Goal: Task Accomplishment & Management: Complete application form

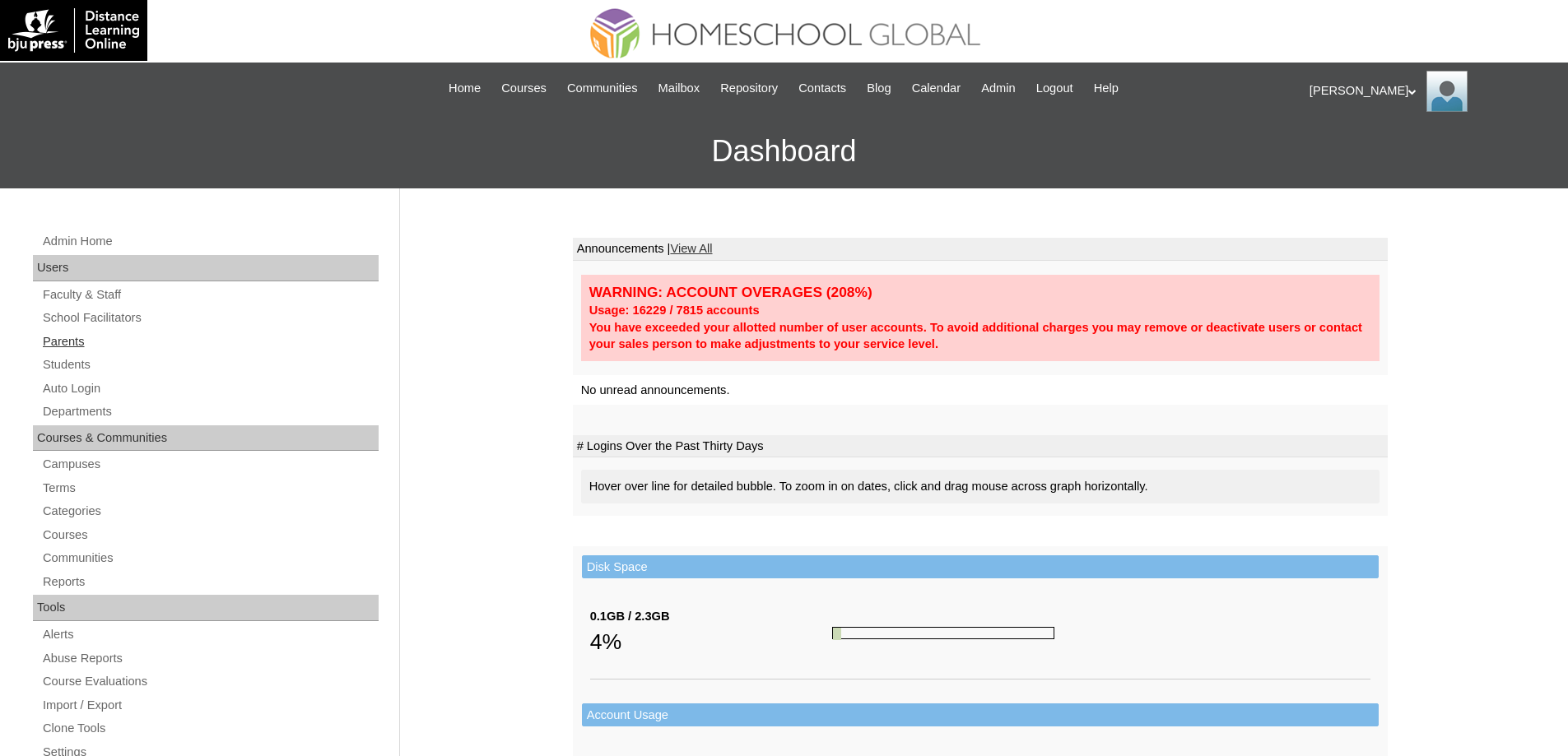
click at [169, 350] on link "Parents" at bounding box center [210, 342] width 338 height 21
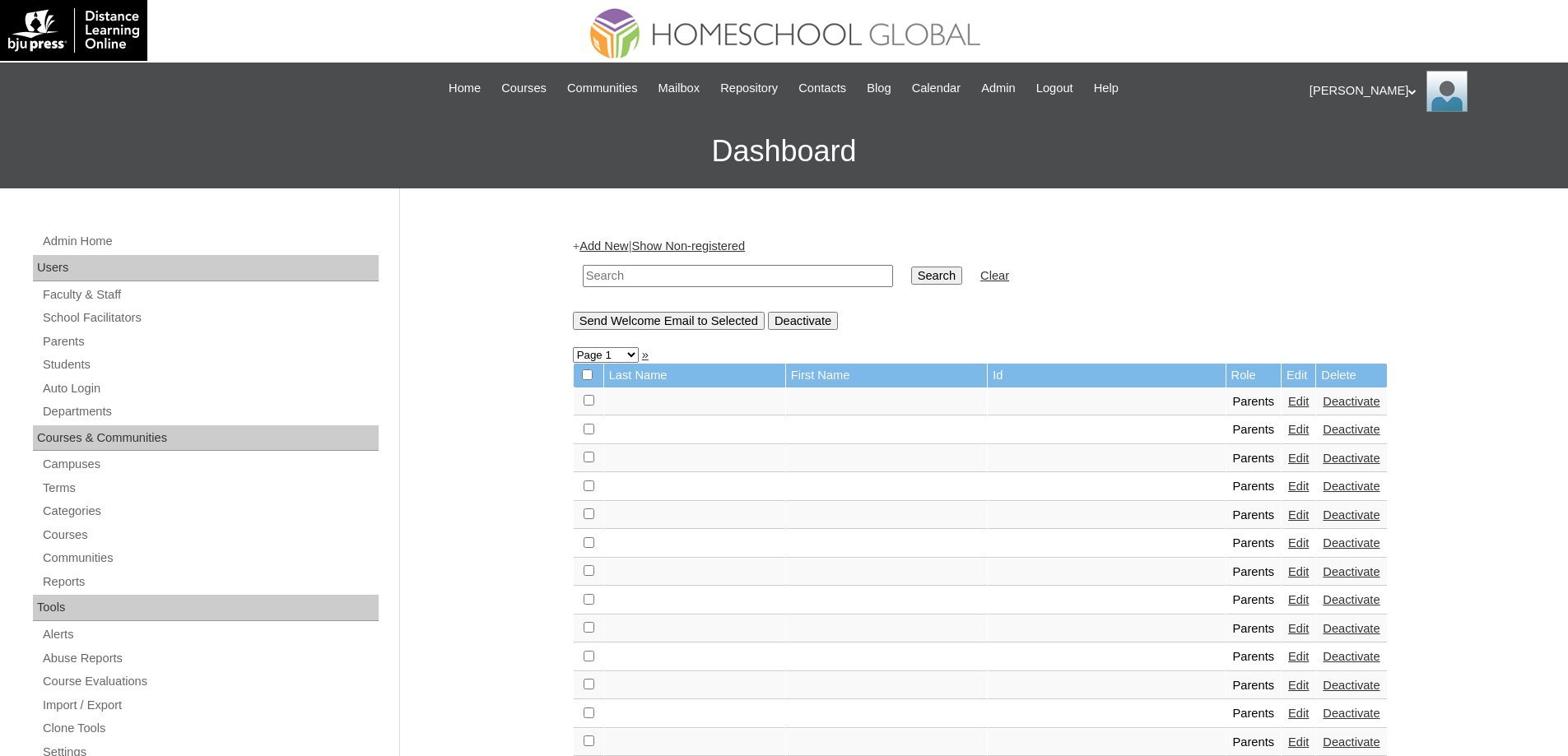
drag, startPoint x: 719, startPoint y: 278, endPoint x: 868, endPoint y: 293, distance: 149.8
click at [720, 278] on input "text" at bounding box center [737, 276] width 310 height 22
paste input "MHP0128-TECHPH2025"
type input "MHP0128-TECHPH2025"
click at [919, 289] on td "Search" at bounding box center [936, 276] width 67 height 39
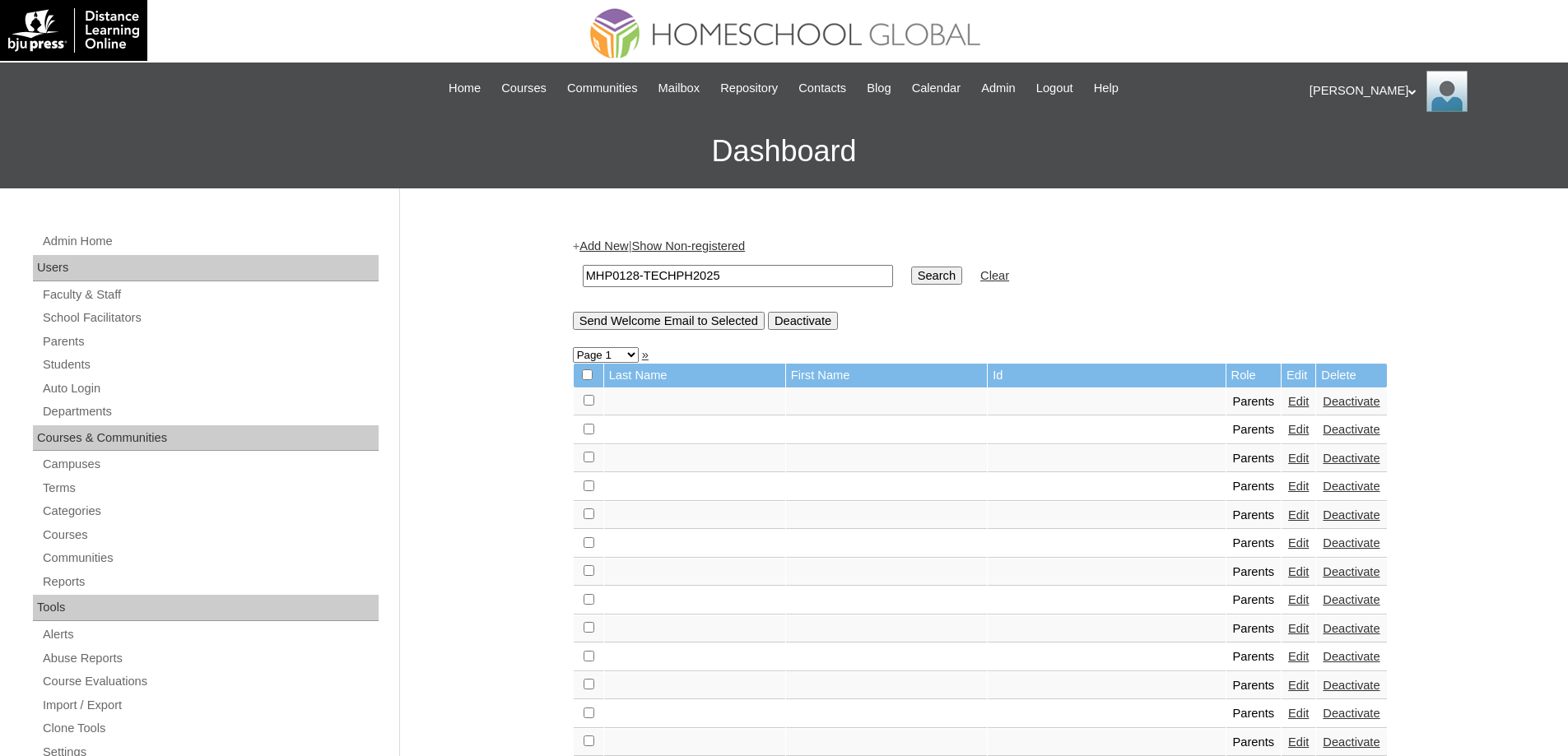
click at [944, 276] on input "Search" at bounding box center [936, 275] width 51 height 18
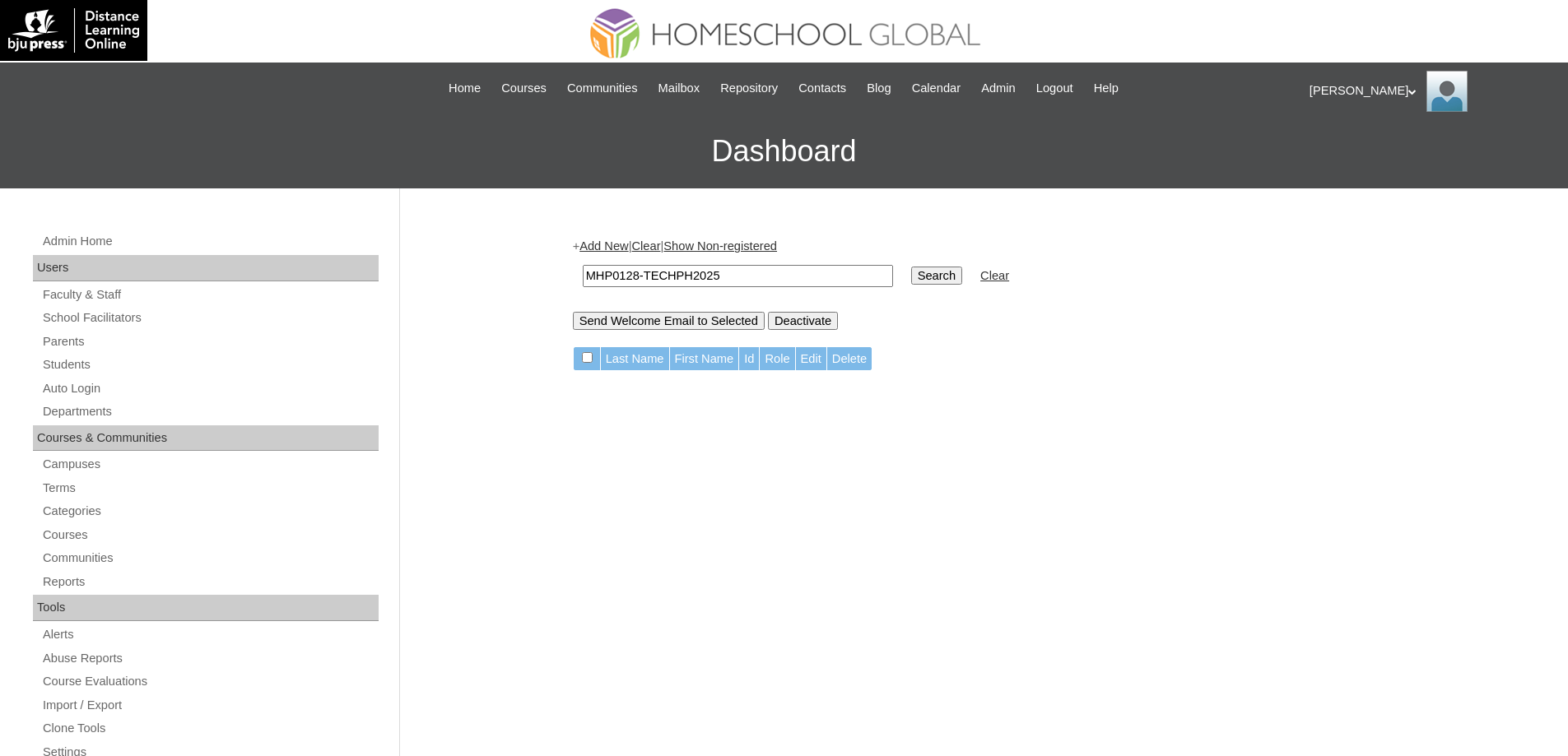
click at [623, 242] on link "Add New" at bounding box center [603, 245] width 48 height 13
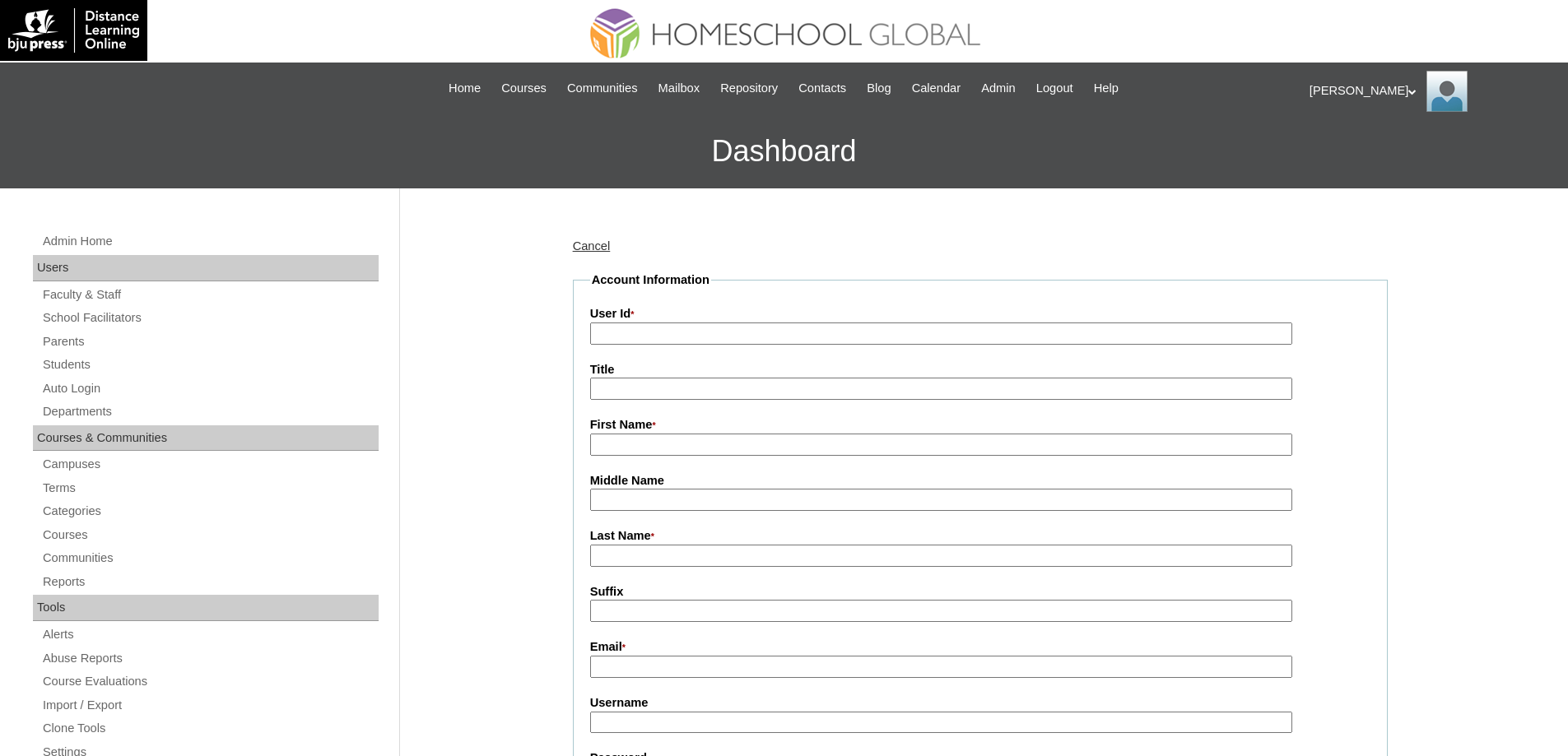
drag, startPoint x: 698, startPoint y: 342, endPoint x: 632, endPoint y: 350, distance: 66.5
click at [695, 343] on input "User Id *" at bounding box center [941, 333] width 702 height 22
paste input "MHP0128-TECHPH2025"
type input "MHP0128-TECHPH2025"
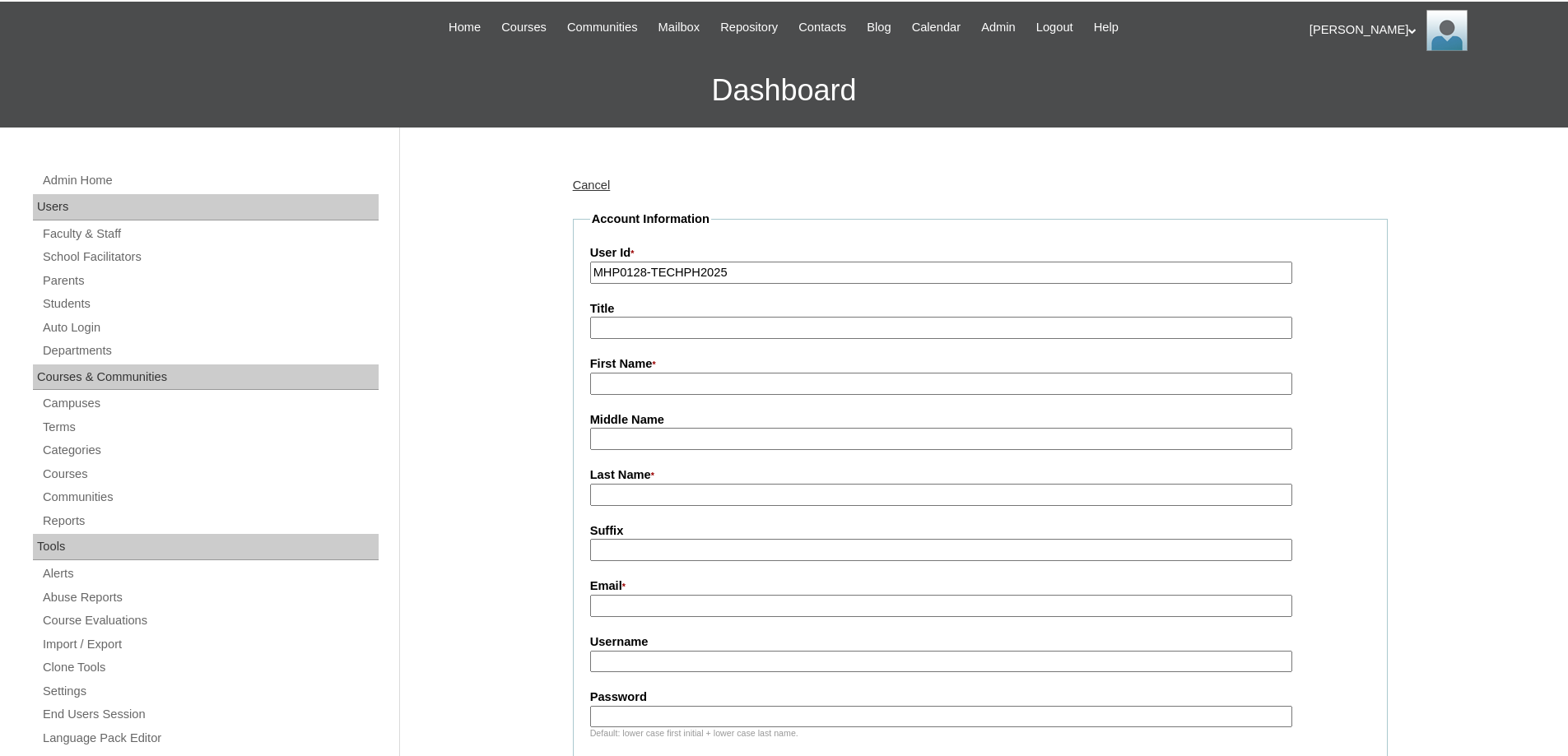
scroll to position [329, 0]
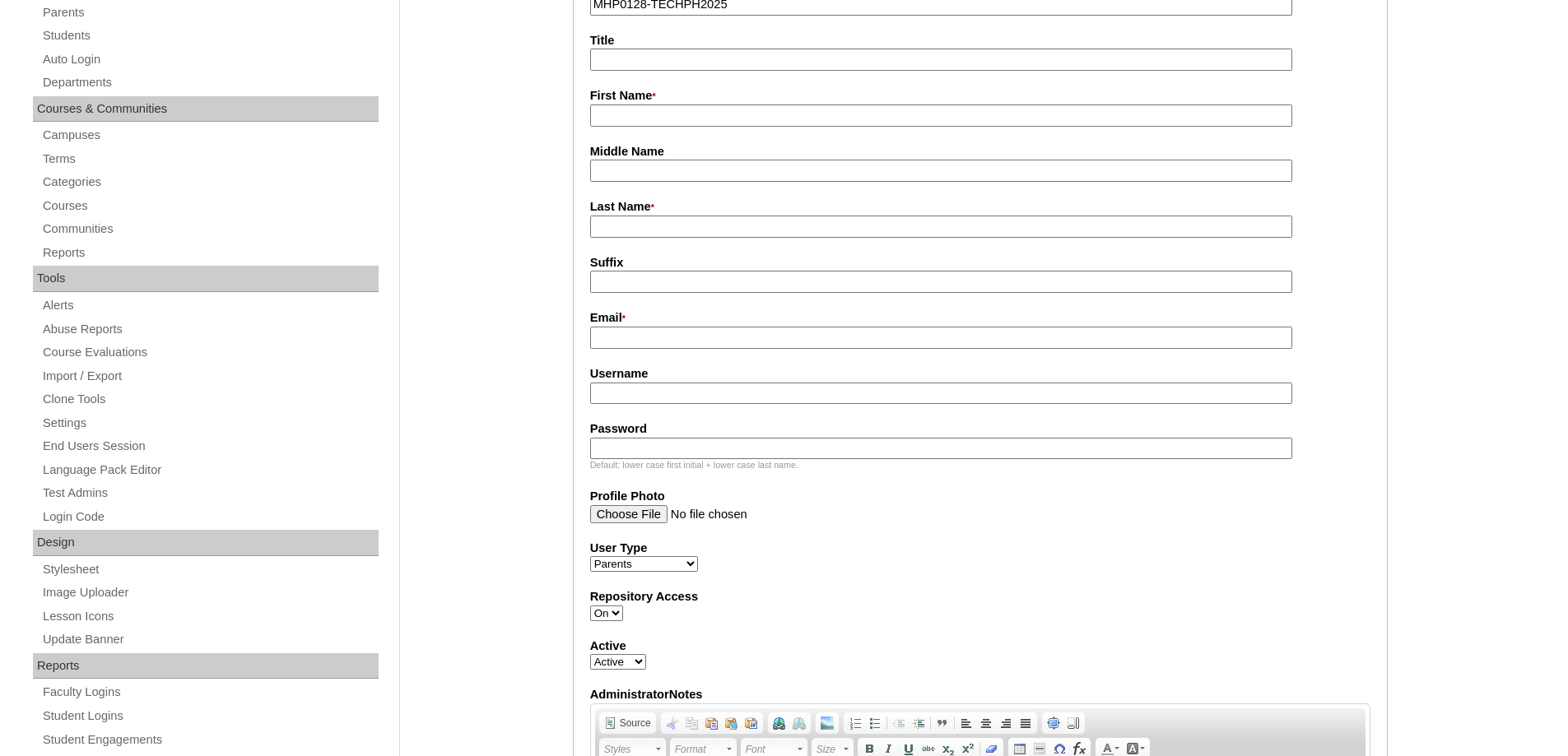
click at [618, 111] on input "First Name *" at bounding box center [941, 115] width 702 height 22
paste input "Llsa Cathalina"
drag, startPoint x: 716, startPoint y: 119, endPoint x: 432, endPoint y: 101, distance: 284.6
paste input "Gracechelle"
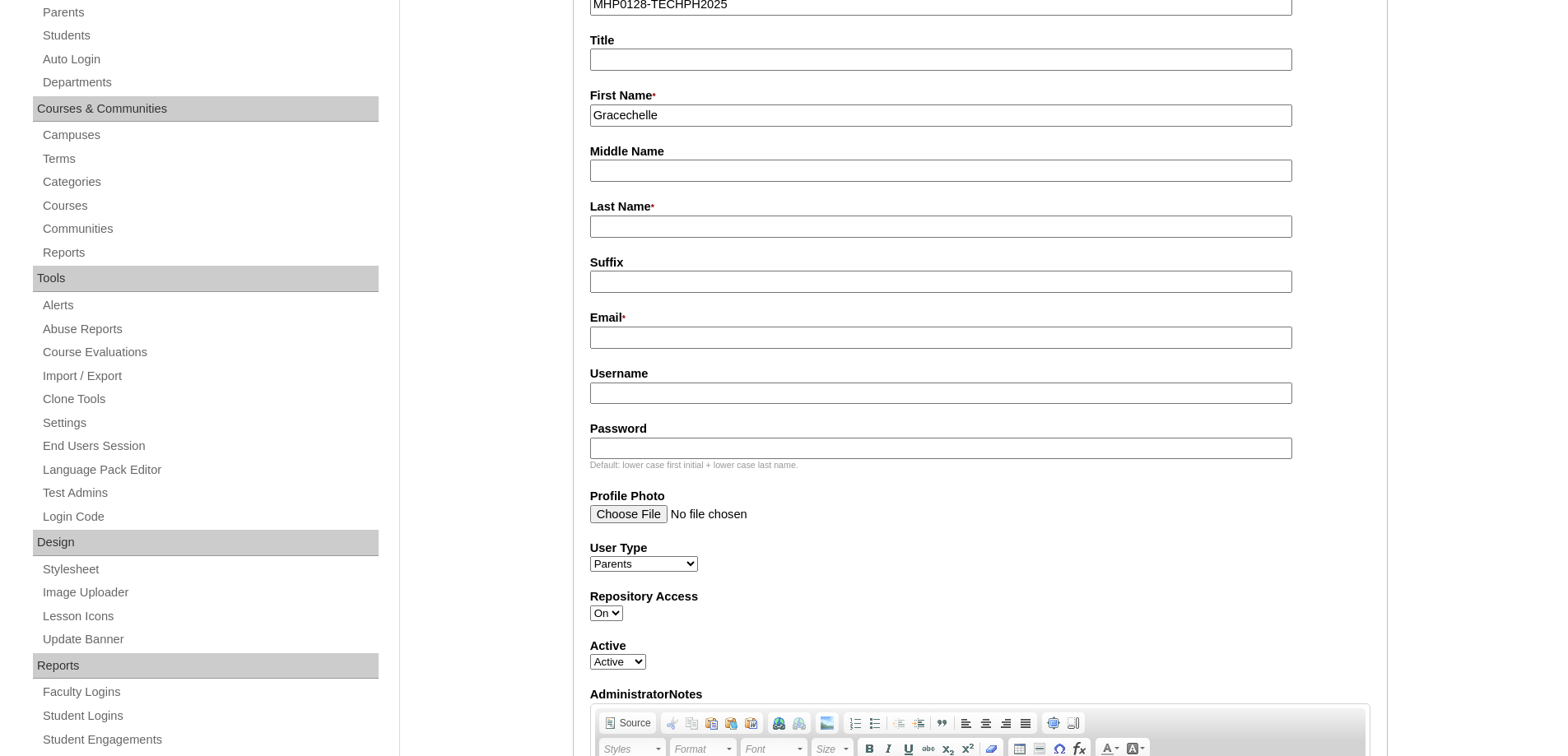
type input "Gracechelle"
click at [700, 220] on input "Last Name *" at bounding box center [941, 226] width 702 height 22
paste input "Pimentel"
type input "Pimentel"
click at [829, 323] on label "Email *" at bounding box center [980, 318] width 781 height 18
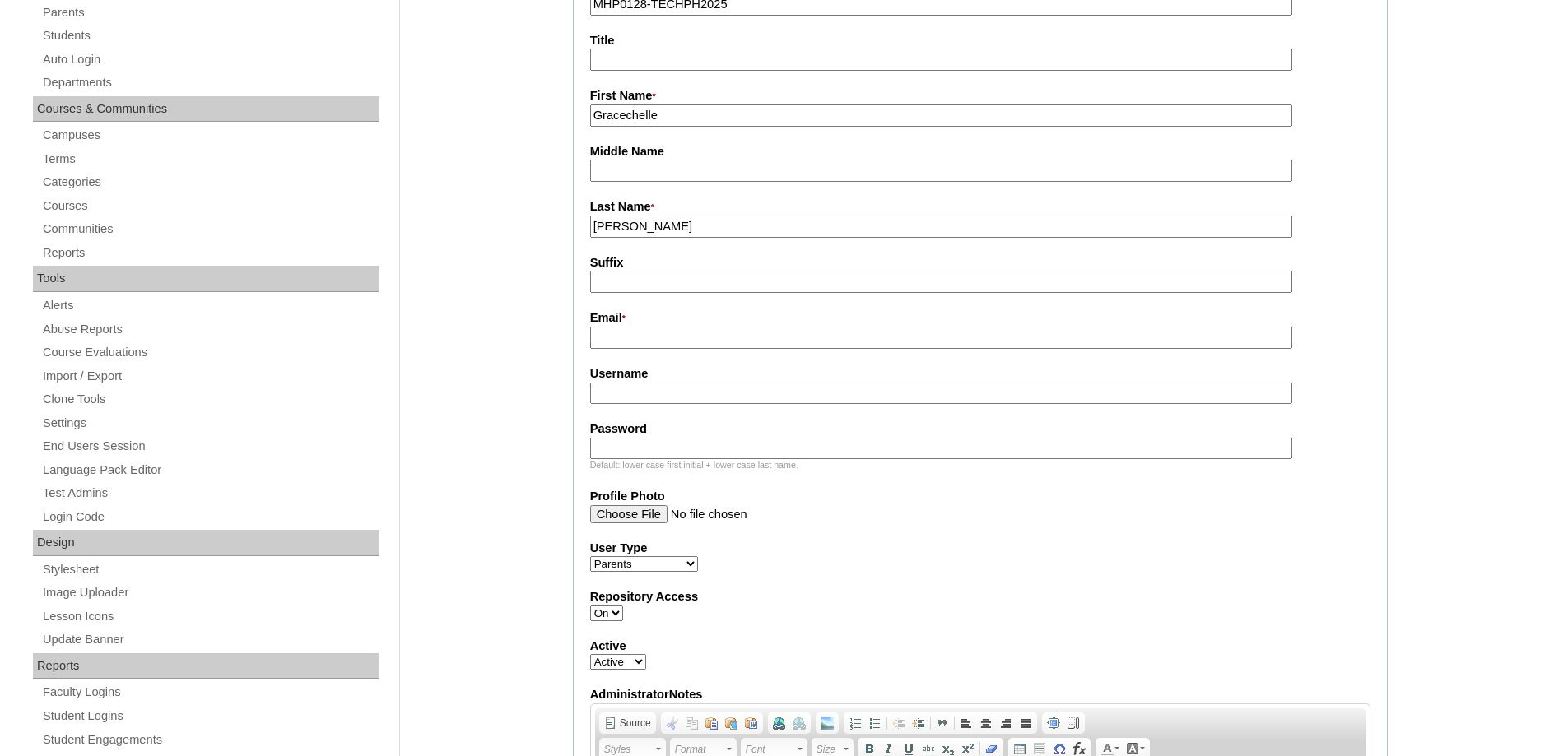
click at [829, 326] on input "Email *" at bounding box center [941, 338] width 702 height 22
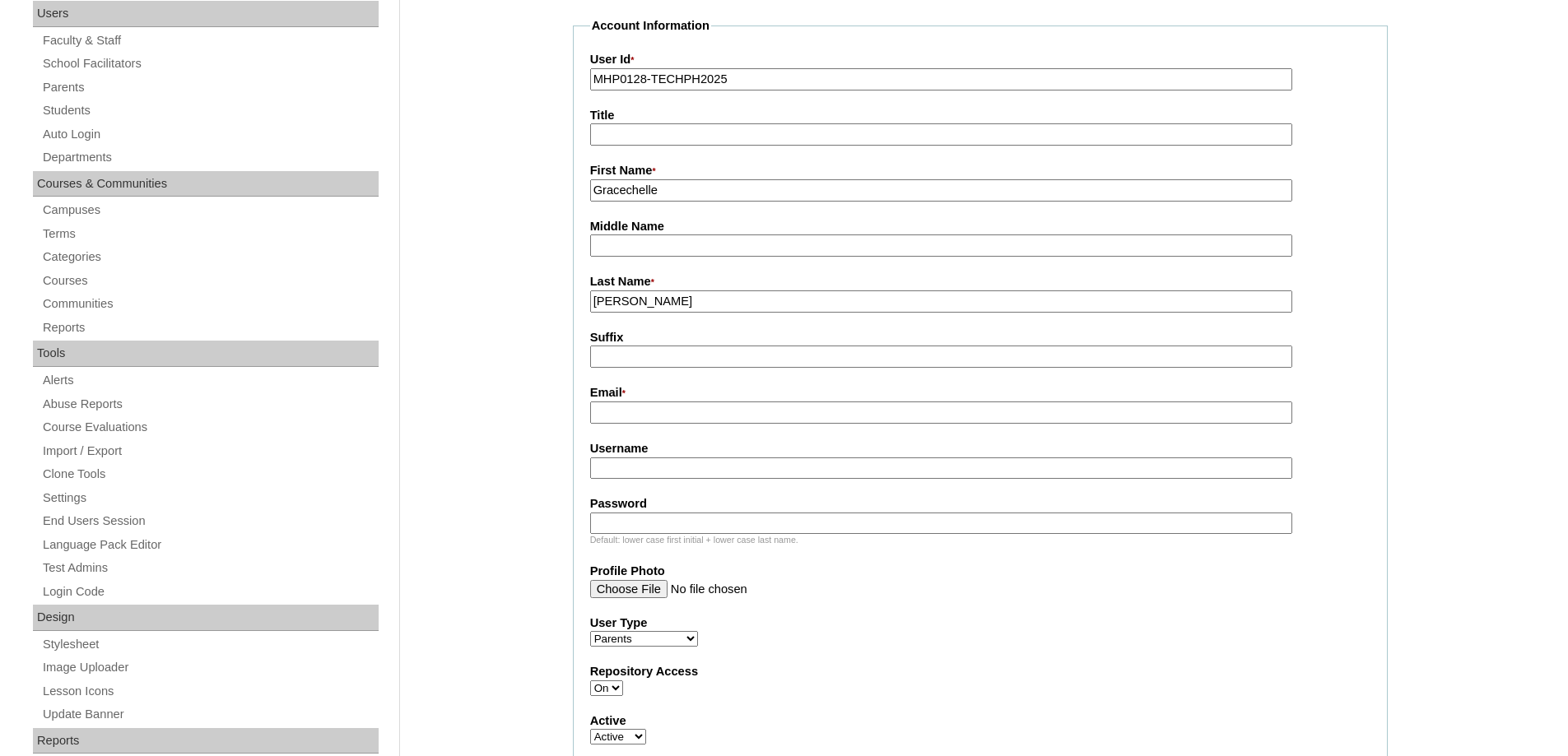
scroll to position [247, 0]
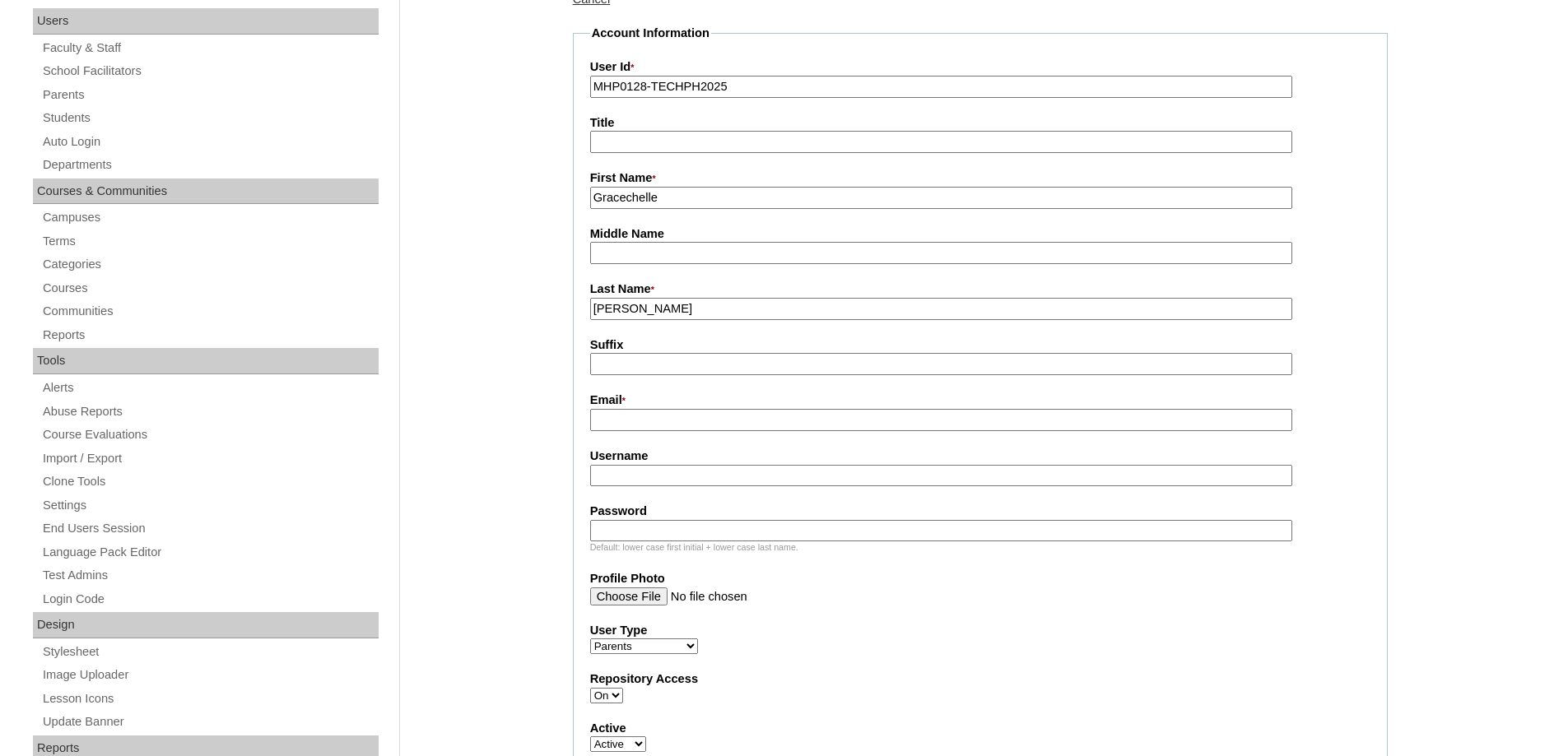
paste input "gracechellempimentel@gmail.com"
type input "gracechellempimentel@gmail.com"
drag, startPoint x: 670, startPoint y: 485, endPoint x: 642, endPoint y: 427, distance: 64.4
click at [670, 486] on input "Username" at bounding box center [941, 476] width 702 height 22
paste input "sacbibitG2025"
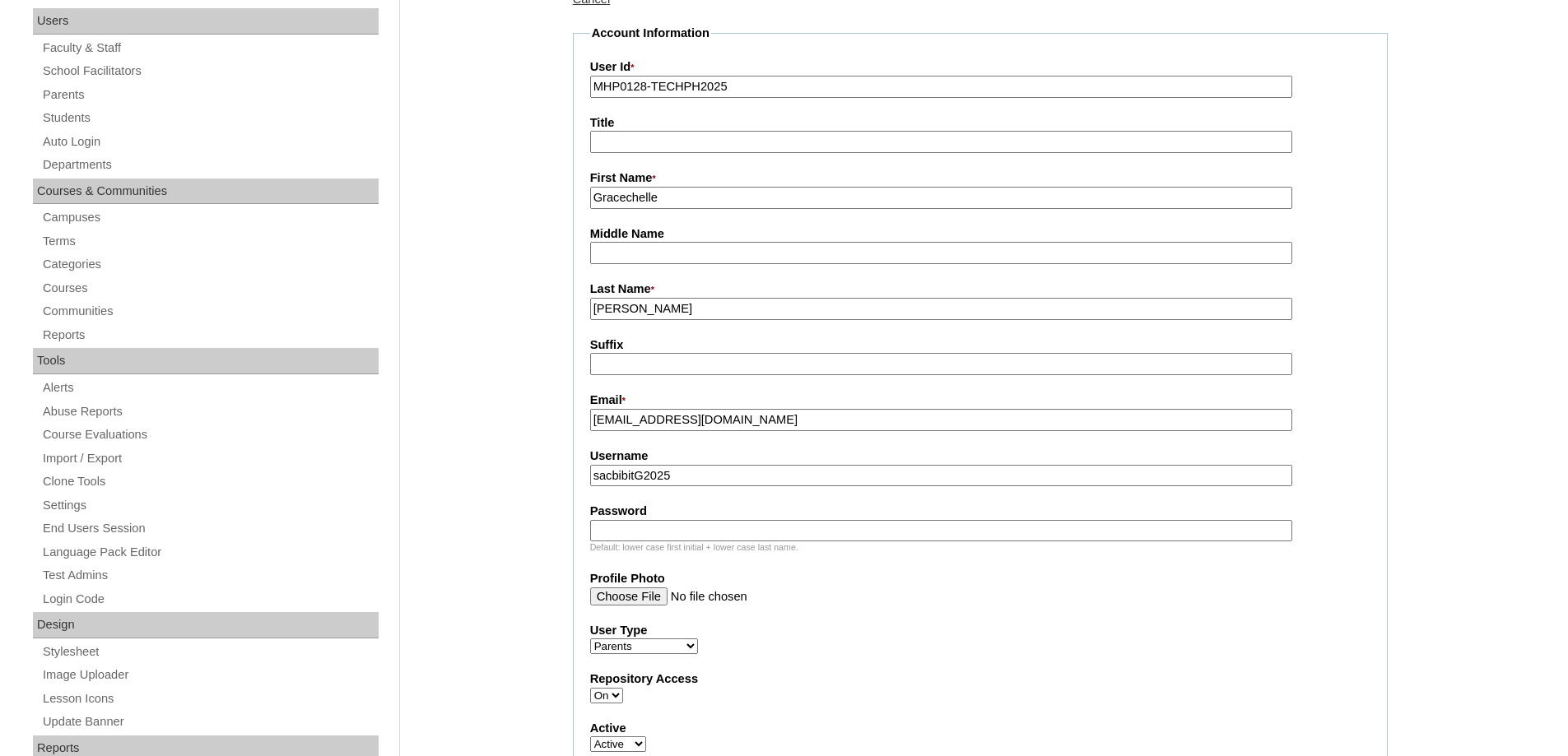
type input "sacbibitG2025"
click at [654, 529] on input "Password" at bounding box center [941, 531] width 702 height 22
paste input "techrAa129"
type input "techrAa129"
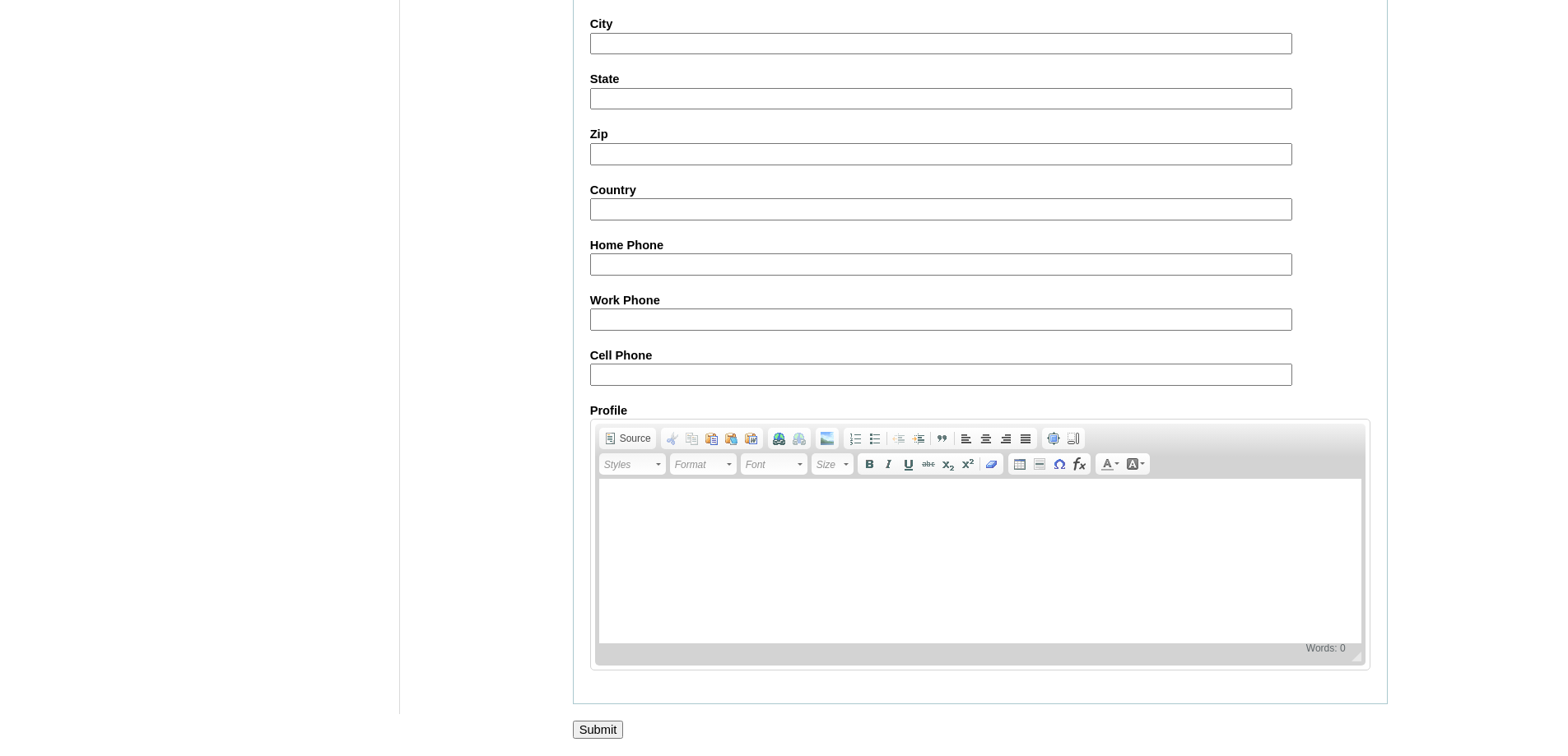
scroll to position [1466, 0]
click at [629, 375] on input "Cell Phone" at bounding box center [941, 375] width 702 height 22
paste input "63-9171805144"
type input "63-9171805144"
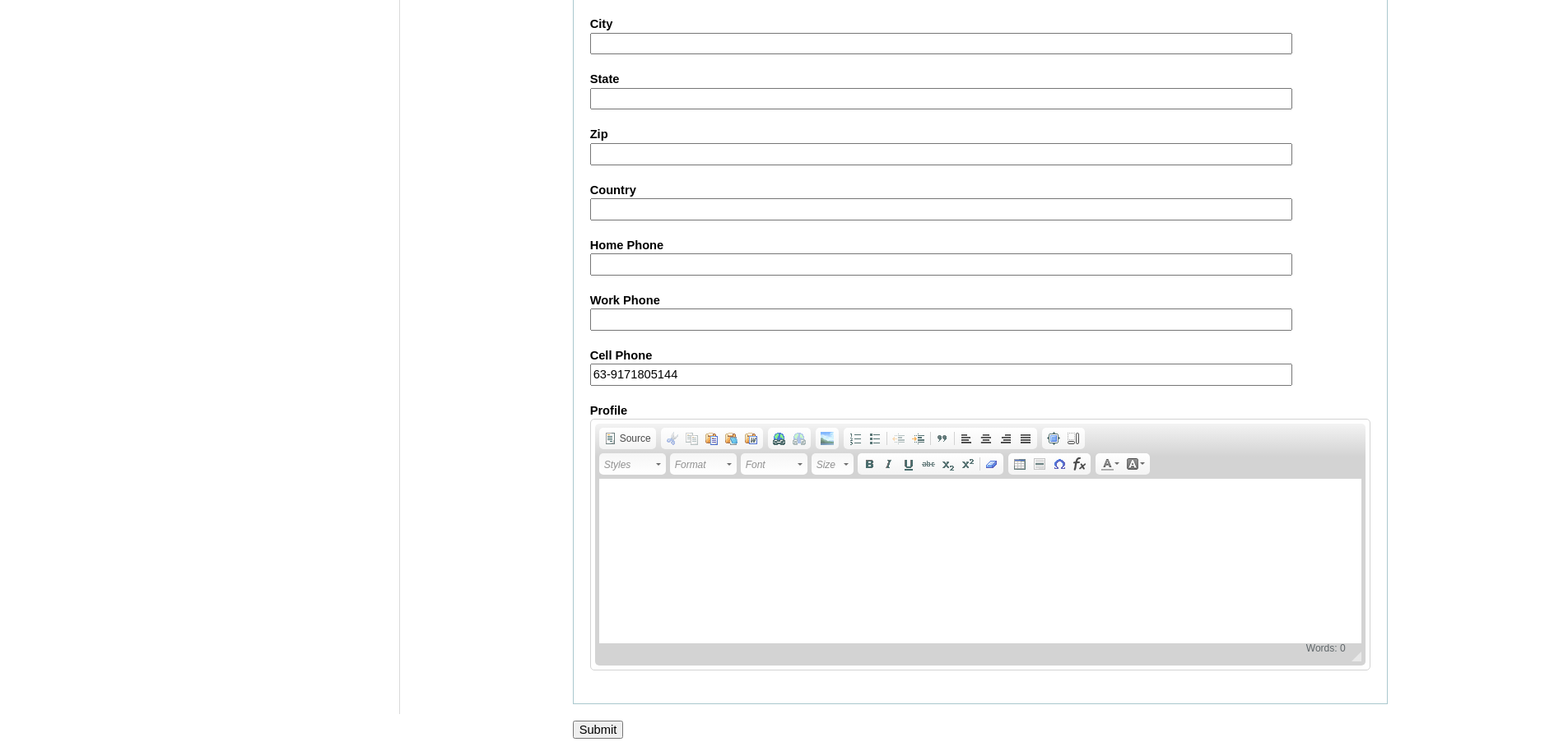
click at [616, 731] on input "Submit" at bounding box center [598, 729] width 51 height 18
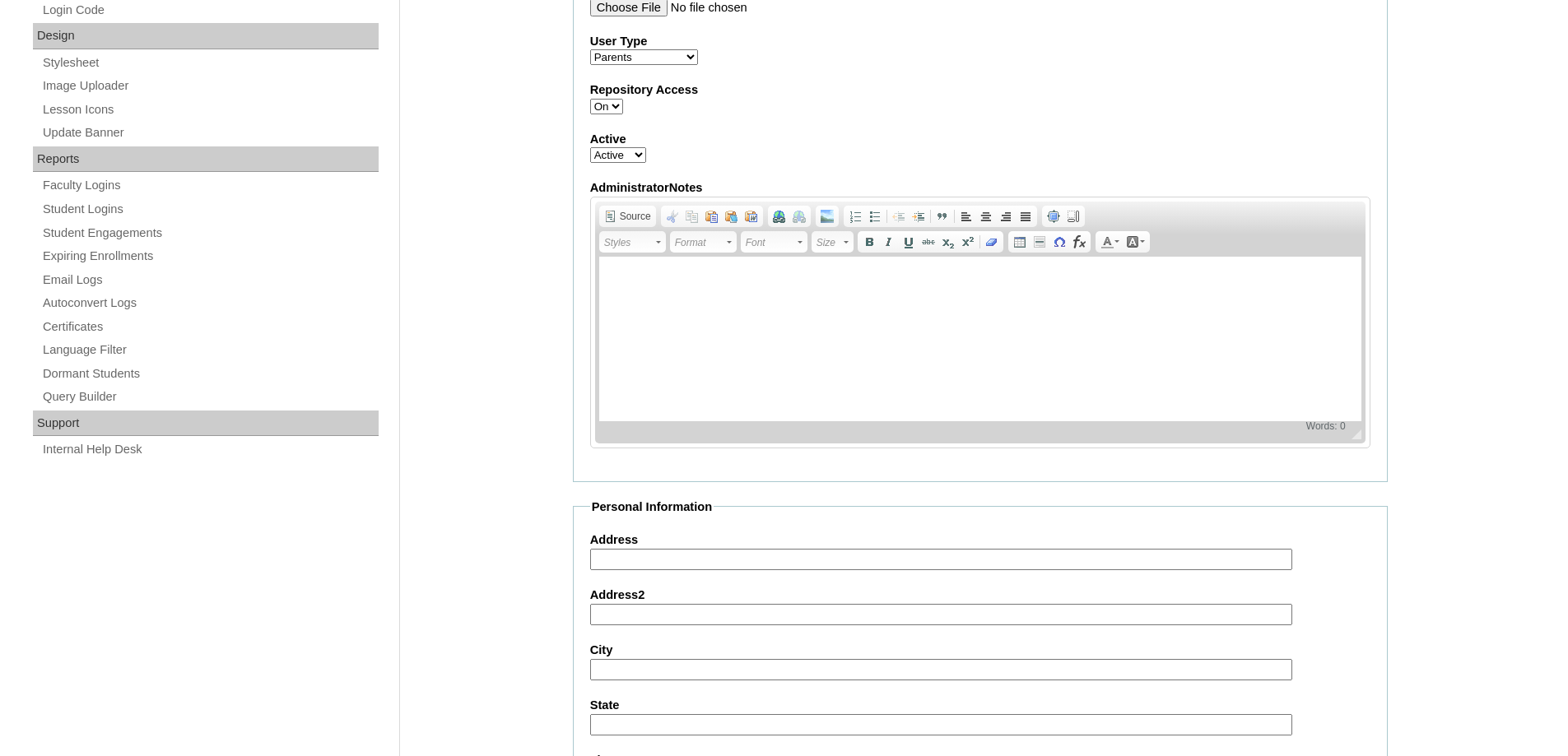
scroll to position [726, 0]
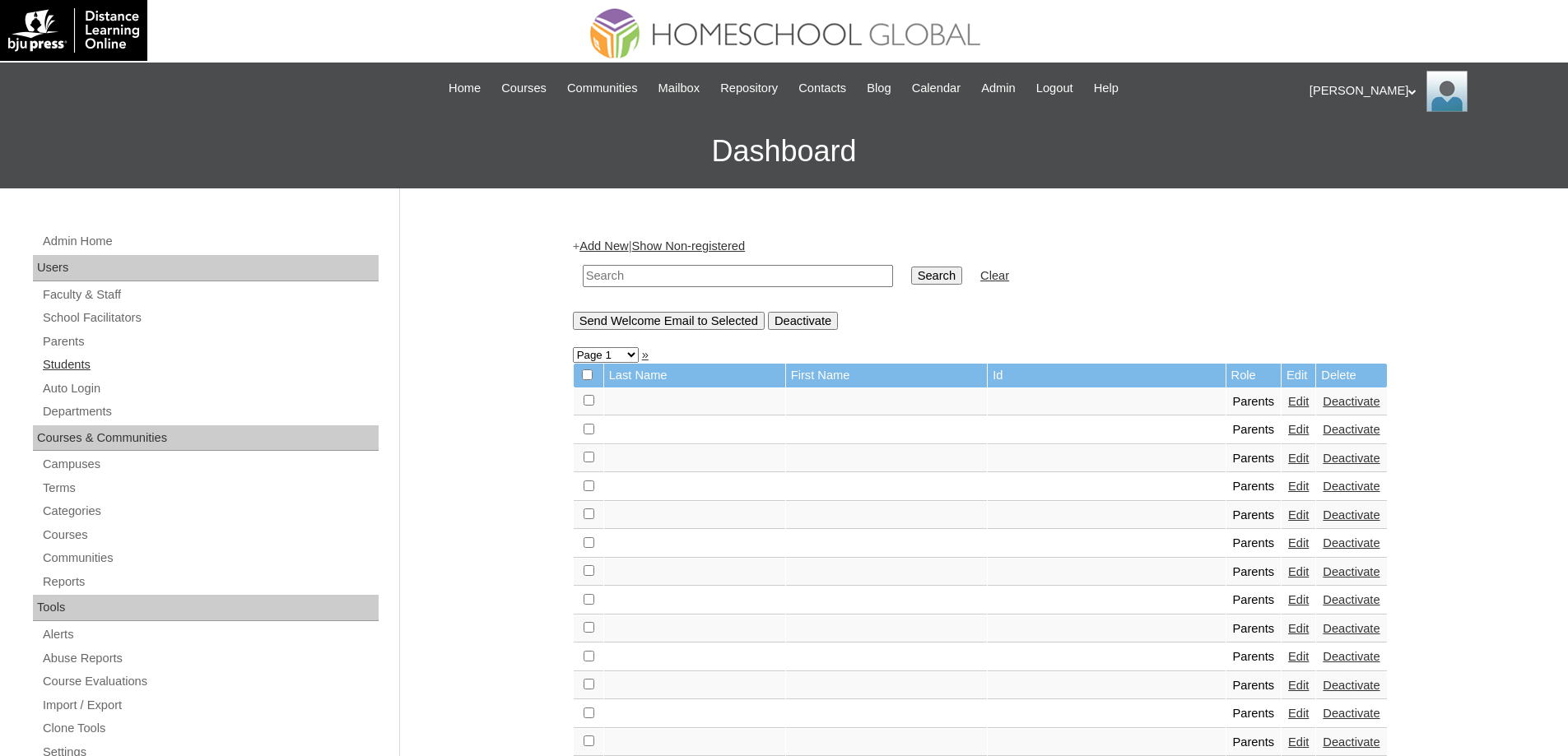
click at [97, 363] on link "Students" at bounding box center [210, 365] width 338 height 21
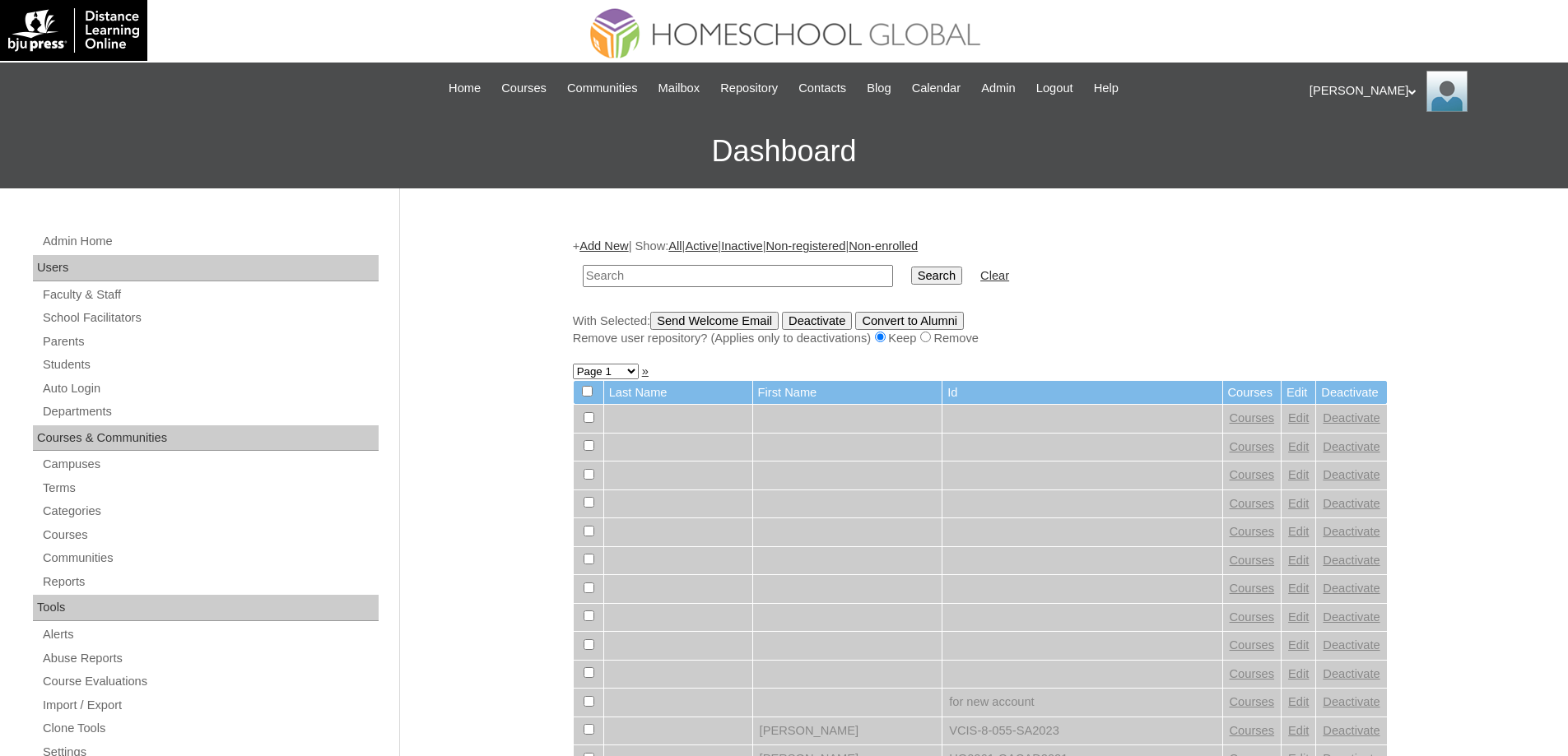
drag, startPoint x: 605, startPoint y: 270, endPoint x: 658, endPoint y: 276, distance: 53.3
click at [605, 270] on input "text" at bounding box center [737, 276] width 310 height 22
paste input "MHS00164-TECHPH2025"
type input "MHS00164-TECHPH2025"
click at [938, 278] on input "Search" at bounding box center [936, 275] width 51 height 18
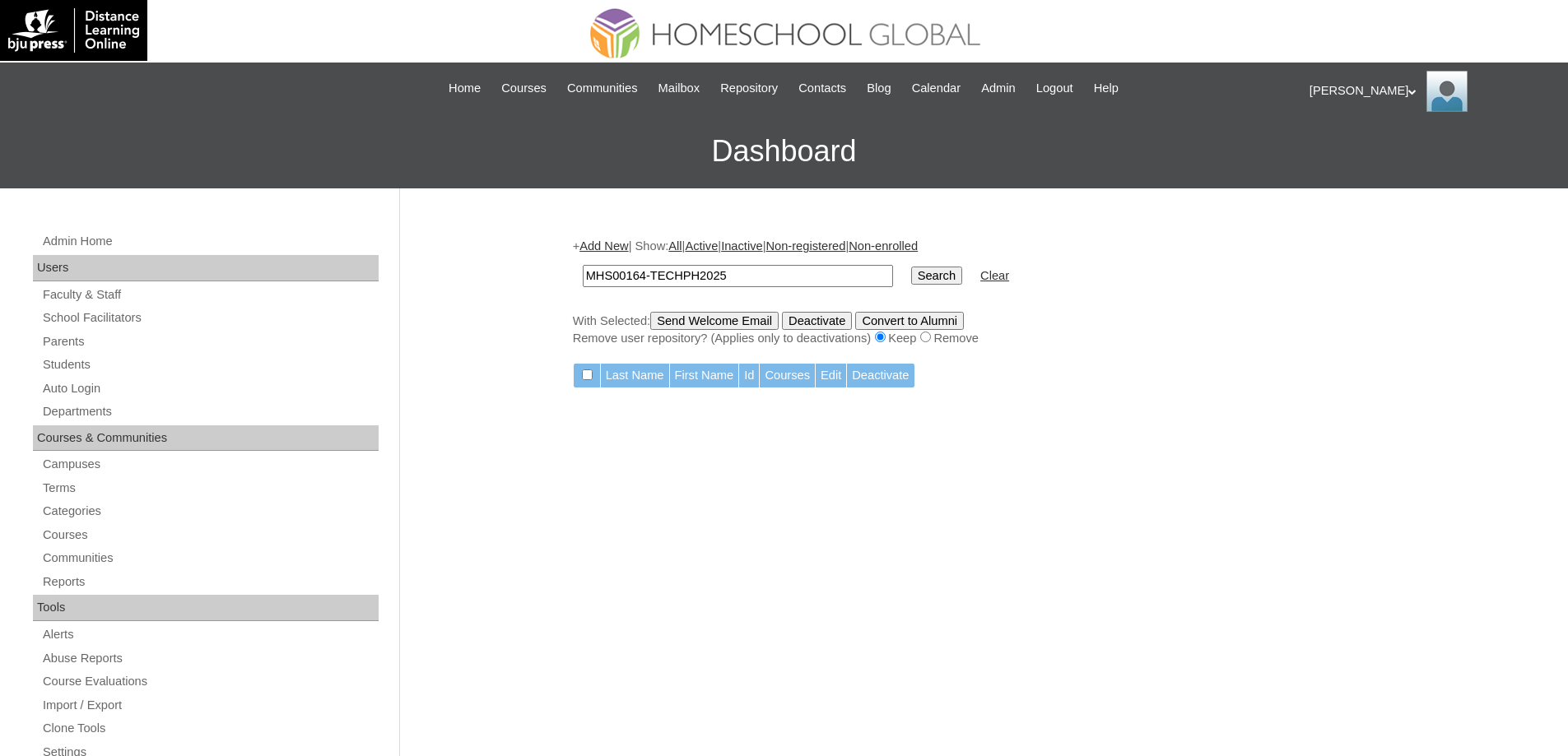
click at [614, 248] on link "Add New" at bounding box center [603, 245] width 48 height 13
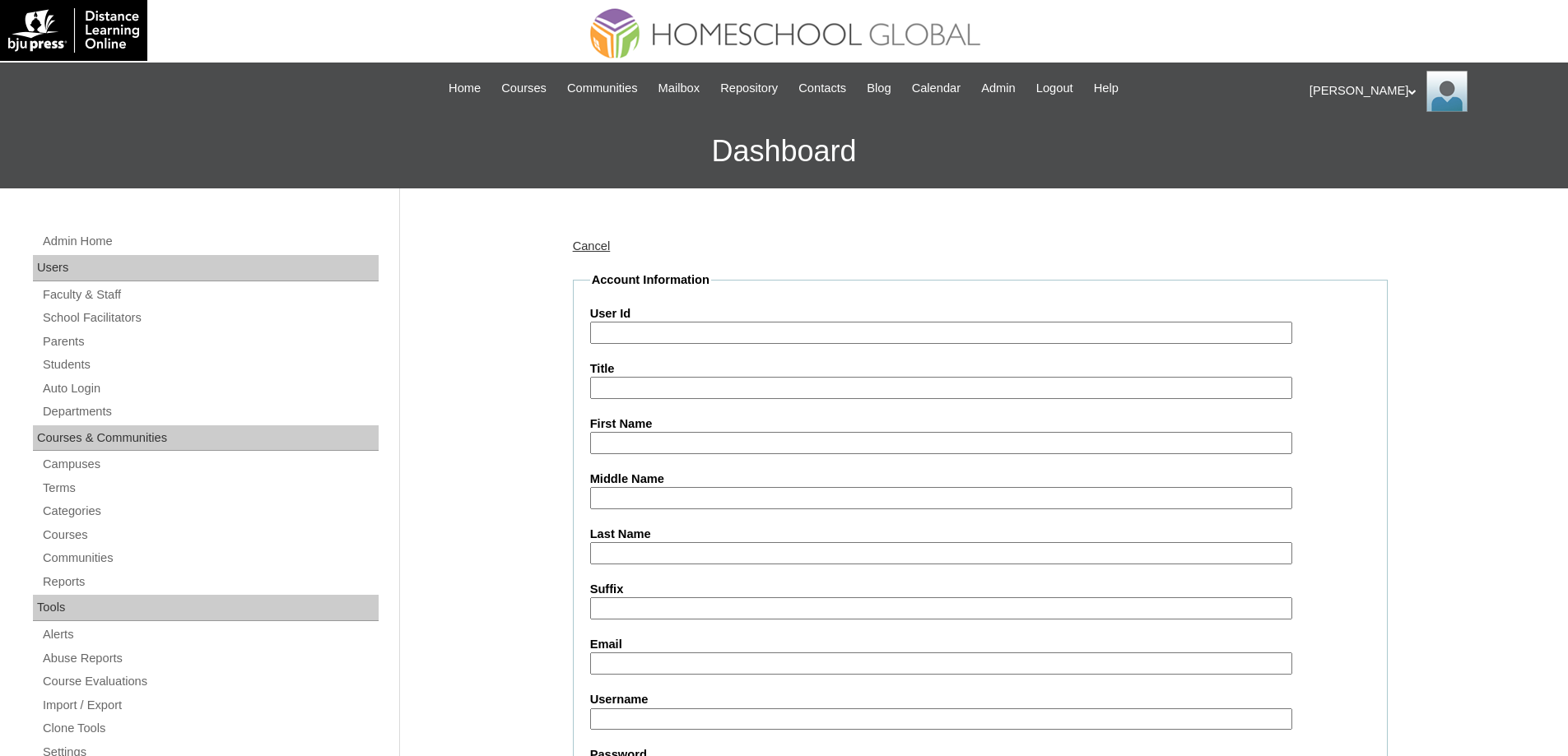
paste input "MHS00164-TECHPH2025"
type input "MHS00164-TECHPH2025"
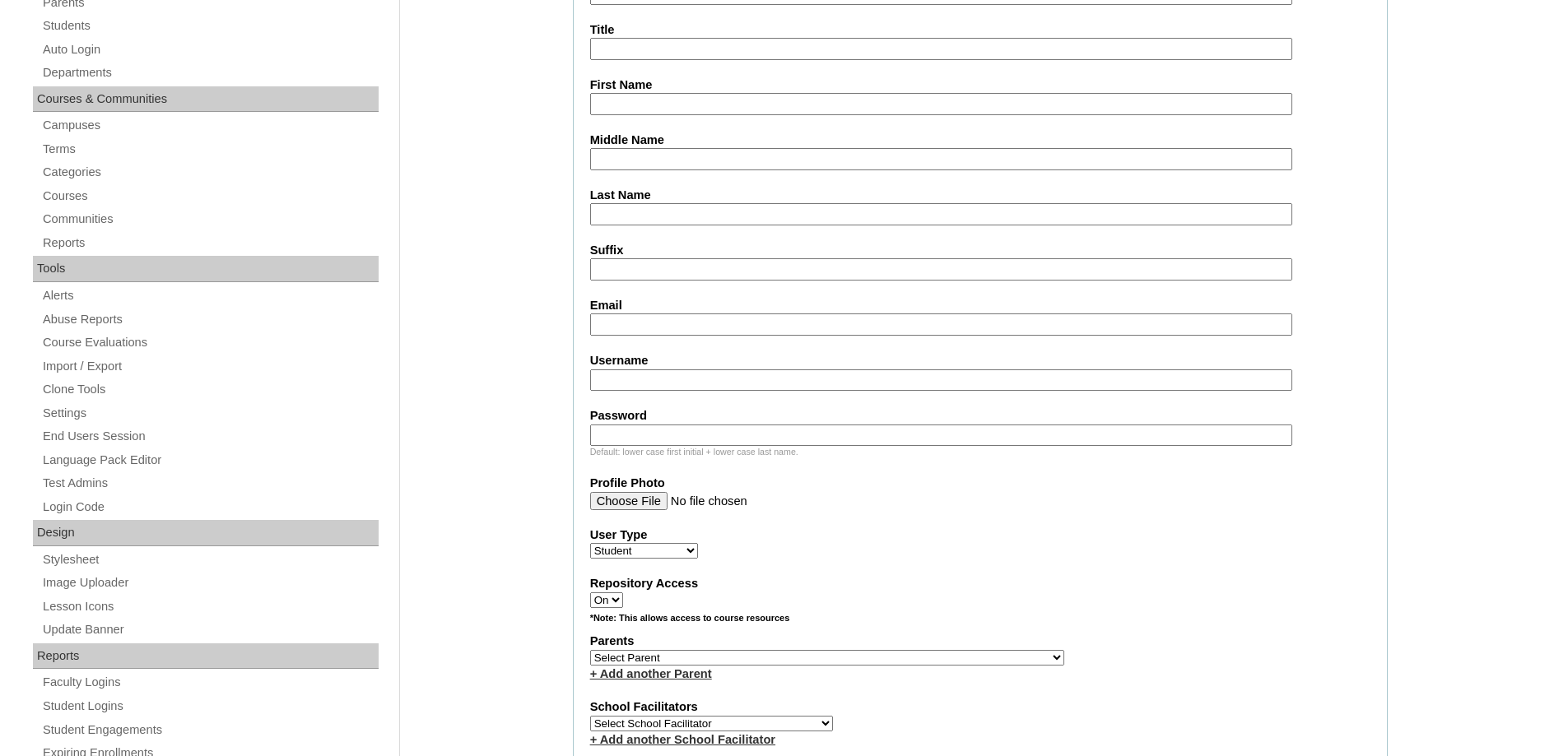
scroll to position [329, 0]
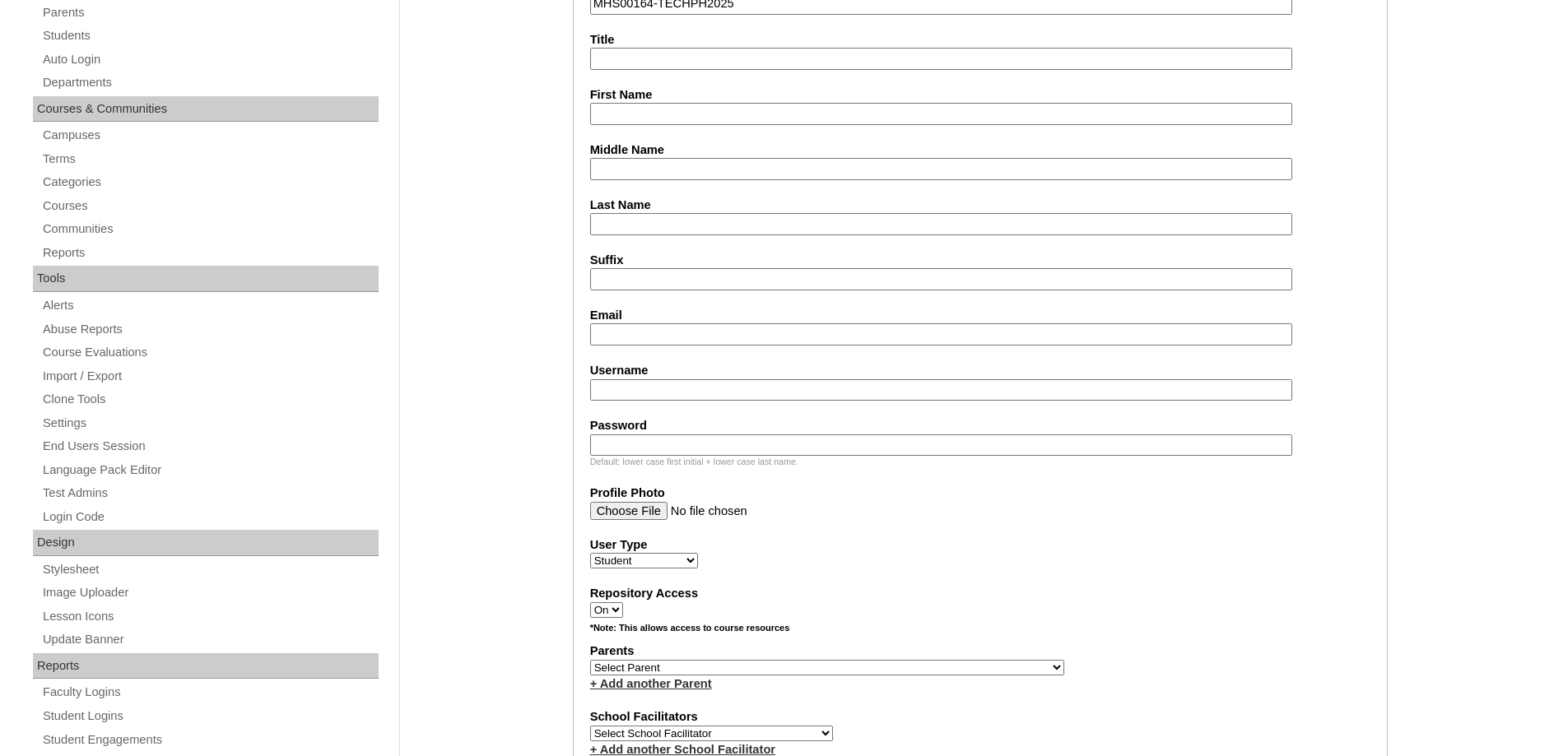
click at [625, 104] on input "First Name" at bounding box center [941, 114] width 702 height 22
click at [622, 166] on input "Middle Name" at bounding box center [941, 169] width 702 height 22
click at [619, 128] on fieldset "Account Information User Id MHS00164-TECHPH2025 Title First Name Middle Name La…" at bounding box center [980, 607] width 815 height 1330
click at [619, 115] on input "First Name" at bounding box center [941, 114] width 702 height 22
paste input "Llsa Cathalina"
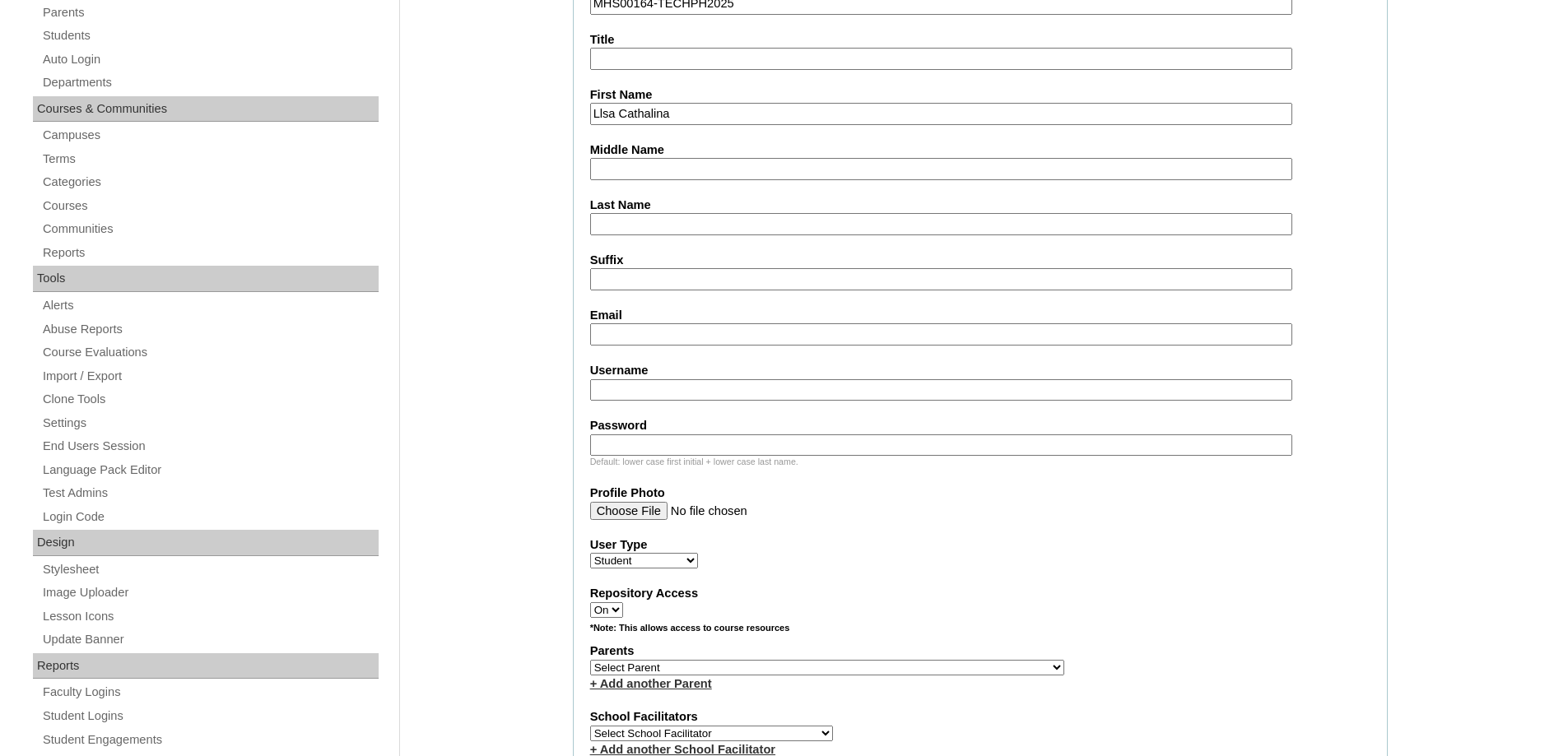
type input "Llsa Cathalina"
drag, startPoint x: 620, startPoint y: 232, endPoint x: 604, endPoint y: 245, distance: 20.6
click at [620, 232] on input "Last Name" at bounding box center [941, 224] width 702 height 22
paste input "Sacbibit"
type input "Sacbibit"
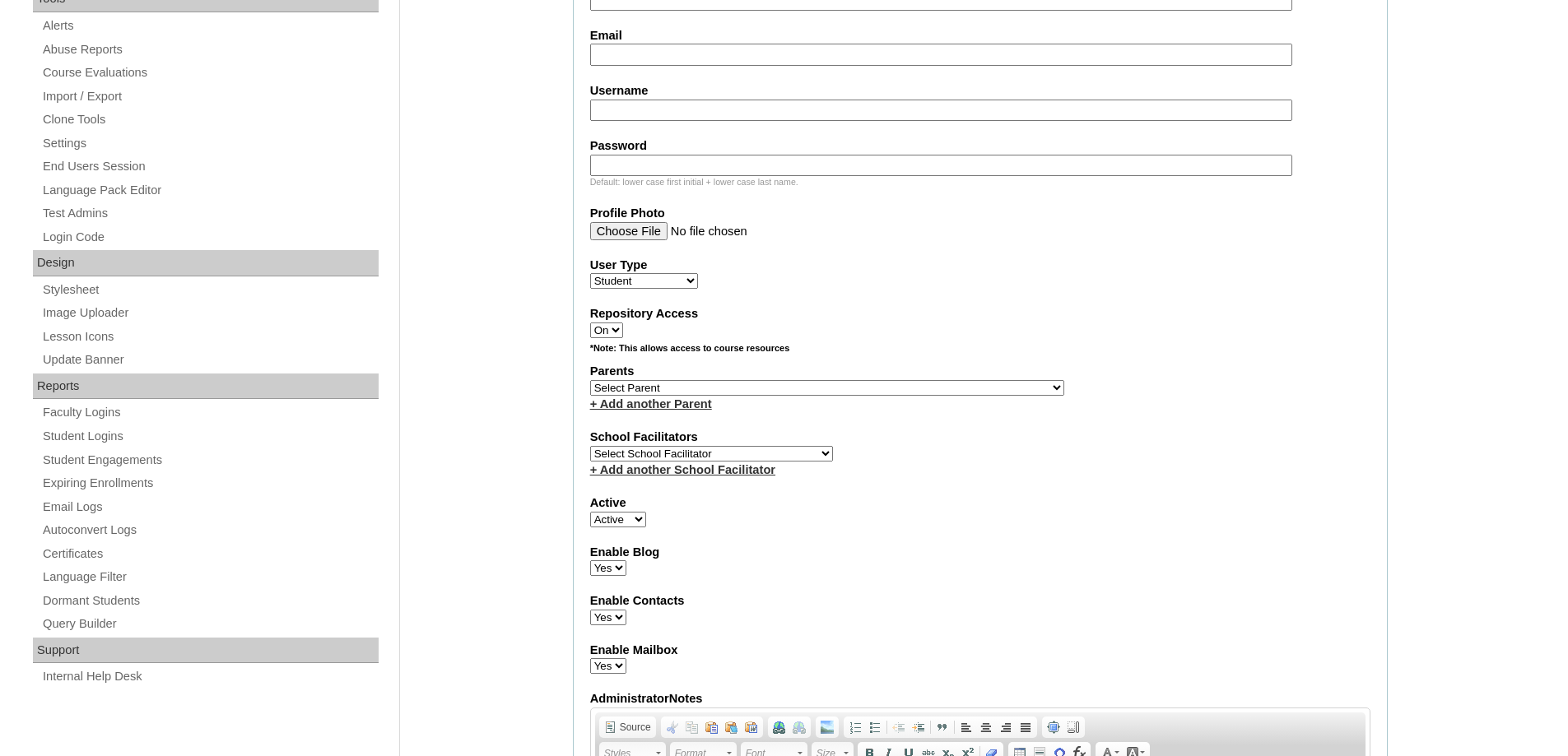
scroll to position [658, 0]
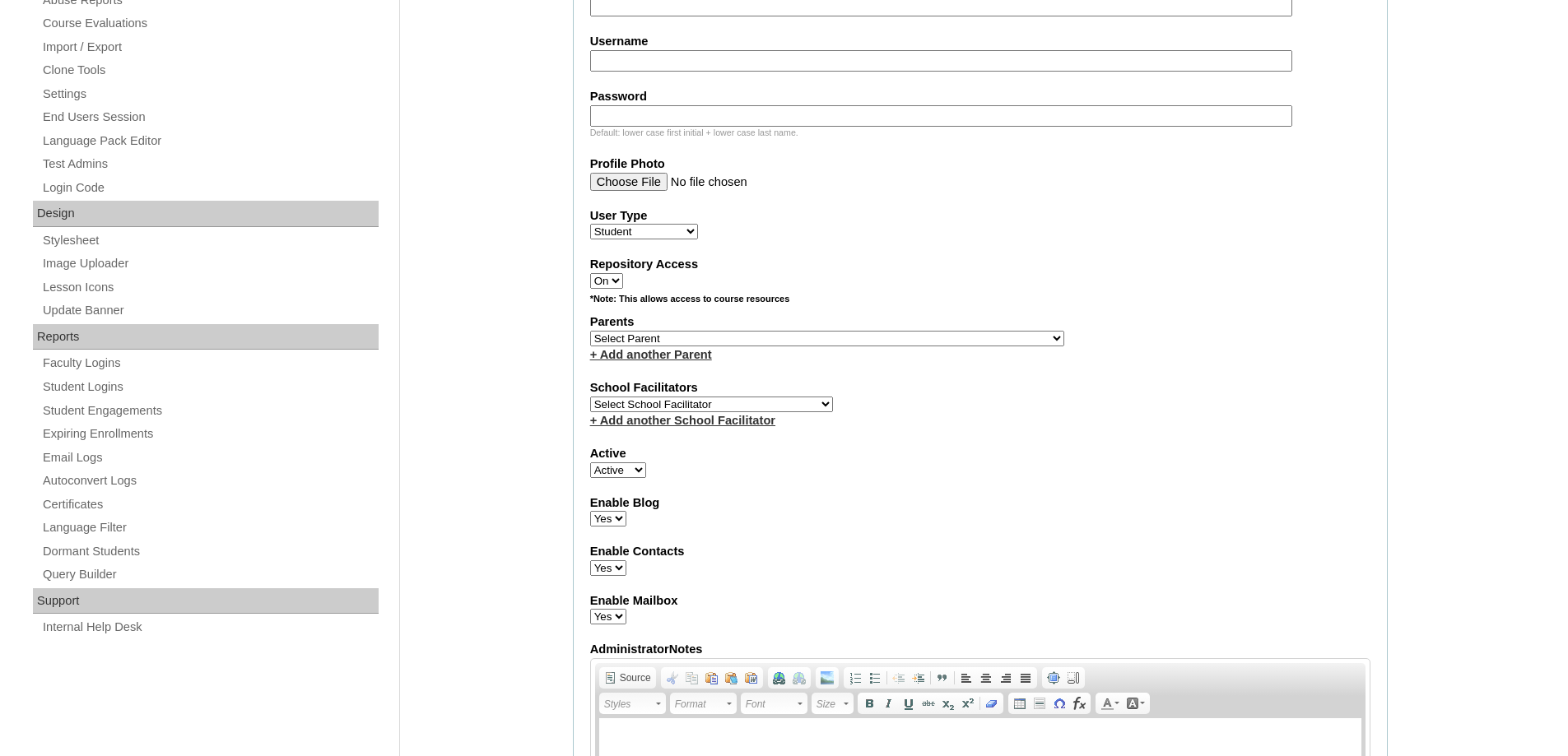
click at [631, 66] on input "Username" at bounding box center [941, 61] width 702 height 22
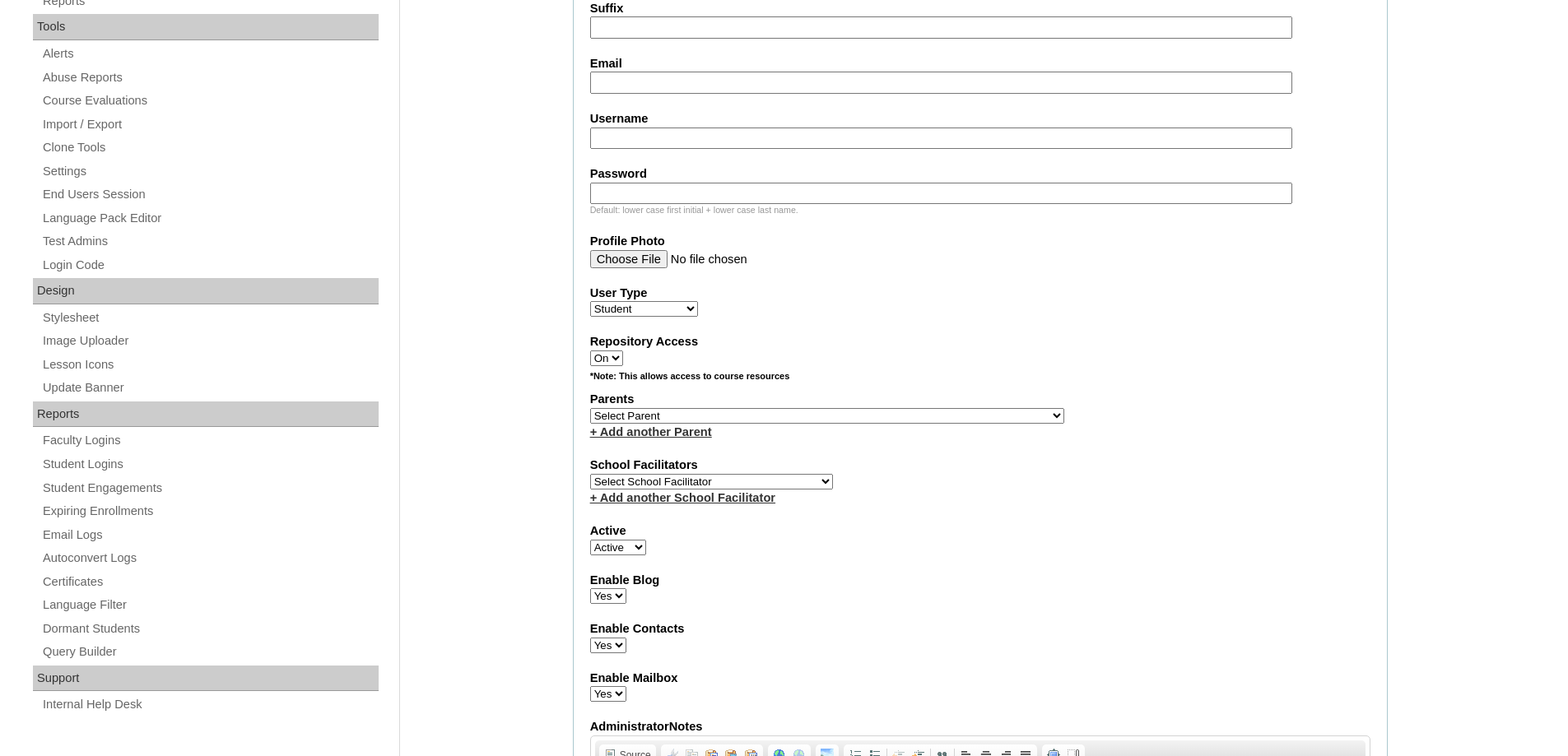
scroll to position [576, 0]
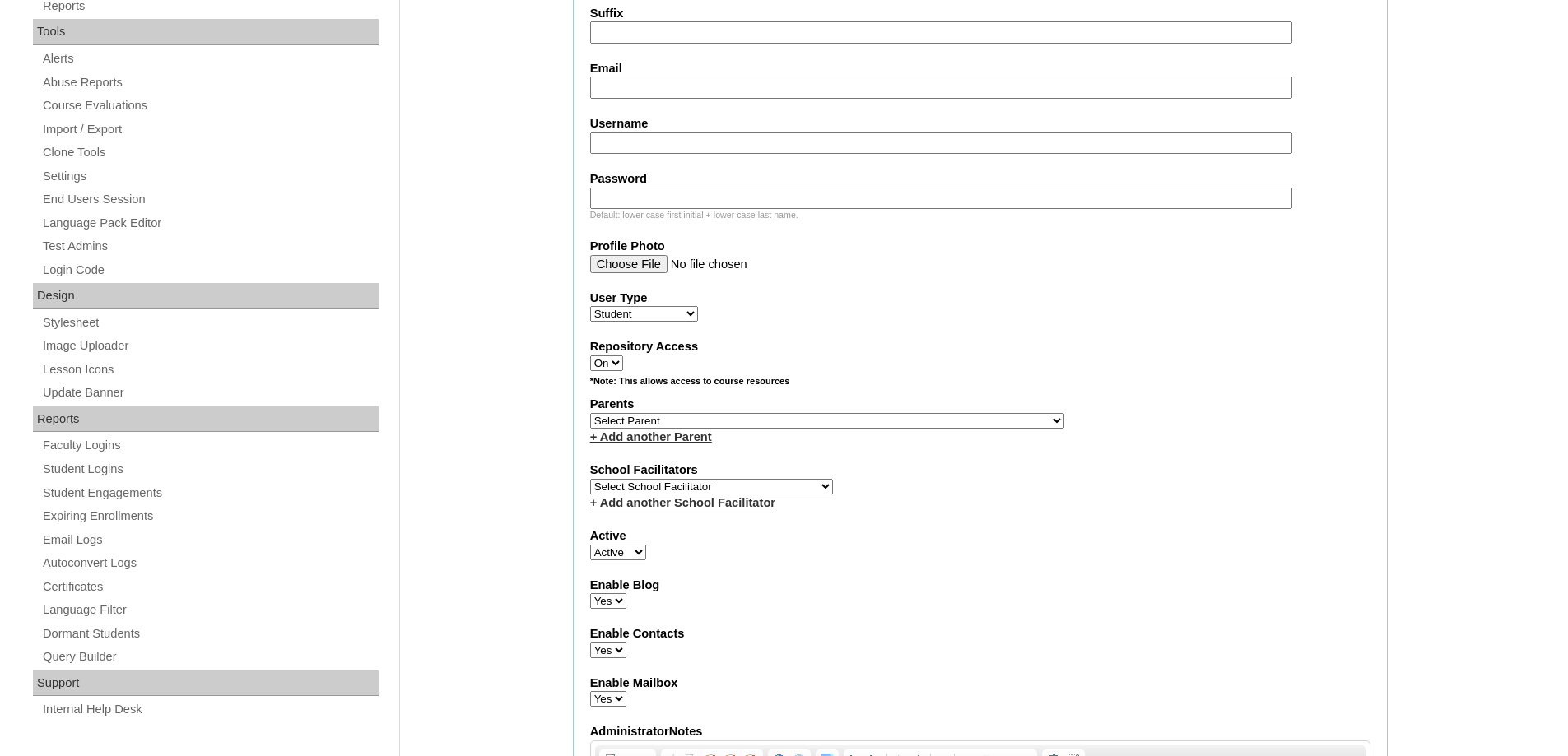
click at [633, 87] on input "Email" at bounding box center [941, 88] width 702 height 22
paste input "gracechellempimentel@gmail.com"
type input "gracechellempimentel@gmail.com"
click at [632, 135] on input "Username" at bounding box center [941, 144] width 702 height 22
paste input "llsasacbibit"
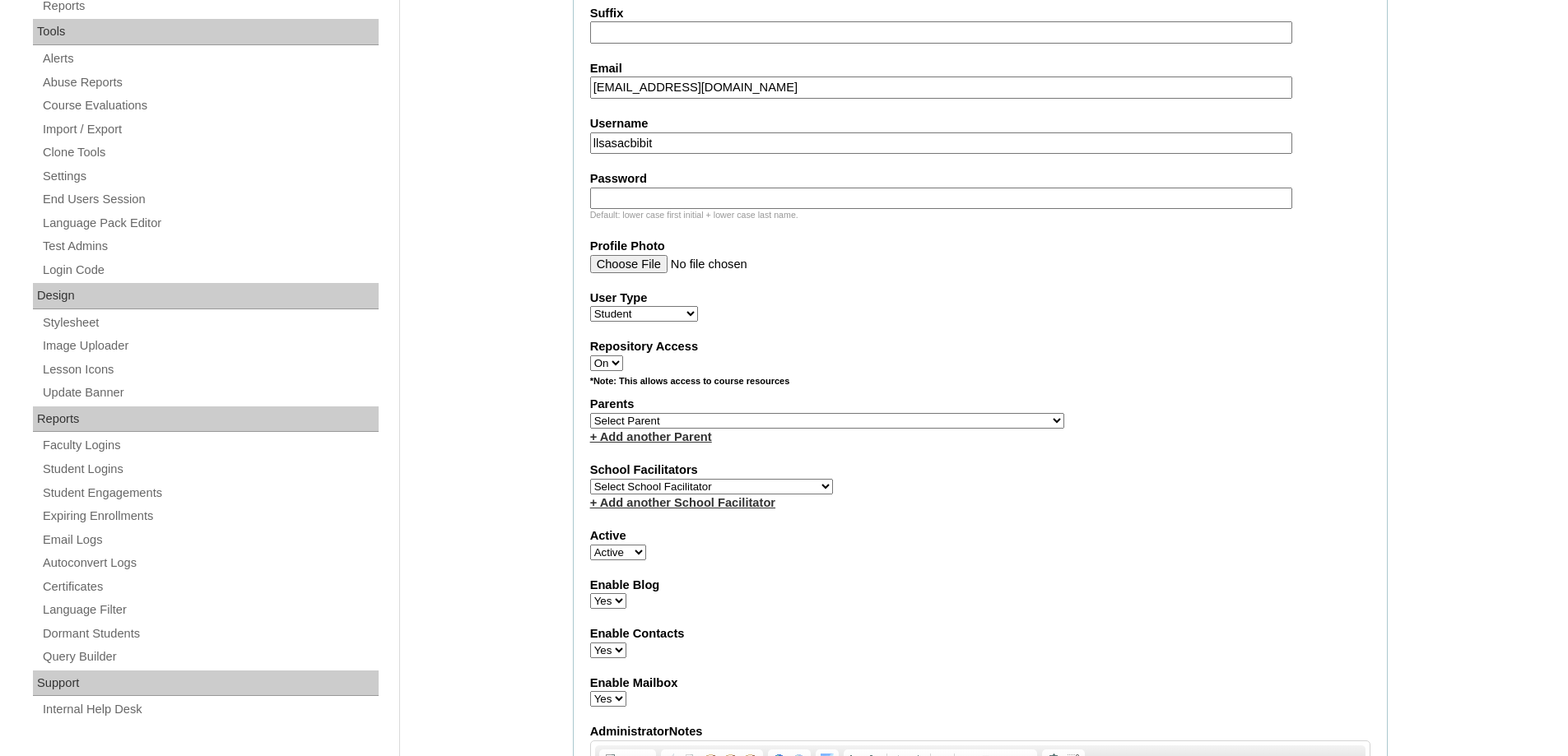
type input "llsasacbibit"
click at [644, 203] on input "Password" at bounding box center [941, 199] width 702 height 22
paste input "250006185"
type input "250006185"
click at [476, 205] on div "Admin Home Users Faculty & Staff School Facilitators Parents Students Auto Logi…" at bounding box center [784, 760] width 1568 height 2296
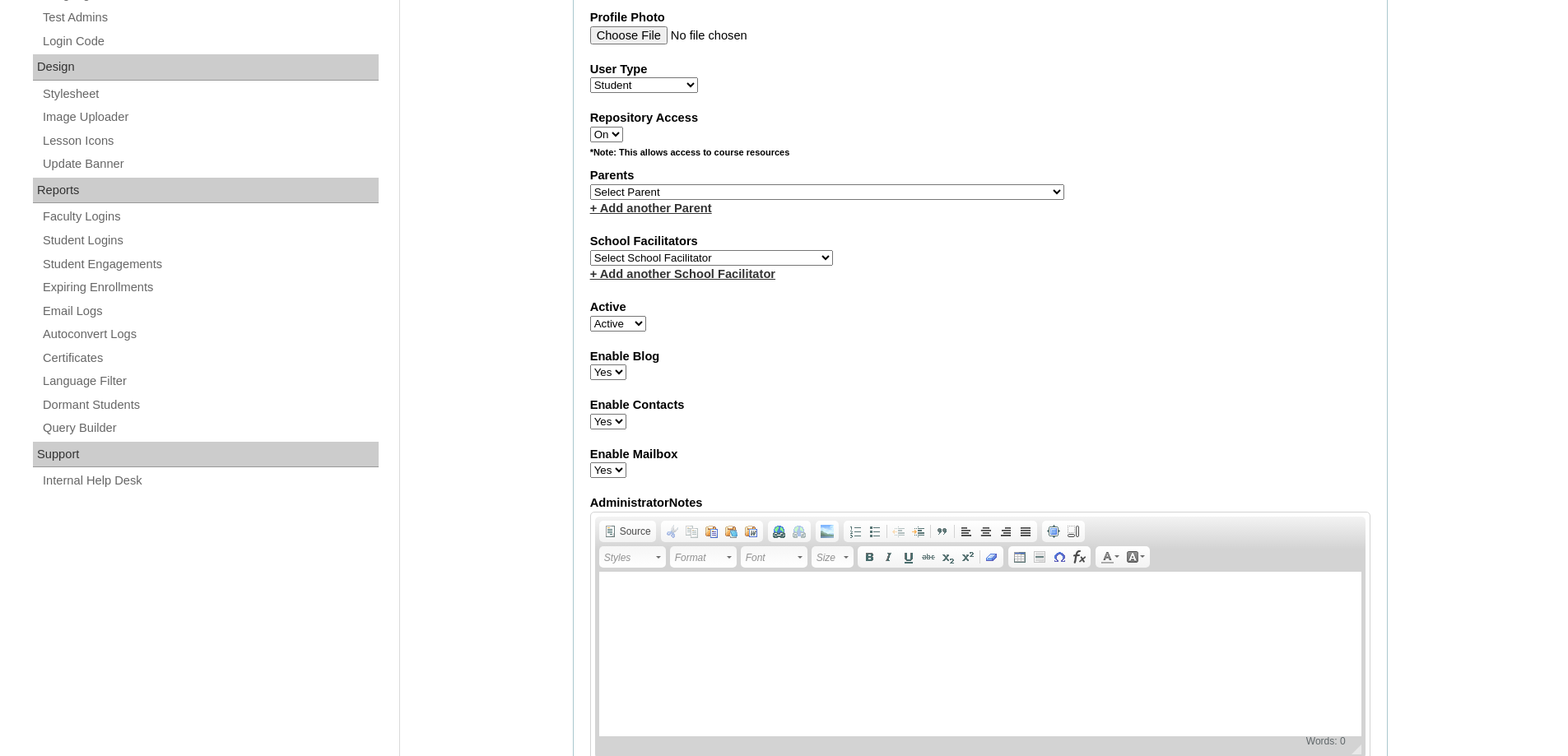
scroll to position [905, 0]
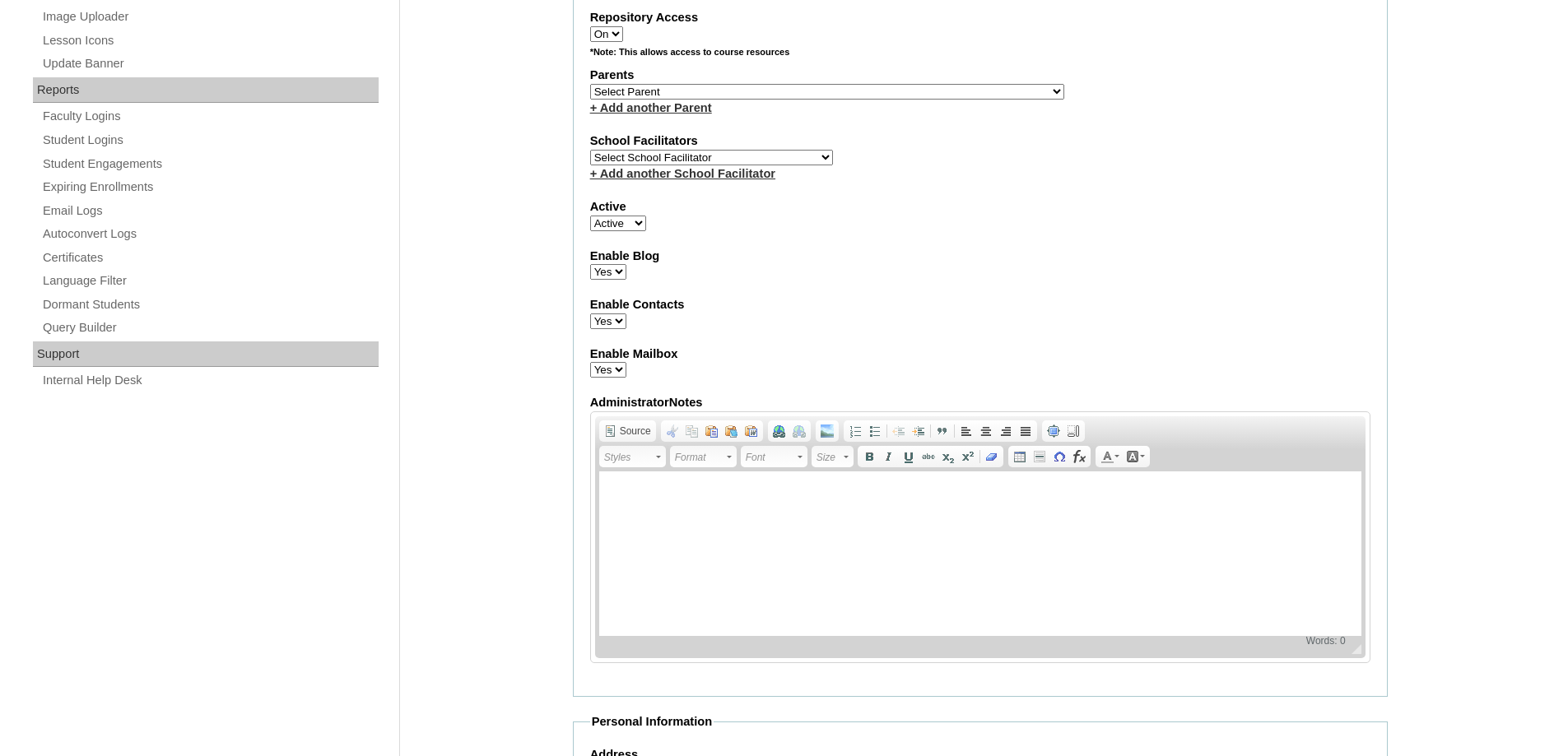
click at [622, 89] on select "Select Parent , , , , , , , , , , , , , , , , , , , , , , , , , , , , , , , , ,…" at bounding box center [827, 91] width 474 height 15
click at [669, 80] on label "Parents" at bounding box center [980, 75] width 781 height 17
click at [669, 86] on select "Select Parent , , , , , , , , , , , , , , , , , , , , , , , , , , , , , , , , ,…" at bounding box center [827, 91] width 474 height 15
click at [671, 86] on select "Select Parent , , , , , , , , , , , , , , , , , , , , , , , , , , , , , , , , ,…" at bounding box center [827, 91] width 474 height 15
select select "43327"
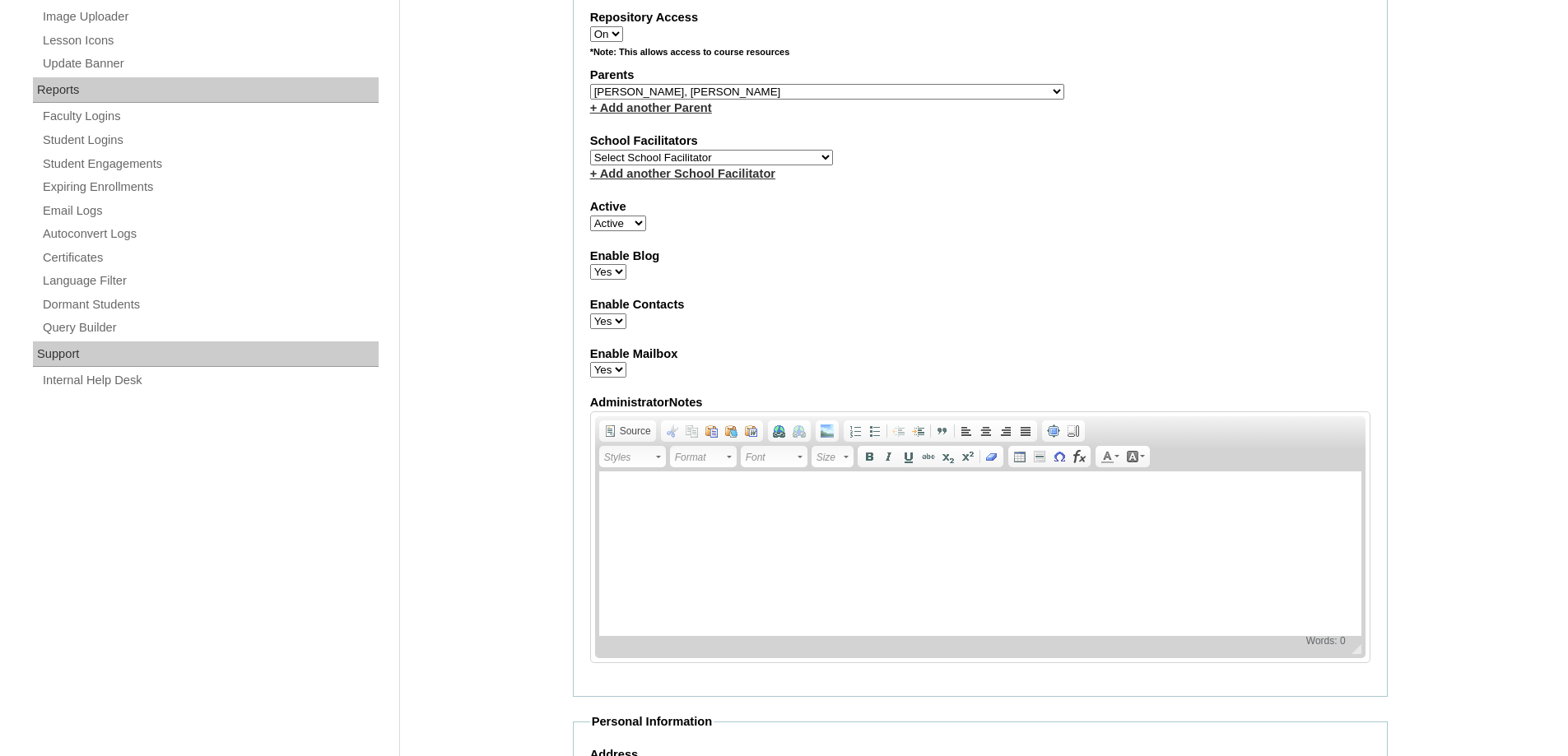
click at [590, 84] on select "Select Parent , , , , , , , , , , , , , , , , , , , , , , , , , , , , , , , , ,…" at bounding box center [827, 91] width 474 height 15
click at [884, 330] on fieldset "Account Information User Id MHS00164-TECHPH2025 Title First Name Llsa Cathalina…" at bounding box center [980, 31] width 815 height 1330
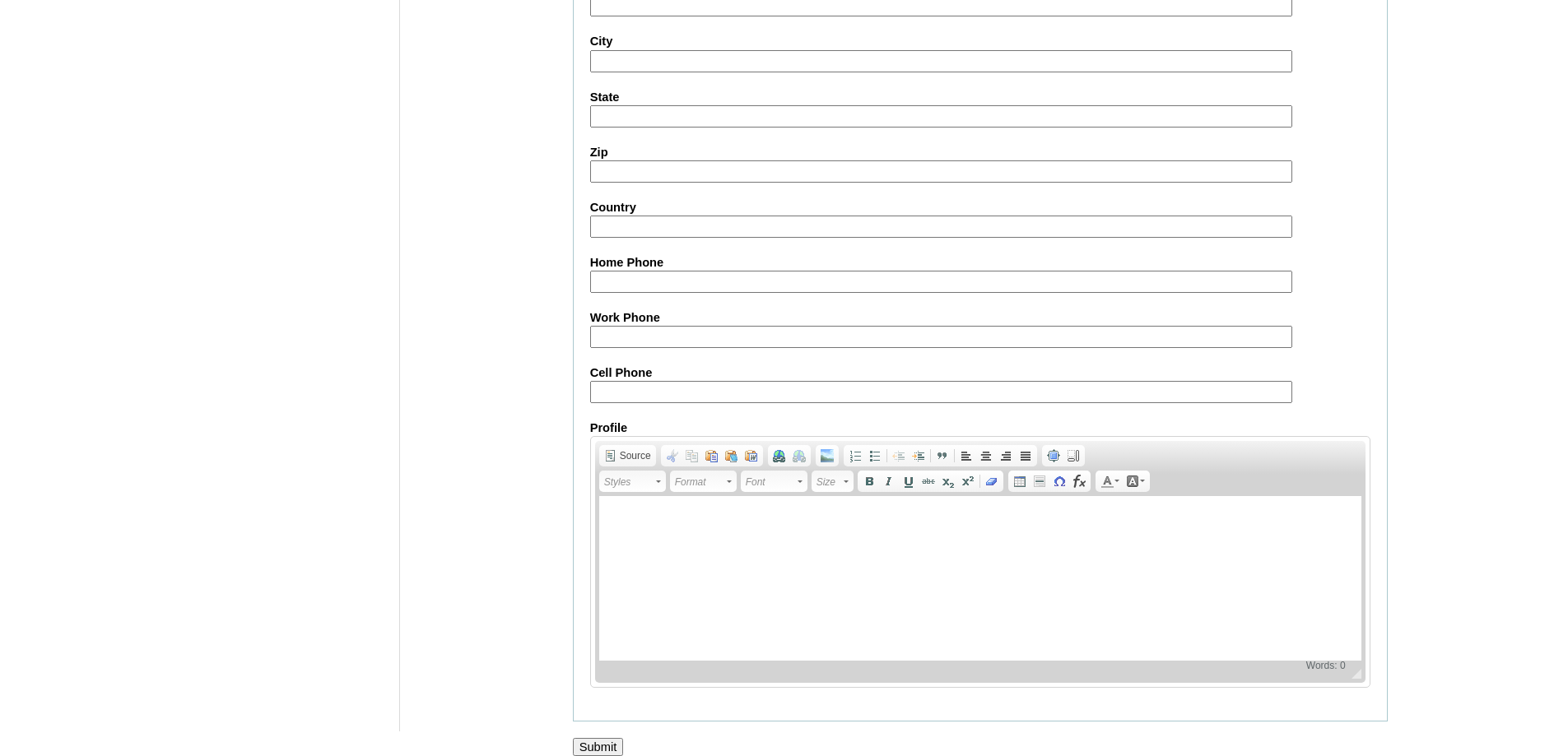
scroll to position [1747, 0]
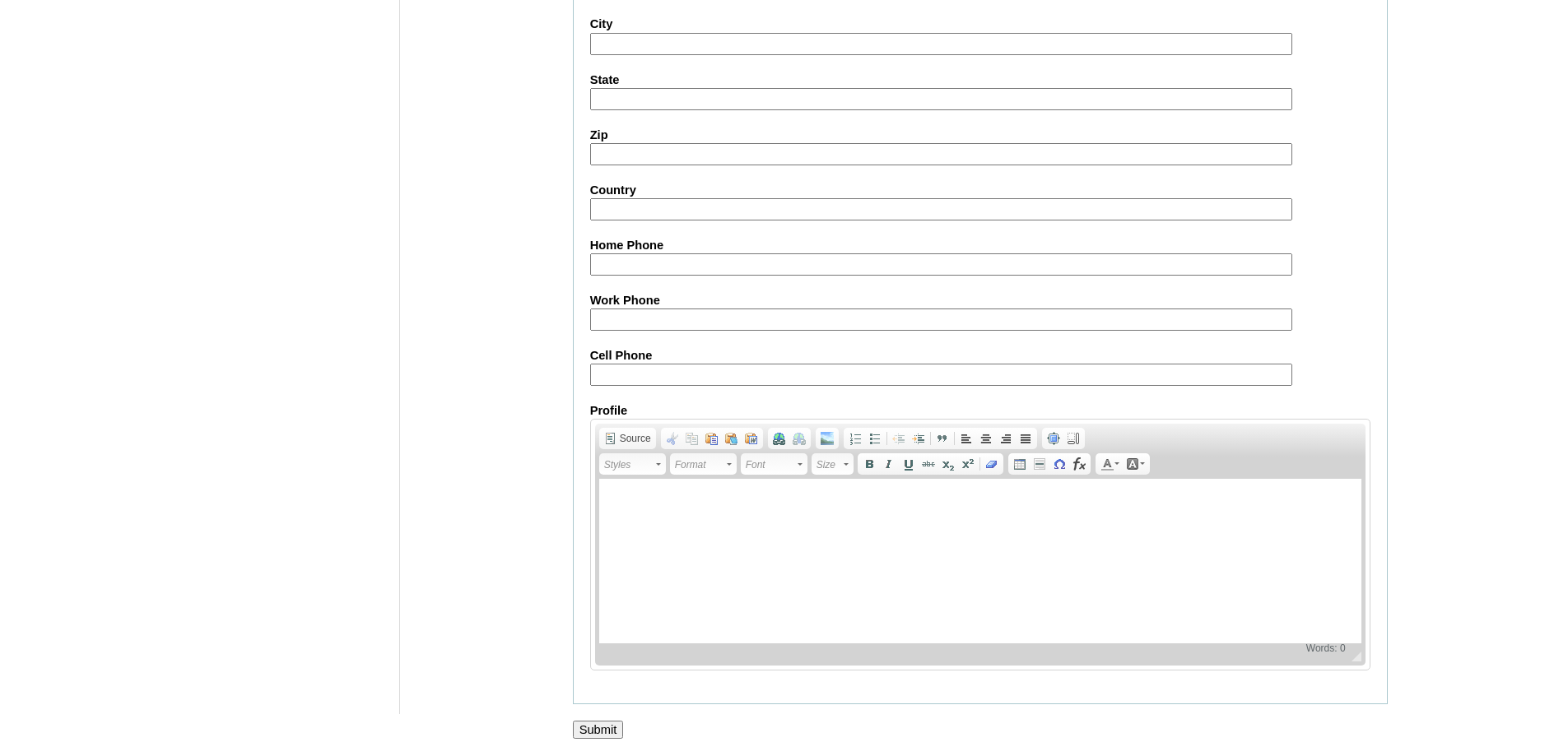
click at [602, 725] on input "Submit" at bounding box center [598, 729] width 51 height 18
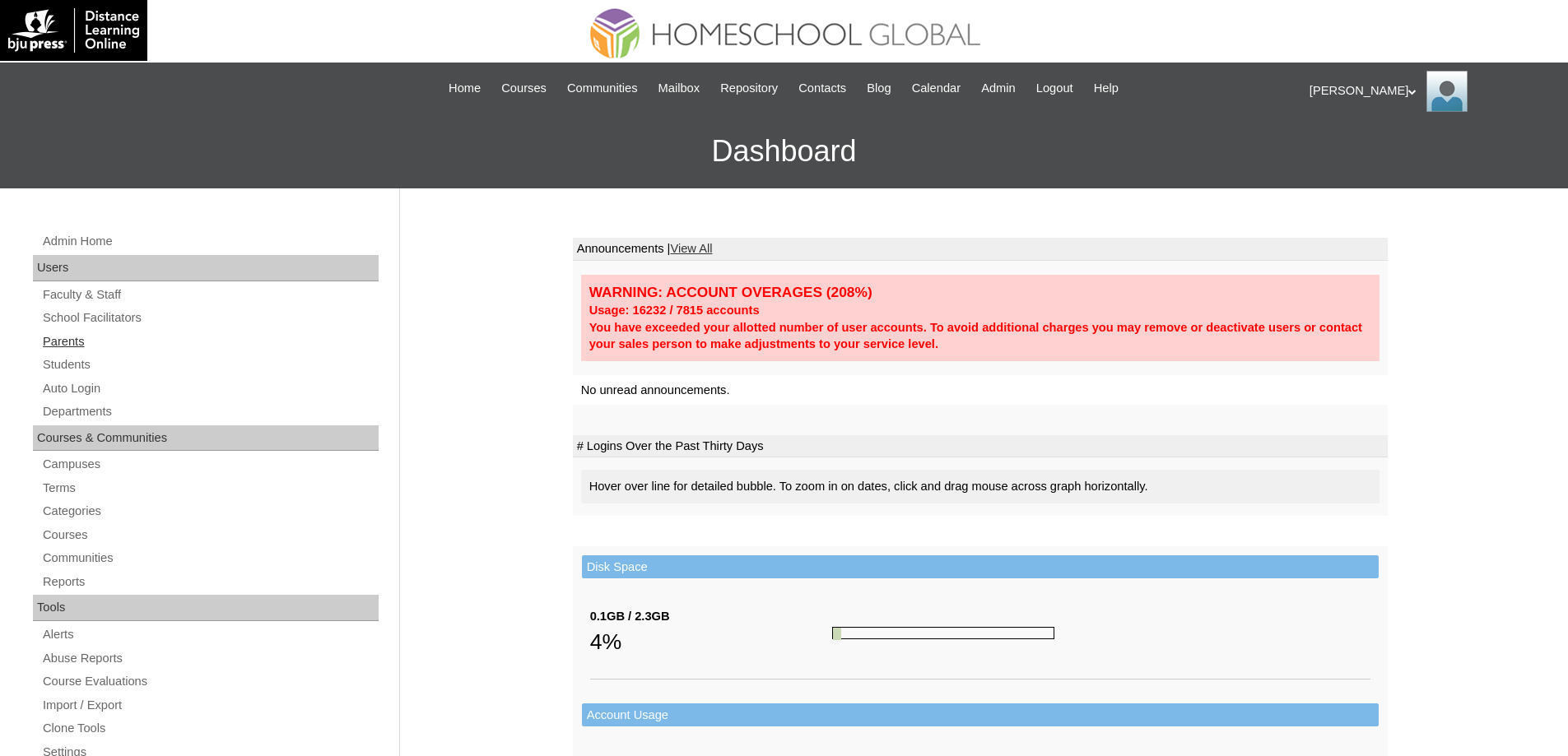
click at [60, 349] on link "Parents" at bounding box center [210, 342] width 338 height 21
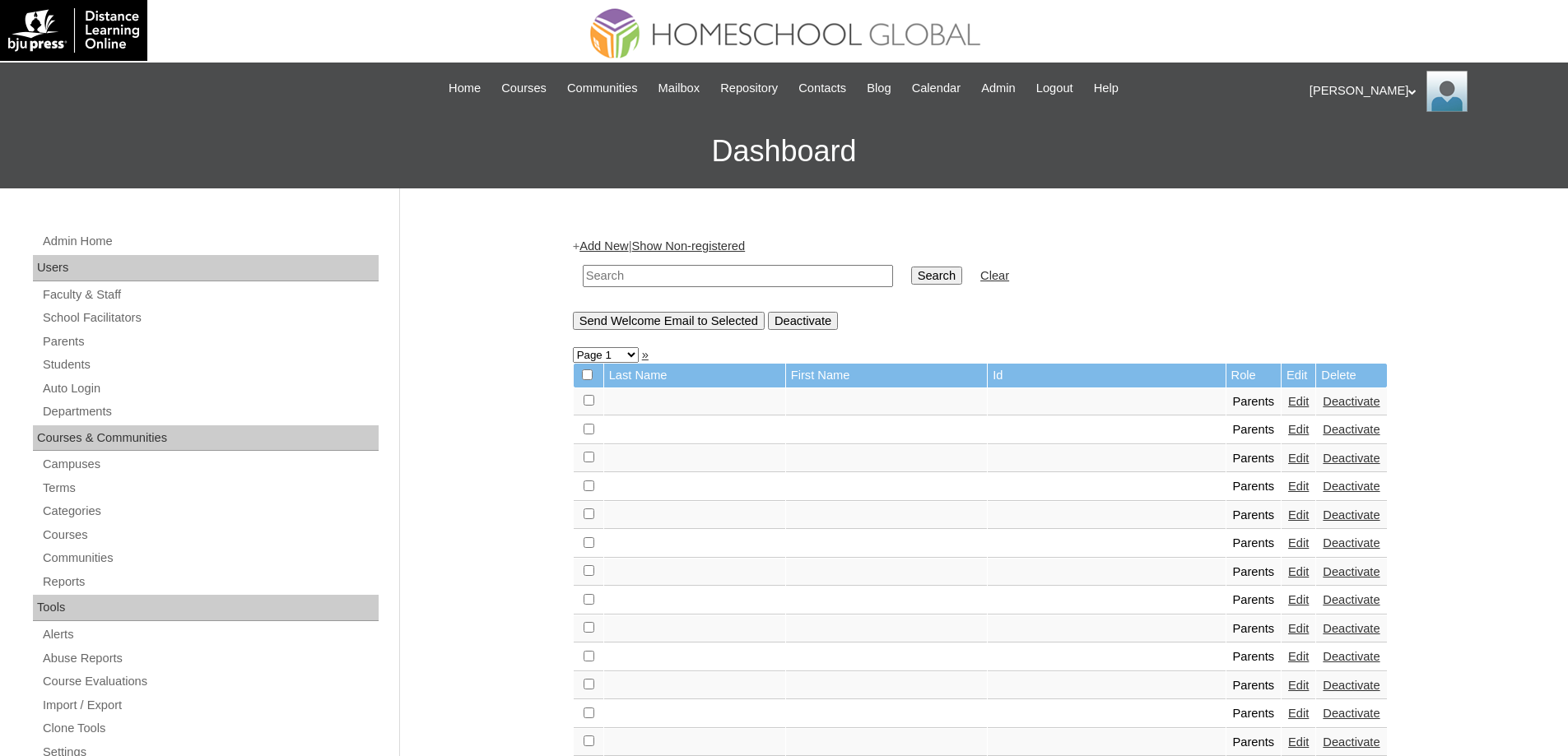
drag, startPoint x: 790, startPoint y: 286, endPoint x: 929, endPoint y: 284, distance: 139.0
click at [793, 285] on input "text" at bounding box center [737, 276] width 310 height 22
paste input "MHP0128-TECHPH2025"
type input "MHP0128-TECHPH2025"
click at [962, 279] on input "Search" at bounding box center [936, 275] width 51 height 18
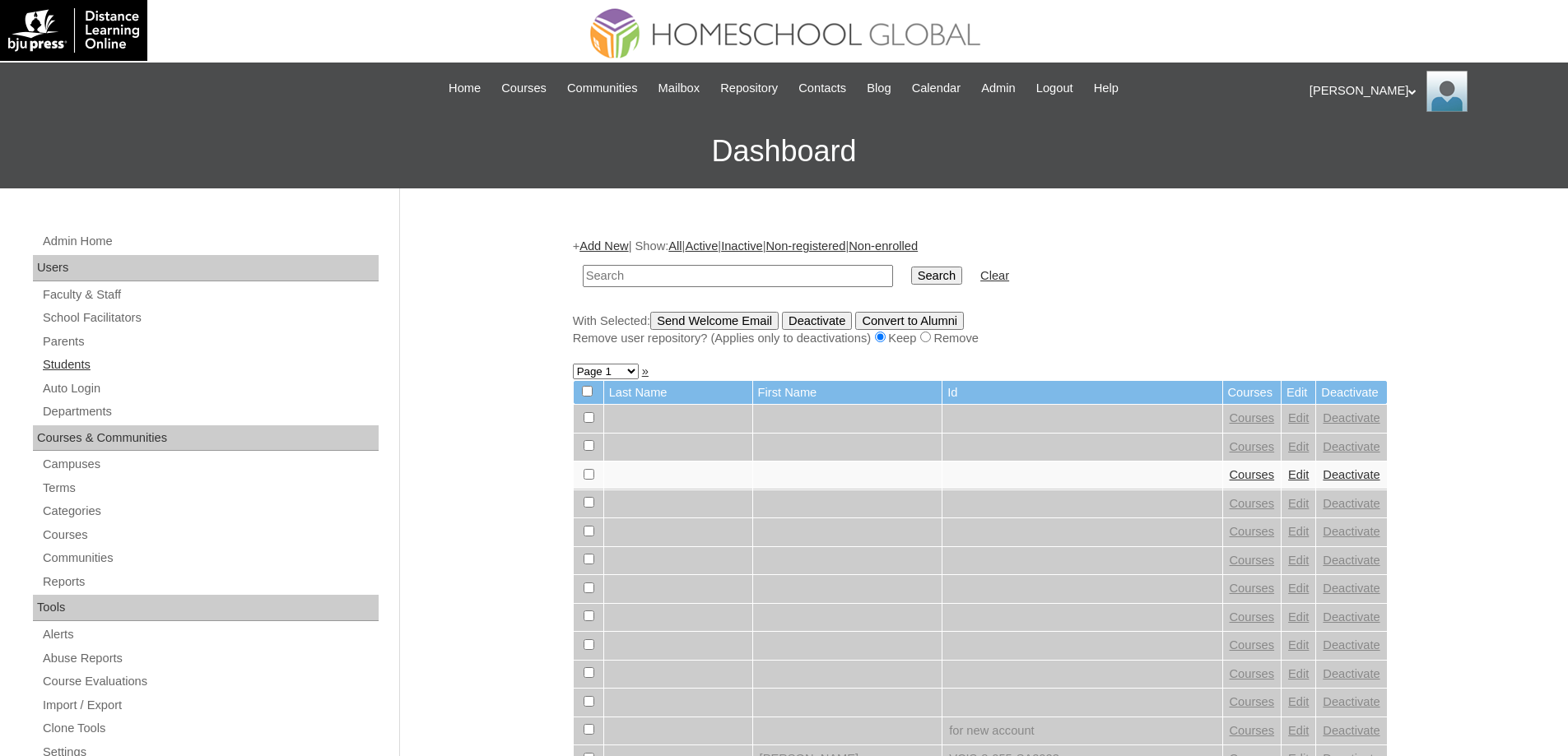
click at [73, 361] on link "Students" at bounding box center [210, 365] width 338 height 21
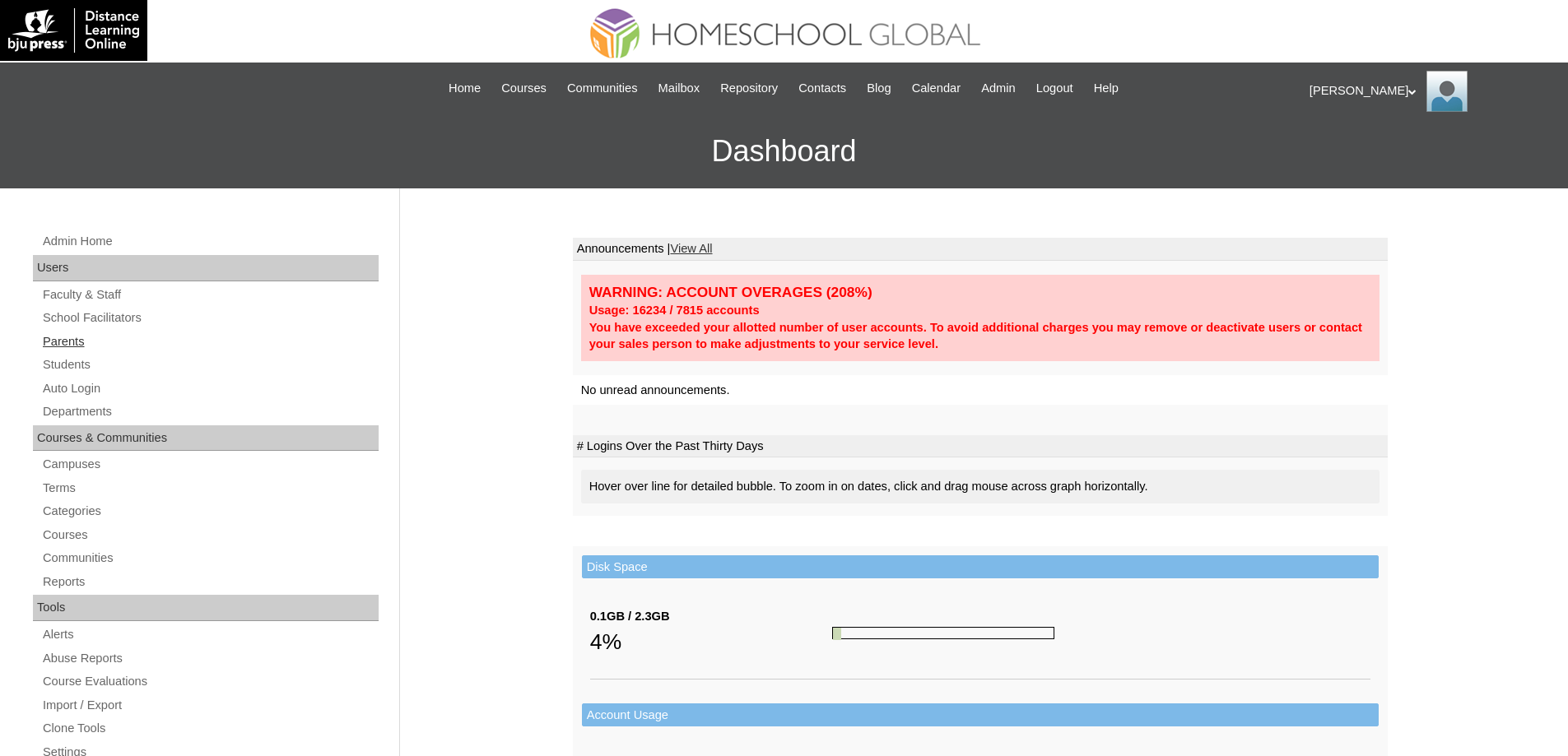
click at [125, 338] on link "Parents" at bounding box center [210, 342] width 338 height 21
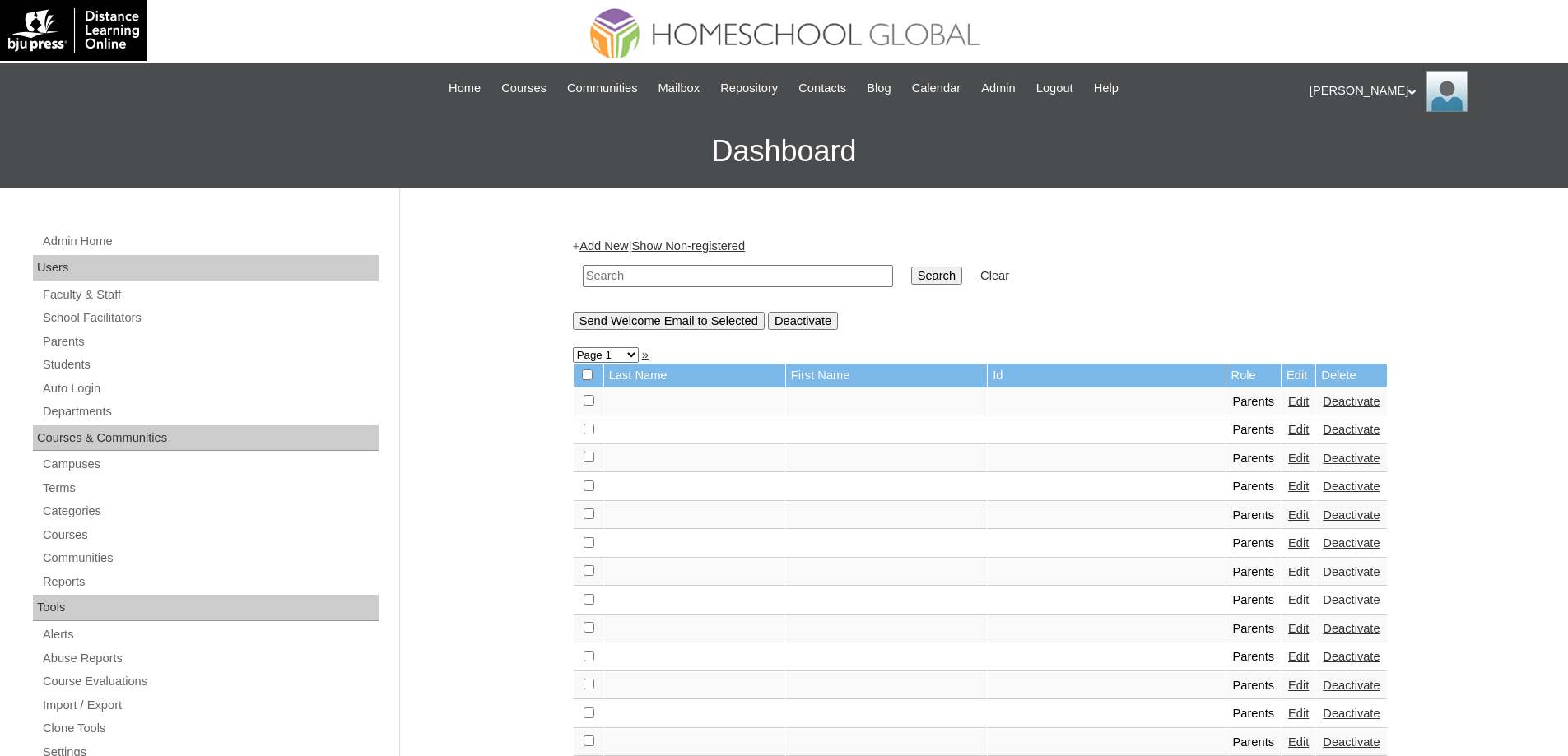
drag, startPoint x: 725, startPoint y: 270, endPoint x: 738, endPoint y: 270, distance: 13.0
click at [726, 270] on input "text" at bounding box center [737, 276] width 310 height 22
paste input "MHP0128-TECHPH2025"
type input "MHP0128-TECHPH2025"
drag, startPoint x: 922, startPoint y: 281, endPoint x: 930, endPoint y: 281, distance: 8.0
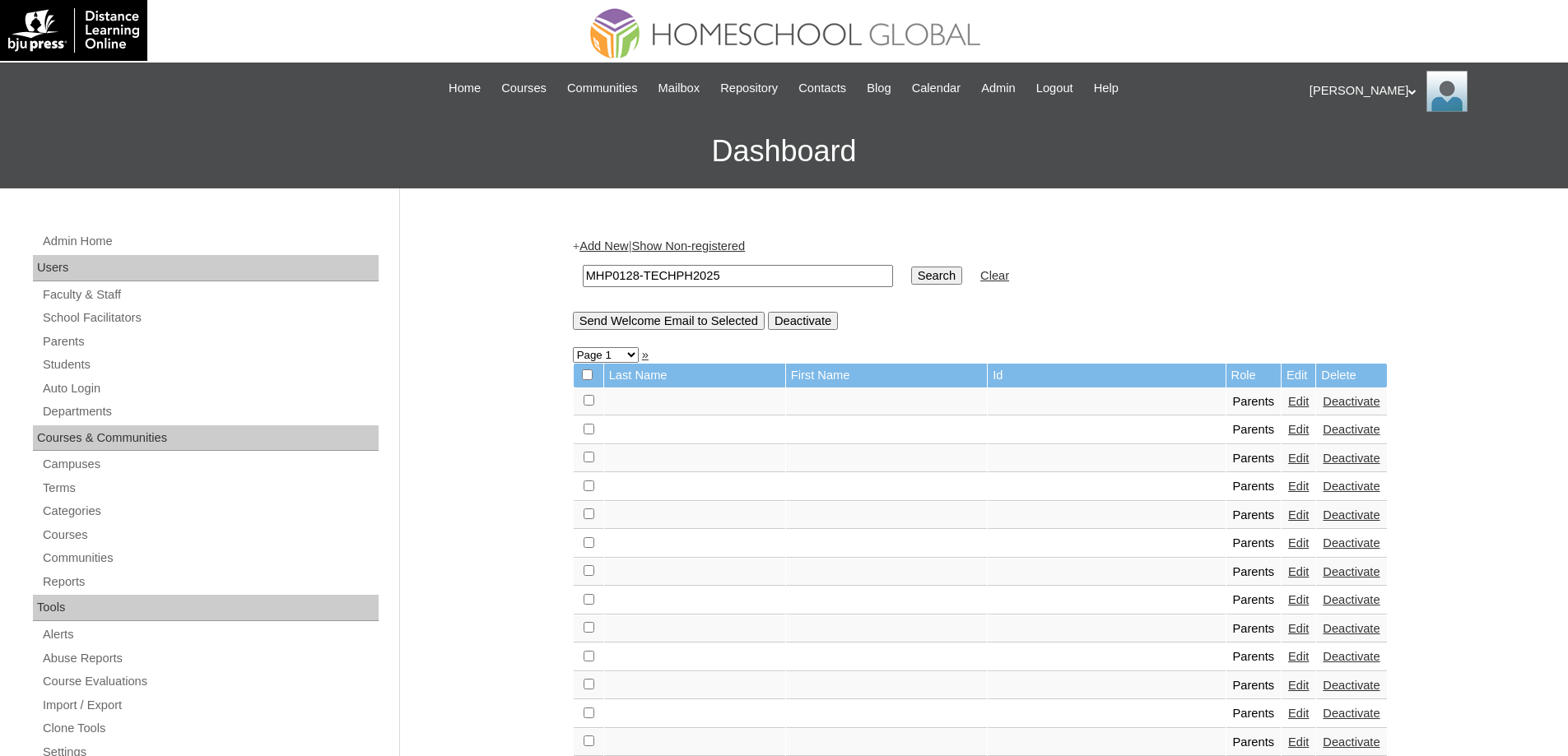
click at [922, 281] on input "Search" at bounding box center [936, 275] width 51 height 18
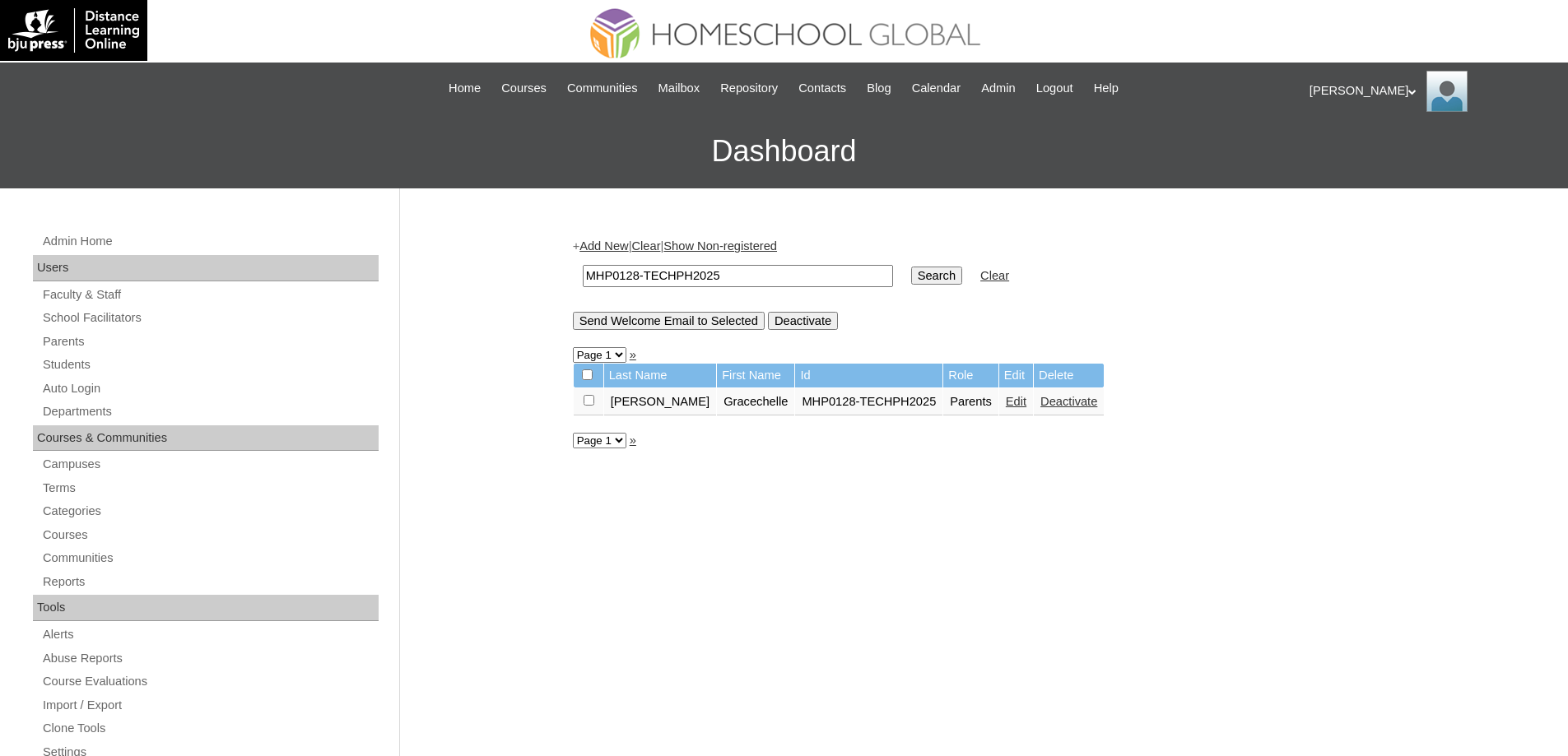
click at [1005, 400] on link "Edit" at bounding box center [1016, 400] width 21 height 13
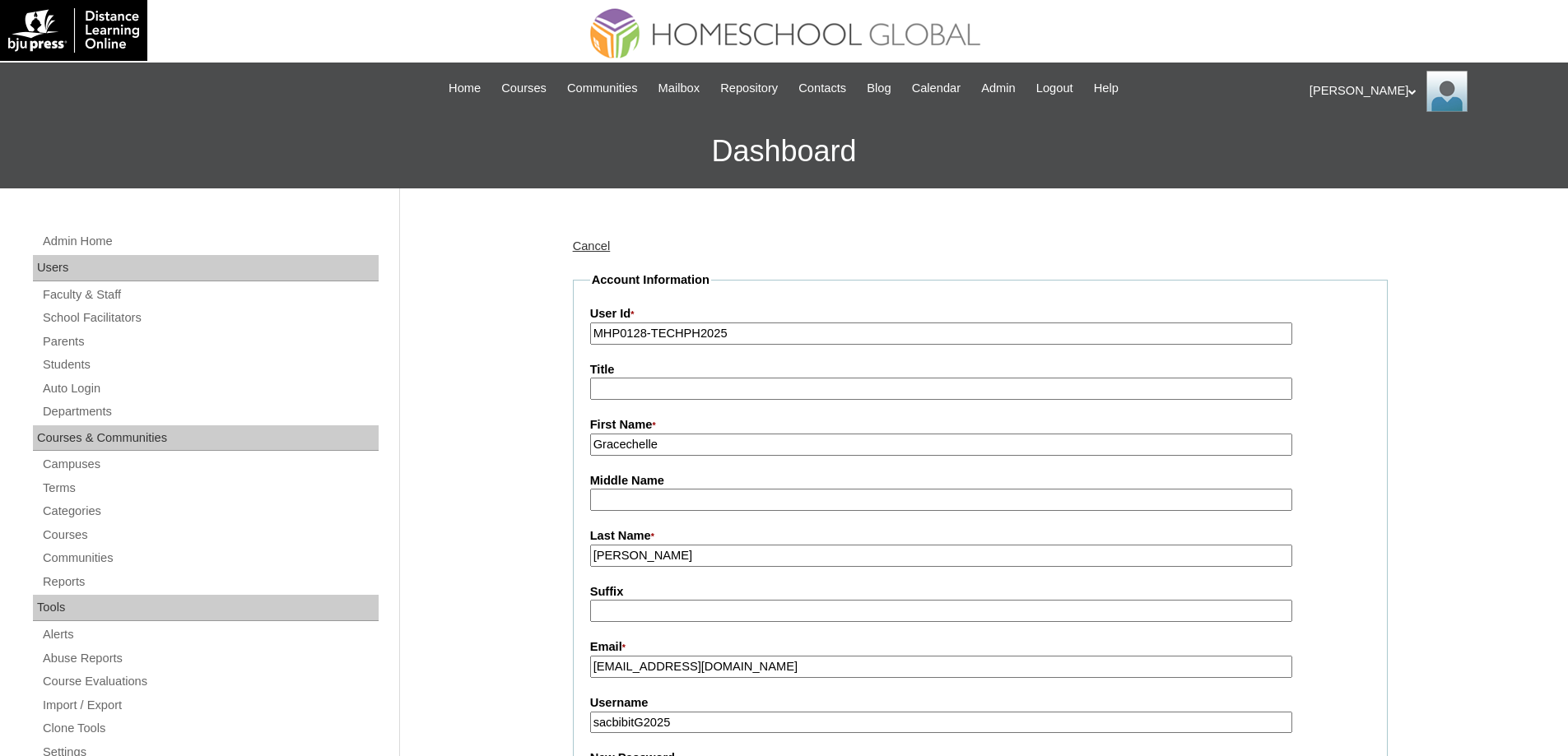
drag, startPoint x: 662, startPoint y: 555, endPoint x: 414, endPoint y: 529, distance: 249.4
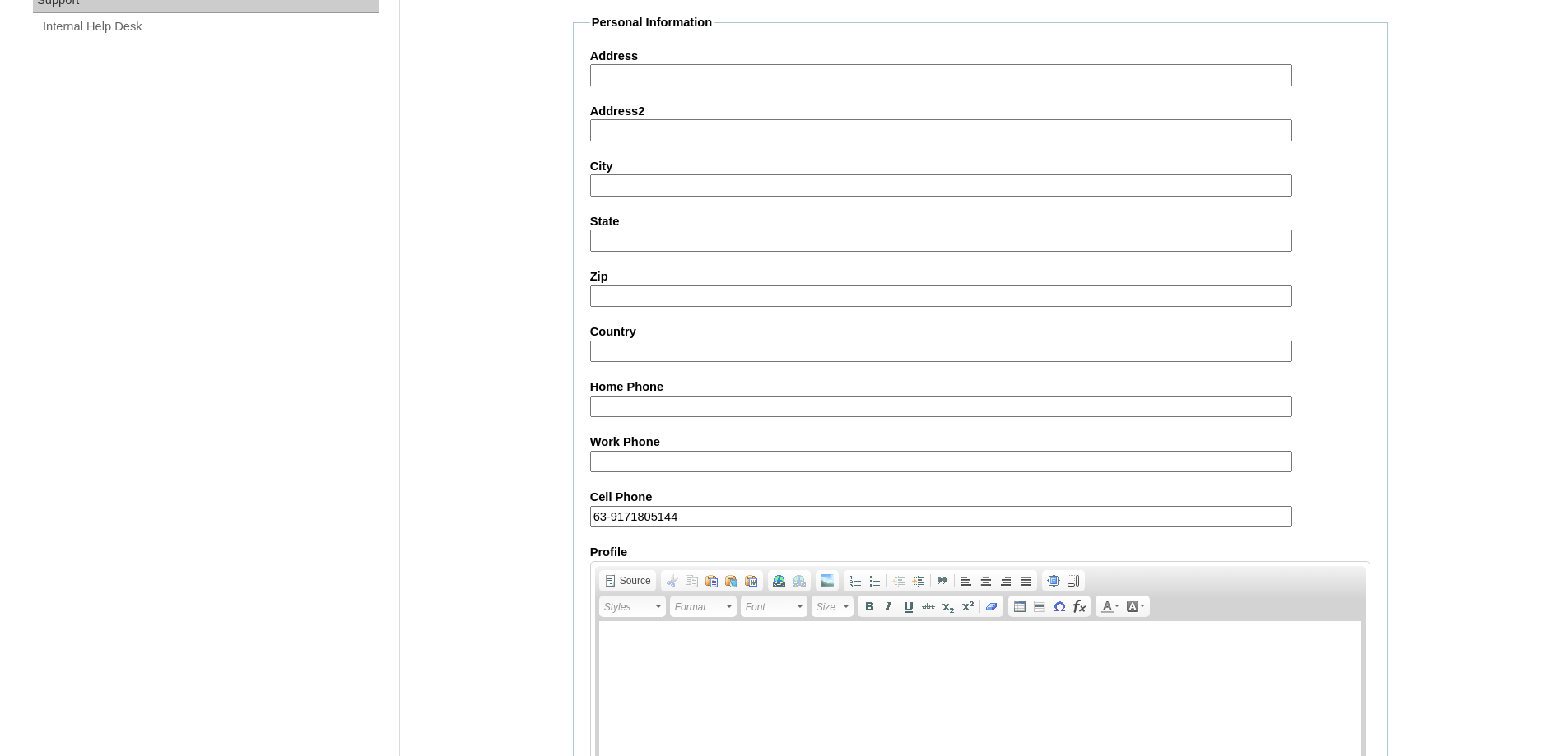
scroll to position [1404, 0]
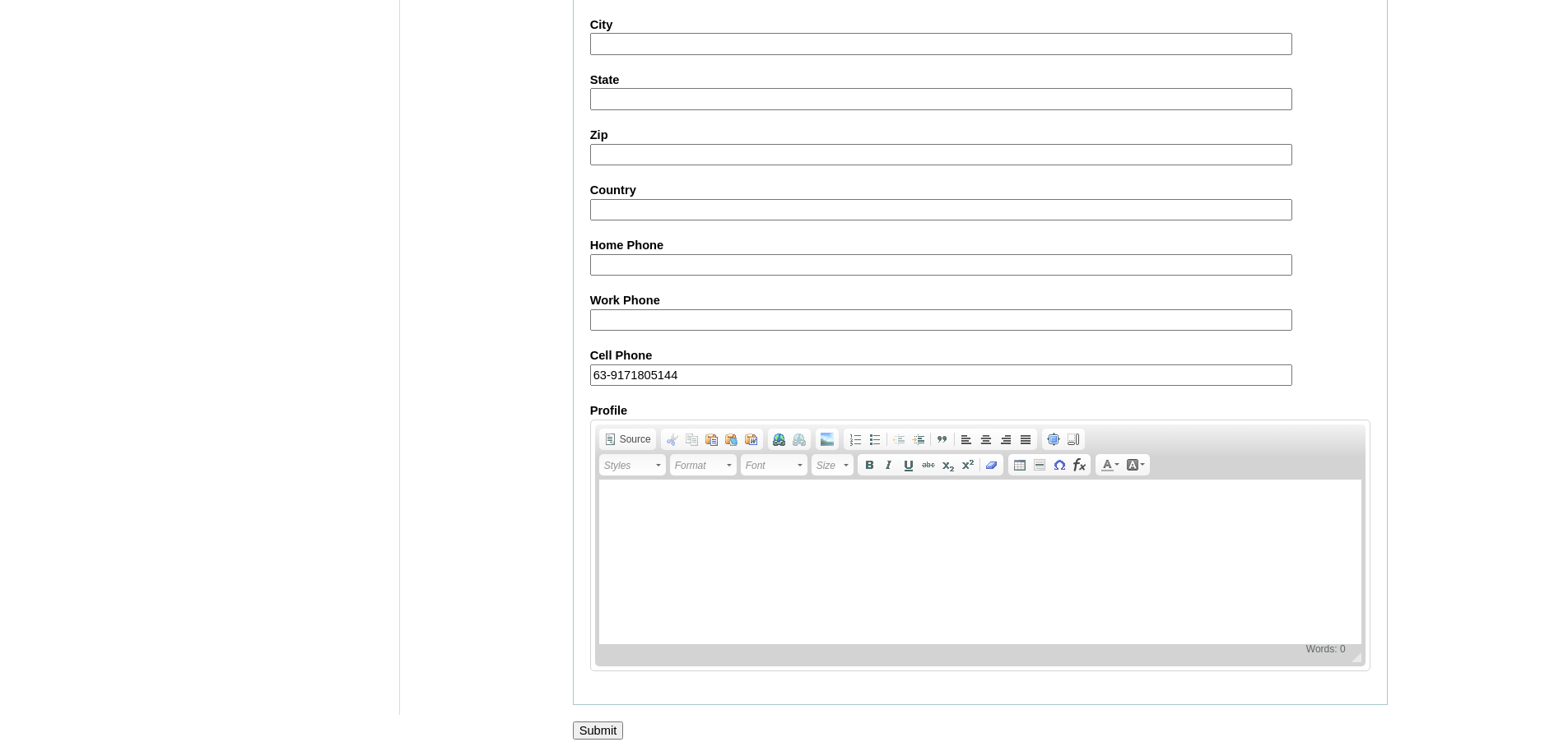
type input "PIMENTEL"
click at [591, 698] on fieldset "Personal Information Address Address2 City State Zip Country Home Phone Work Ph…" at bounding box center [980, 288] width 815 height 833
click at [600, 726] on input "Submit" at bounding box center [598, 730] width 51 height 18
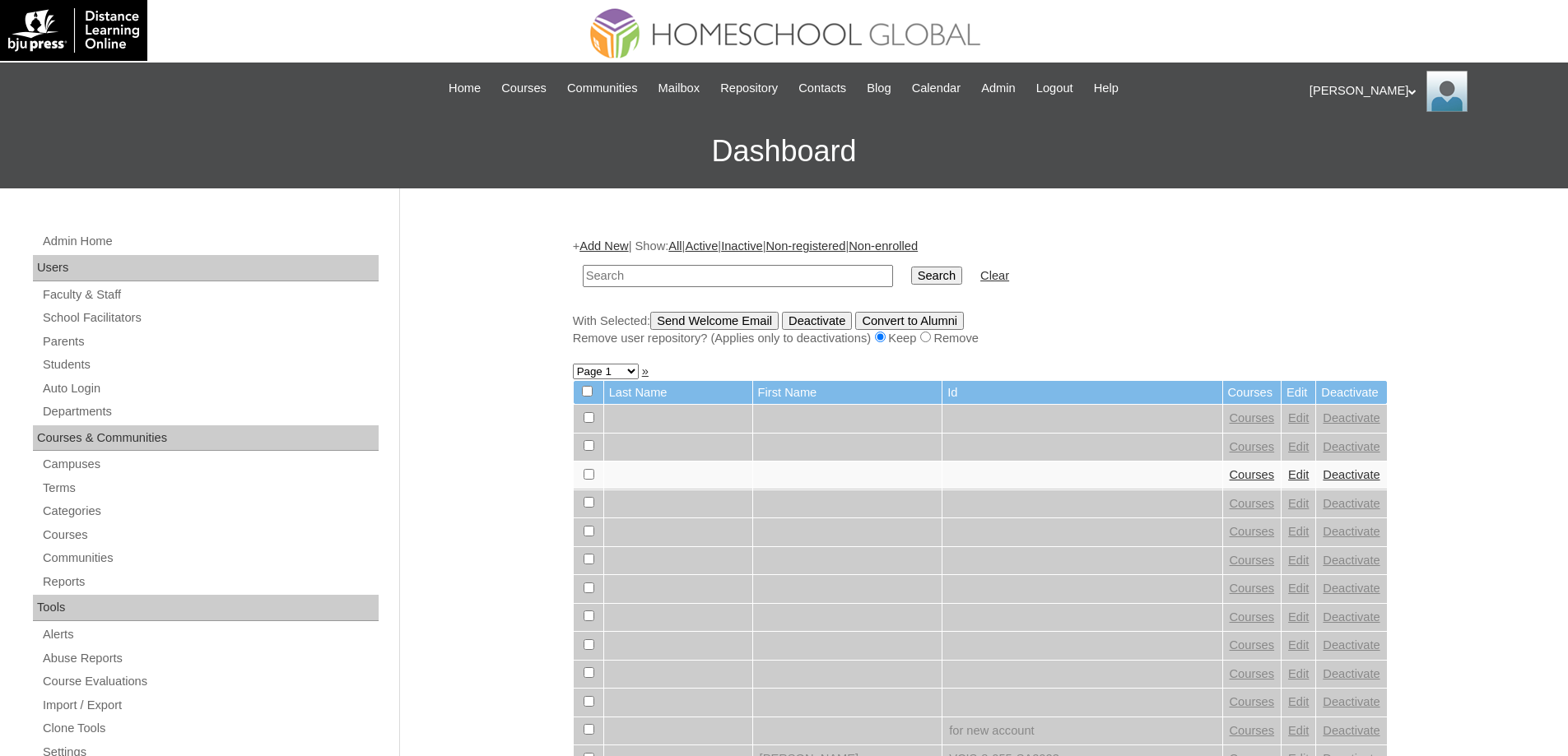
drag, startPoint x: 652, startPoint y: 284, endPoint x: 780, endPoint y: 287, distance: 128.0
click at [654, 284] on input "text" at bounding box center [737, 276] width 310 height 22
paste input "MHS00164-TECHPH2025"
type input "MHS00164-TECHPH2025"
click at [939, 286] on td "Search" at bounding box center [936, 276] width 67 height 39
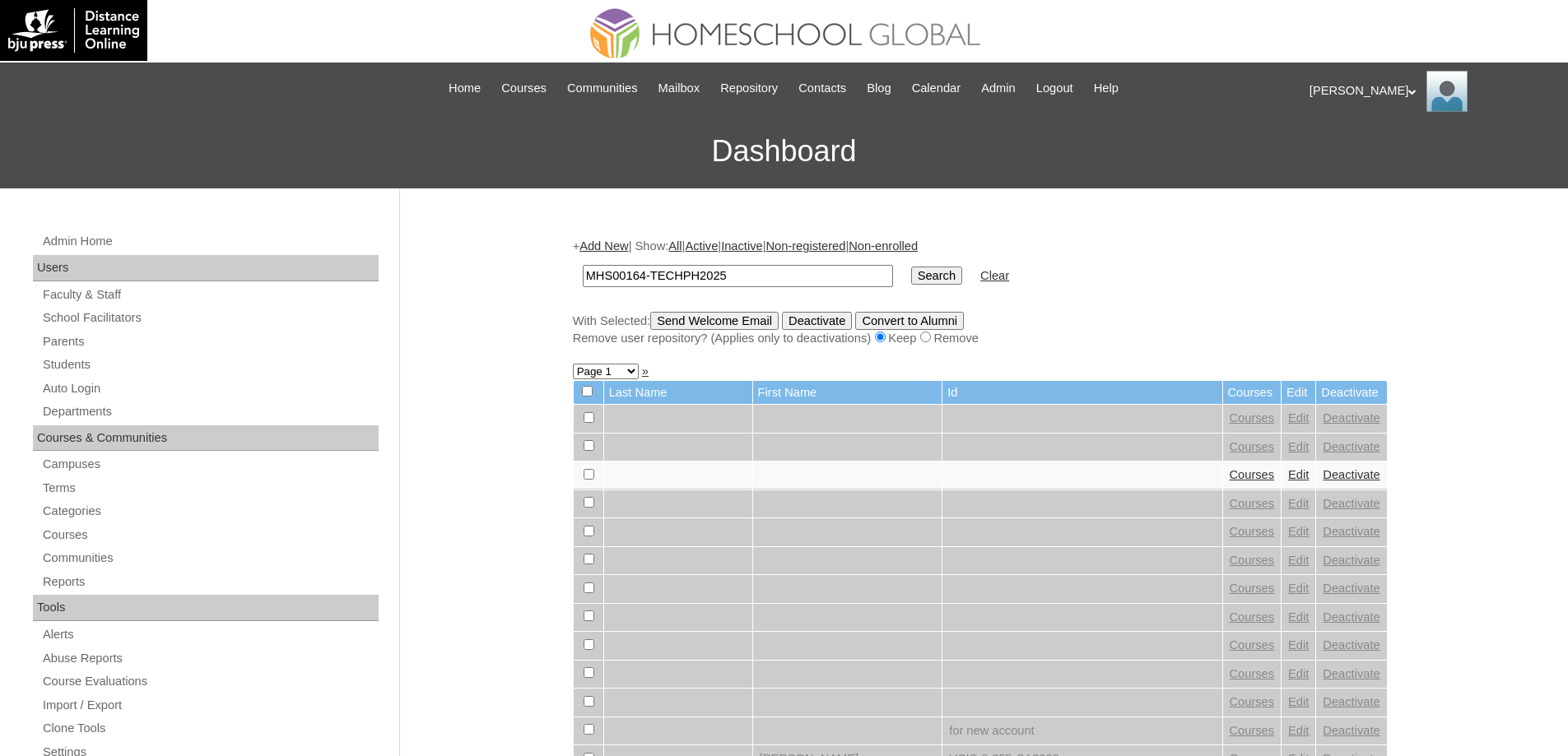
click at [941, 277] on input "Search" at bounding box center [936, 275] width 51 height 18
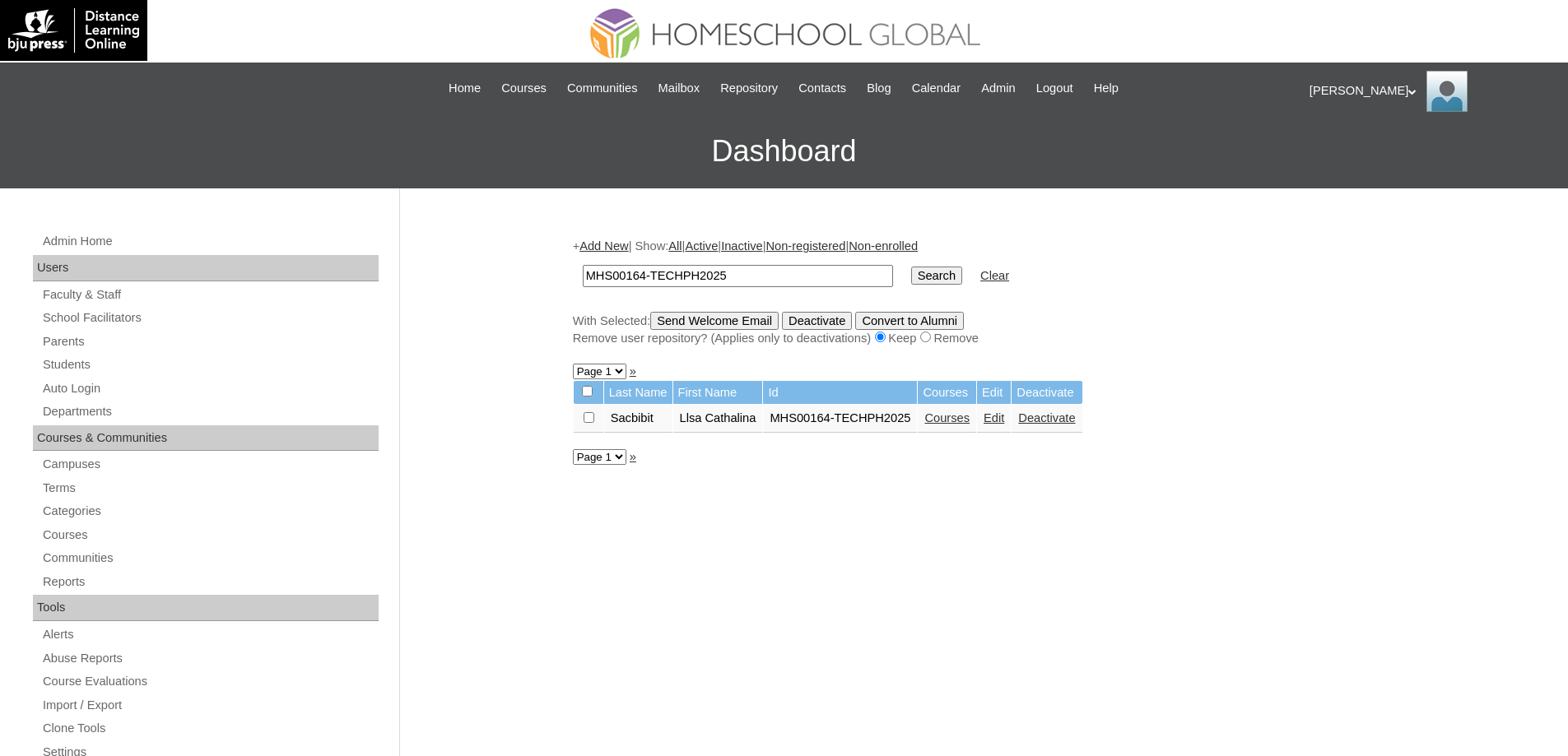
click at [969, 418] on link "Courses" at bounding box center [947, 418] width 46 height 13
click at [1004, 423] on link "Edit" at bounding box center [993, 418] width 21 height 13
click at [969, 422] on link "Courses" at bounding box center [947, 418] width 46 height 13
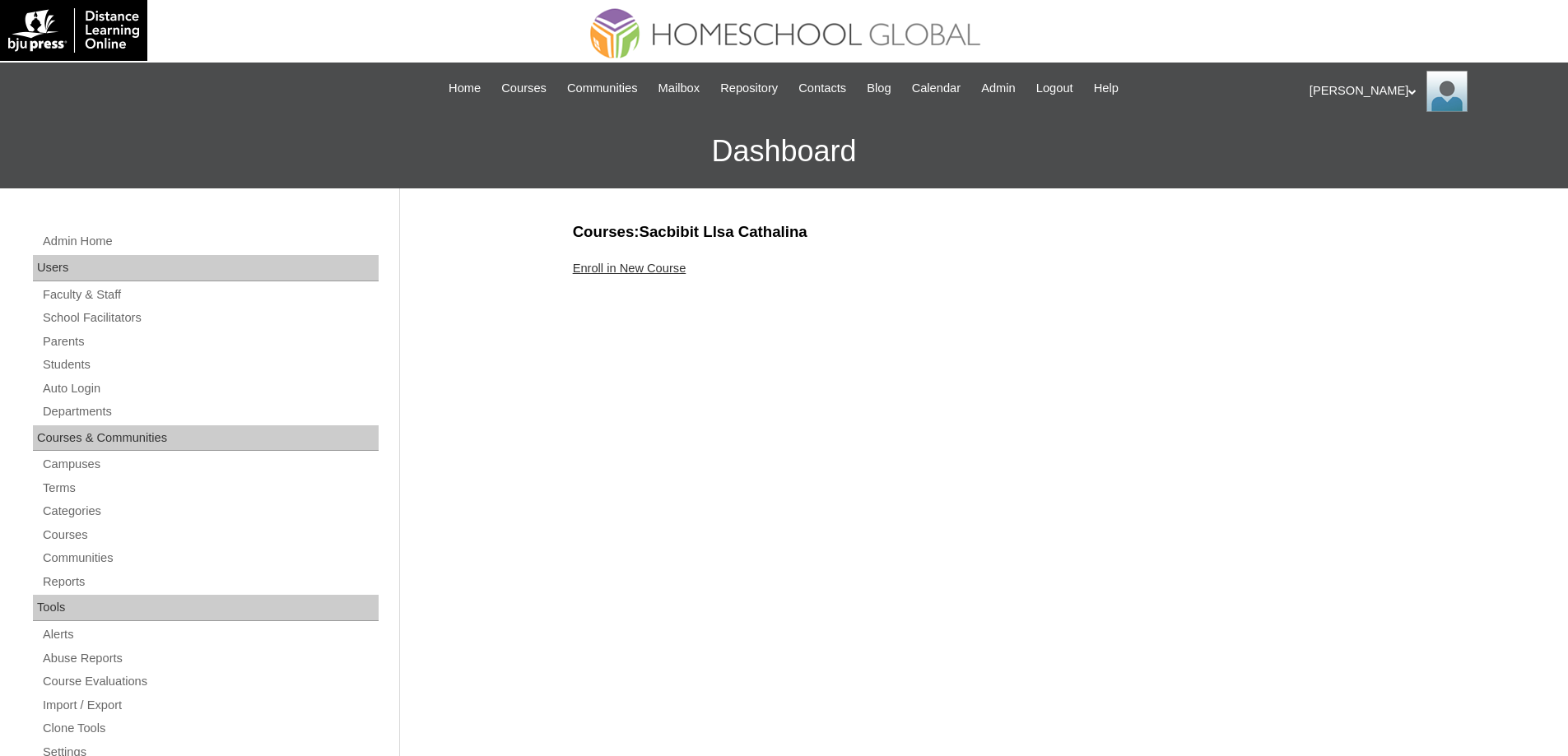
click at [636, 270] on link "Enroll in New Course" at bounding box center [630, 268] width 114 height 13
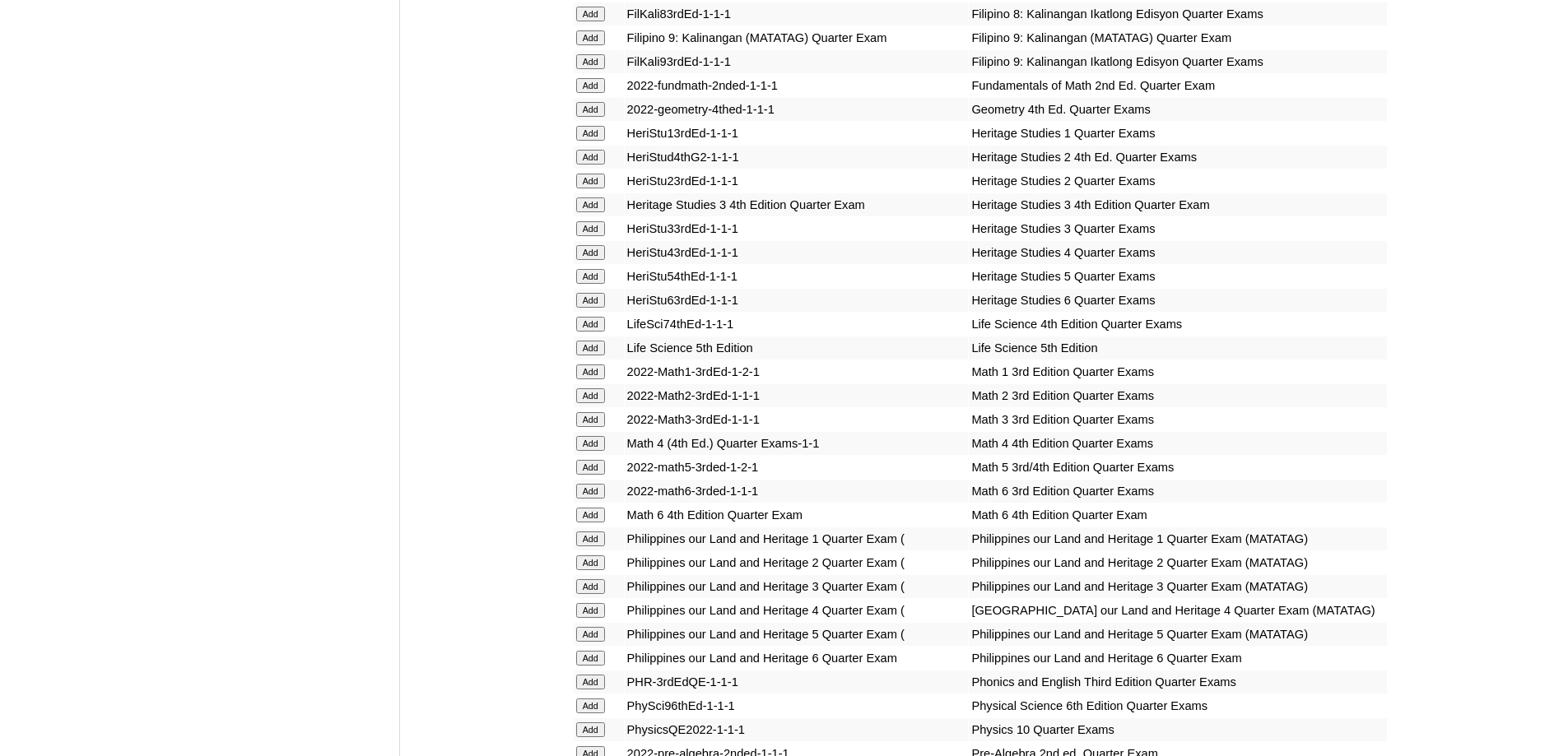
scroll to position [2056, 0]
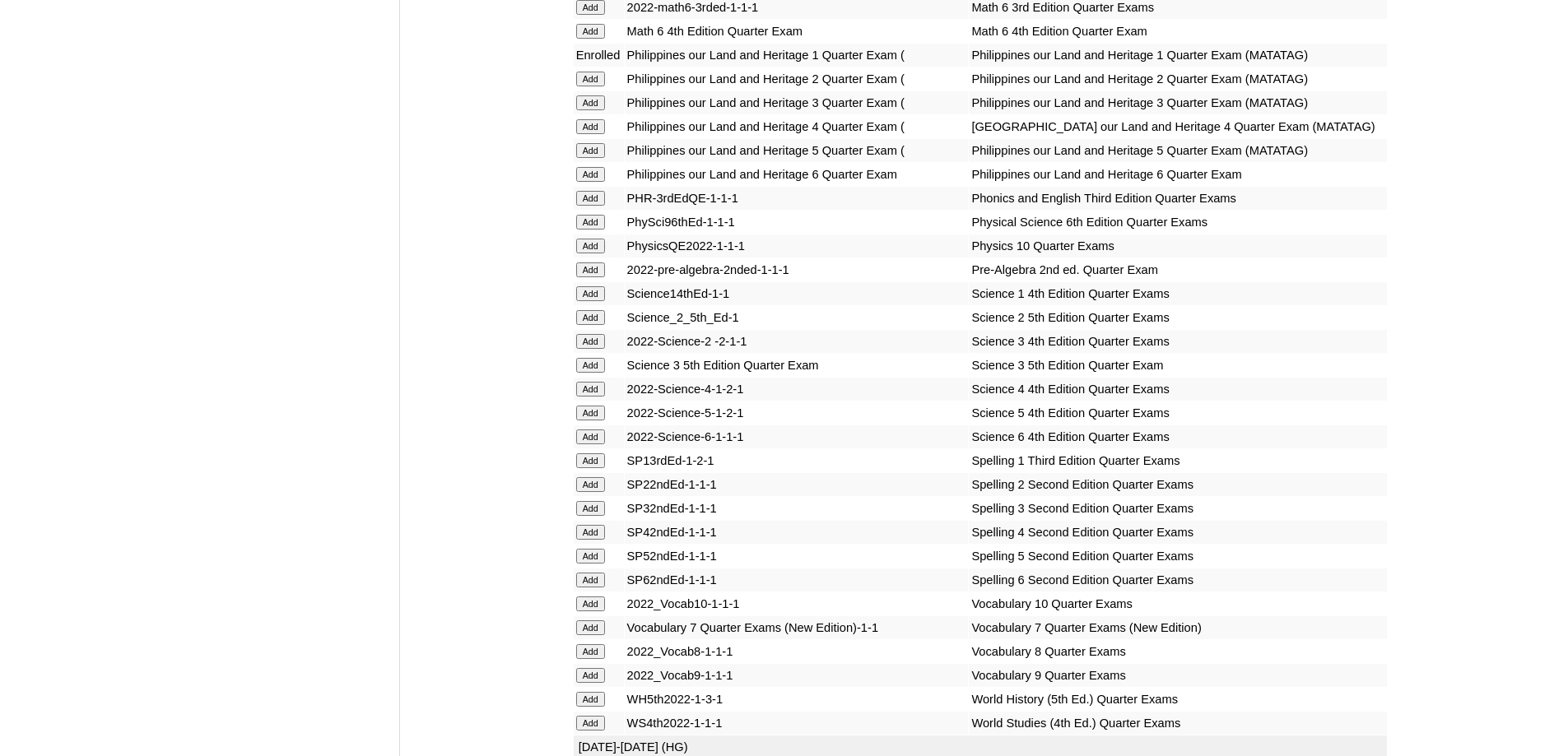
scroll to position [2550, 0]
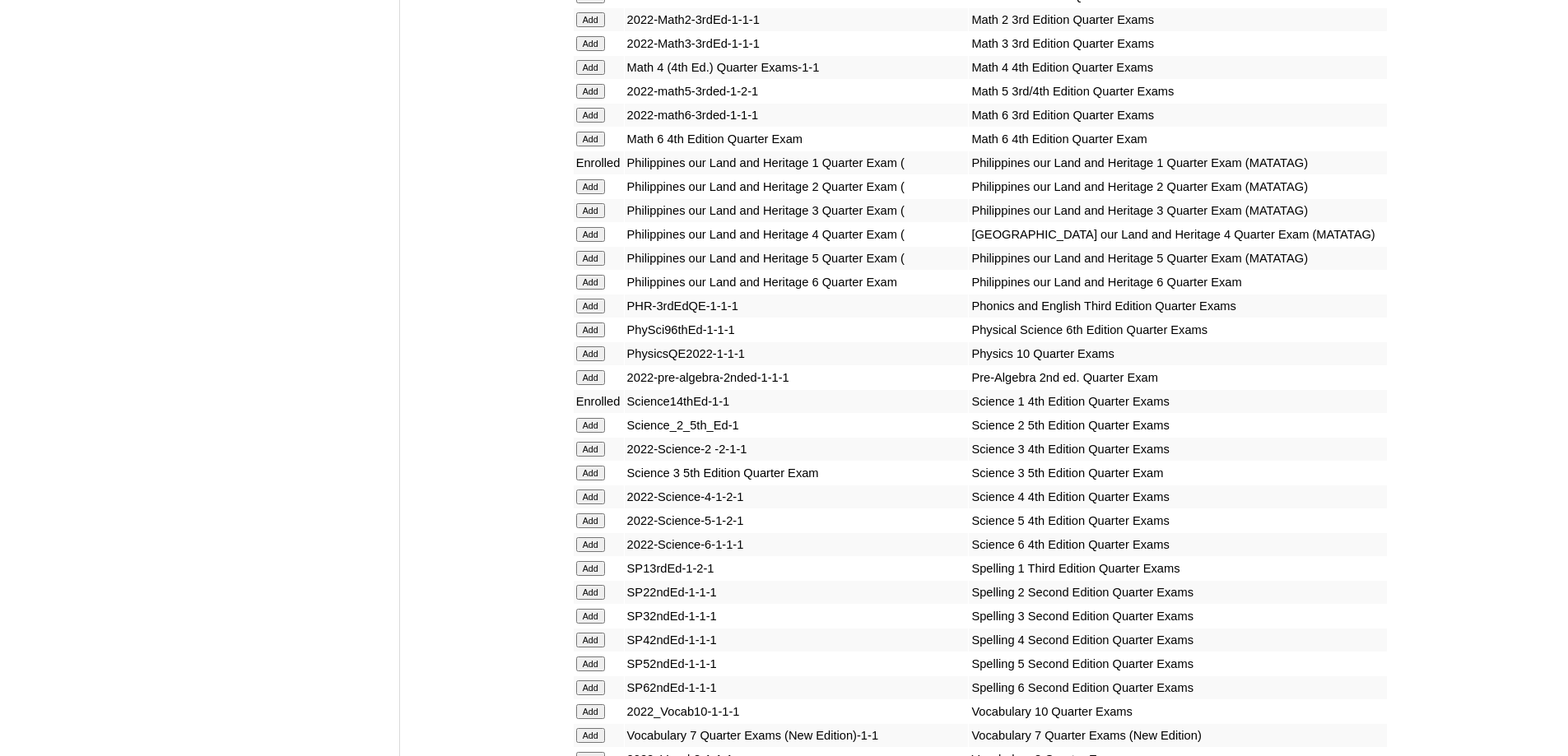
scroll to position [2421, 0]
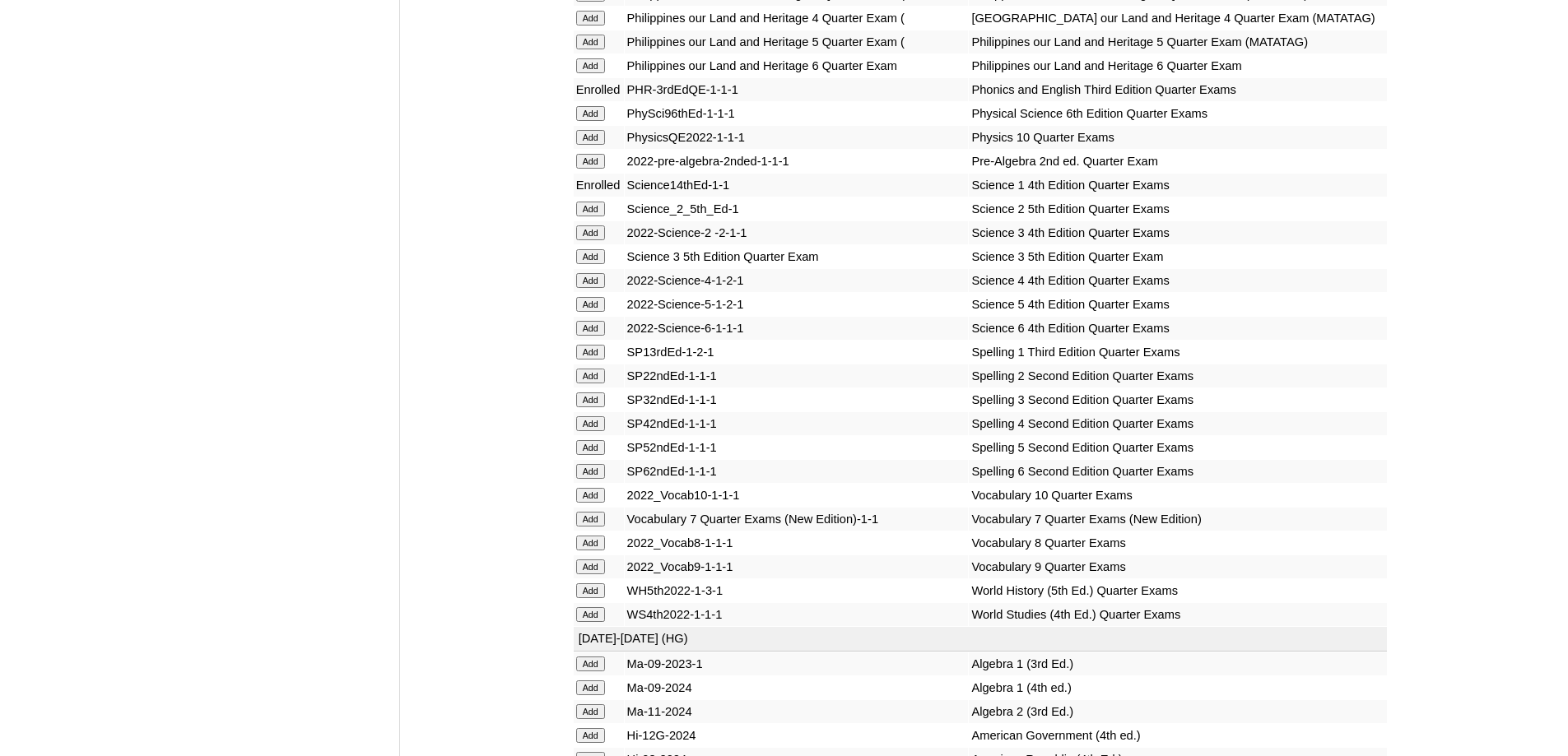
scroll to position [2668, 0]
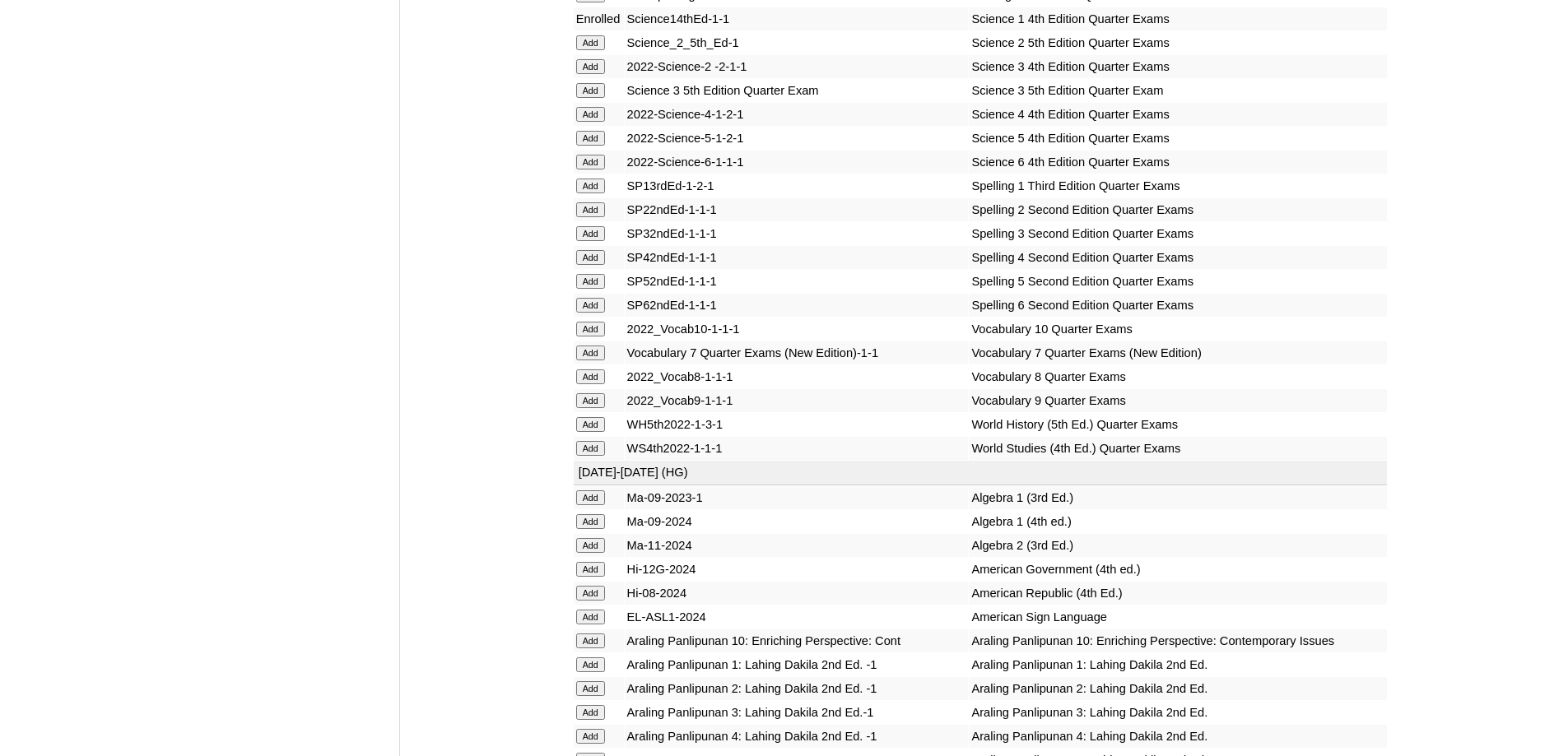
scroll to position [2833, 0]
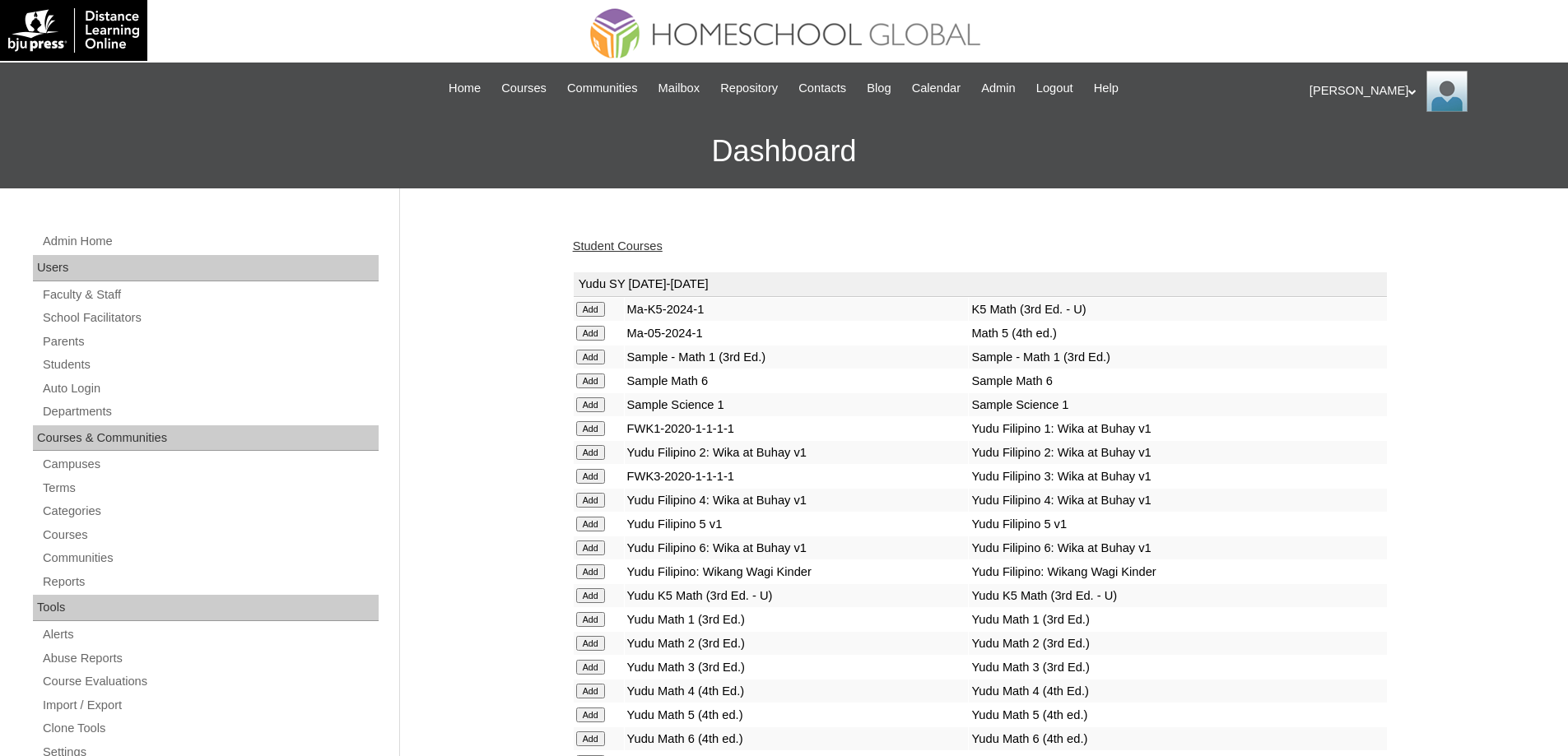
click at [619, 247] on link "Student Courses" at bounding box center [618, 245] width 90 height 13
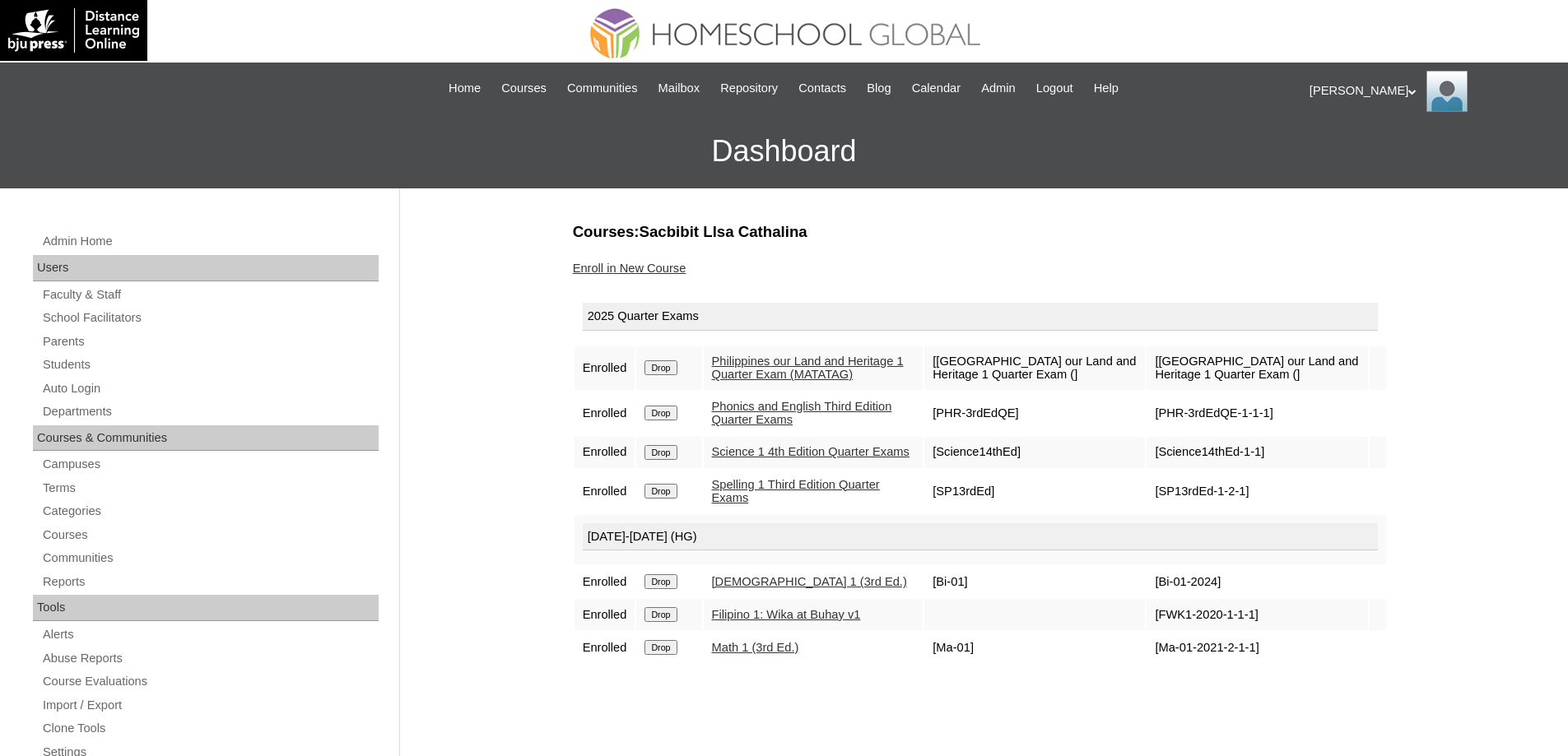
click at [663, 270] on link "Enroll in New Course" at bounding box center [630, 268] width 114 height 13
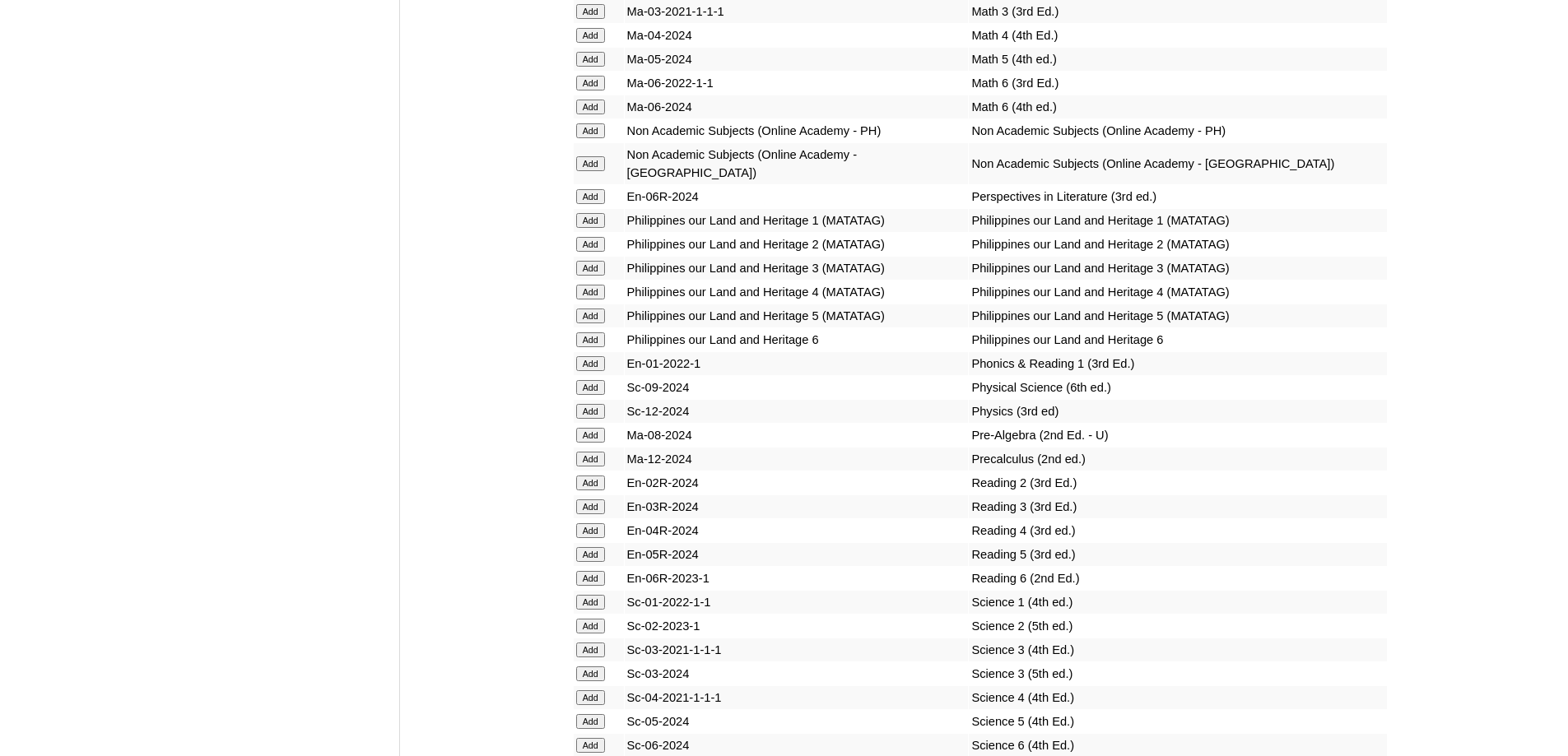
scroll to position [5845, 0]
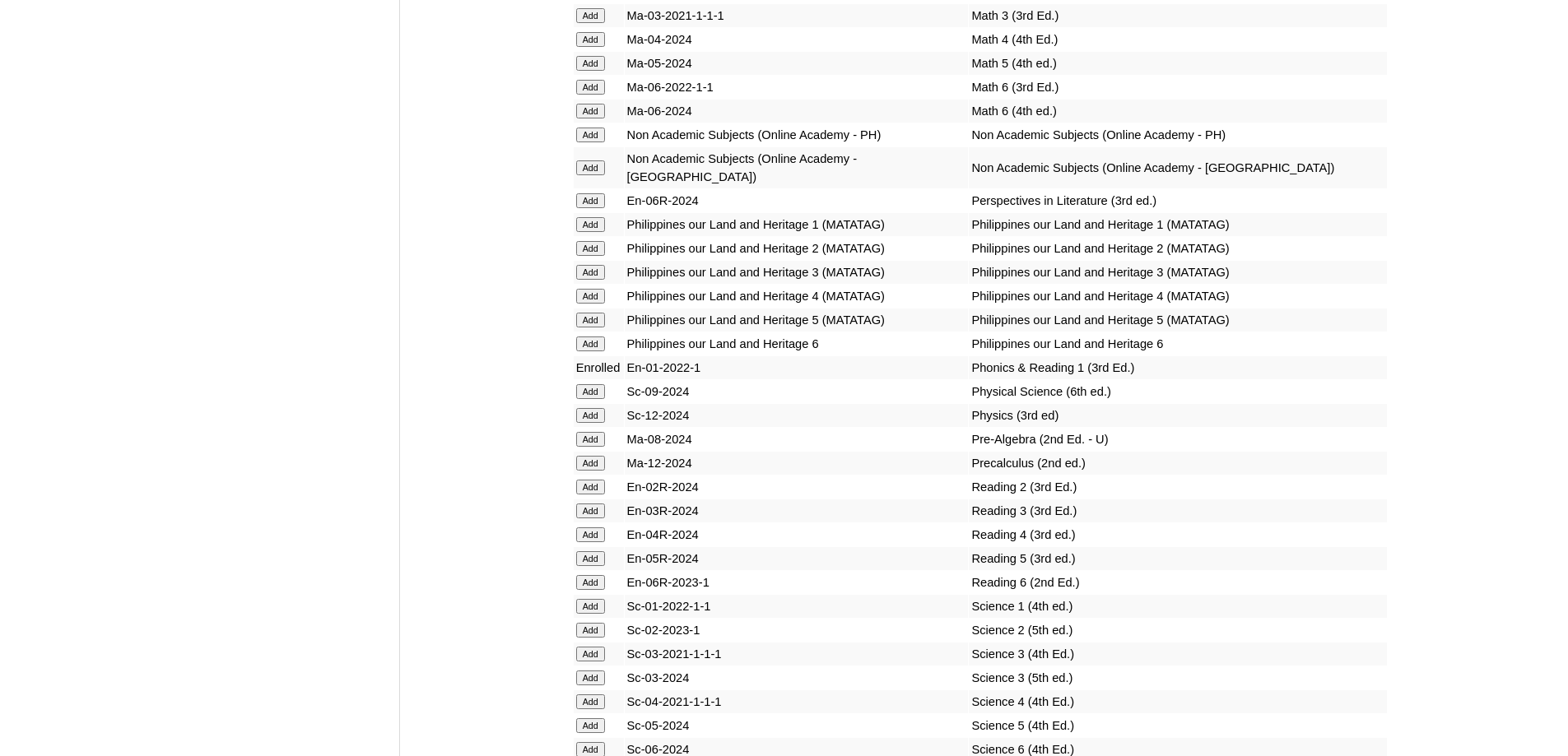
scroll to position [6112, 0]
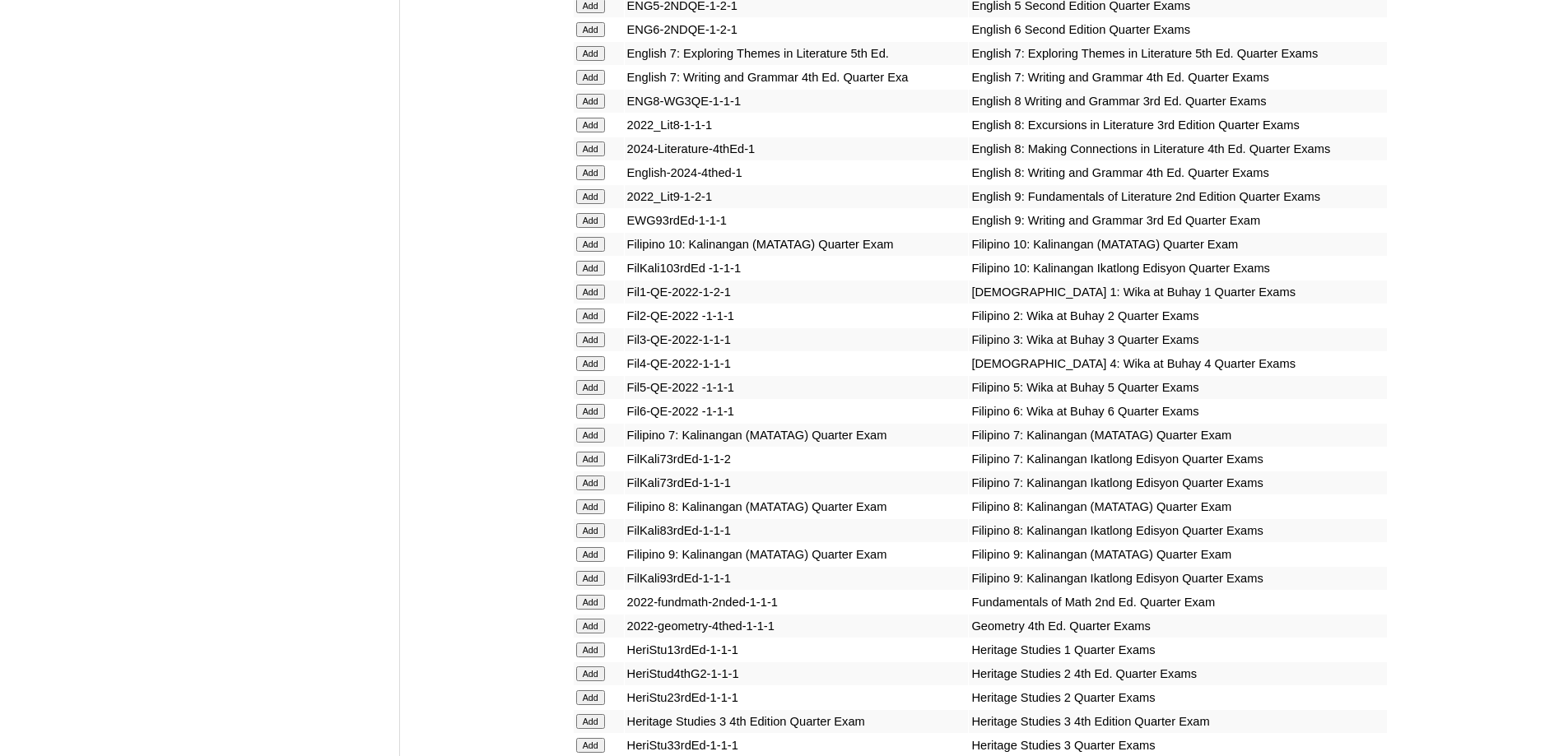
scroll to position [1563, 0]
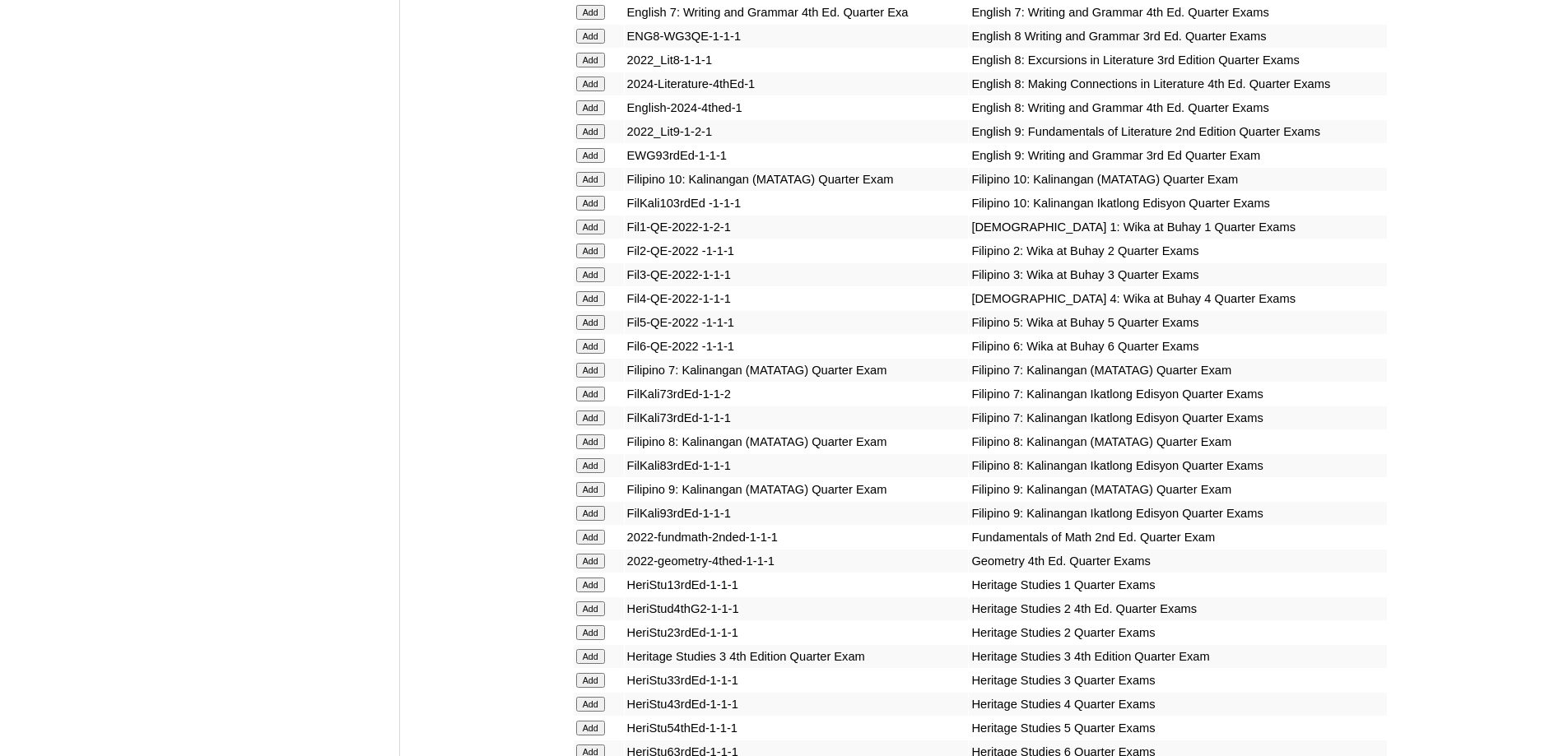
scroll to position [1809, 0]
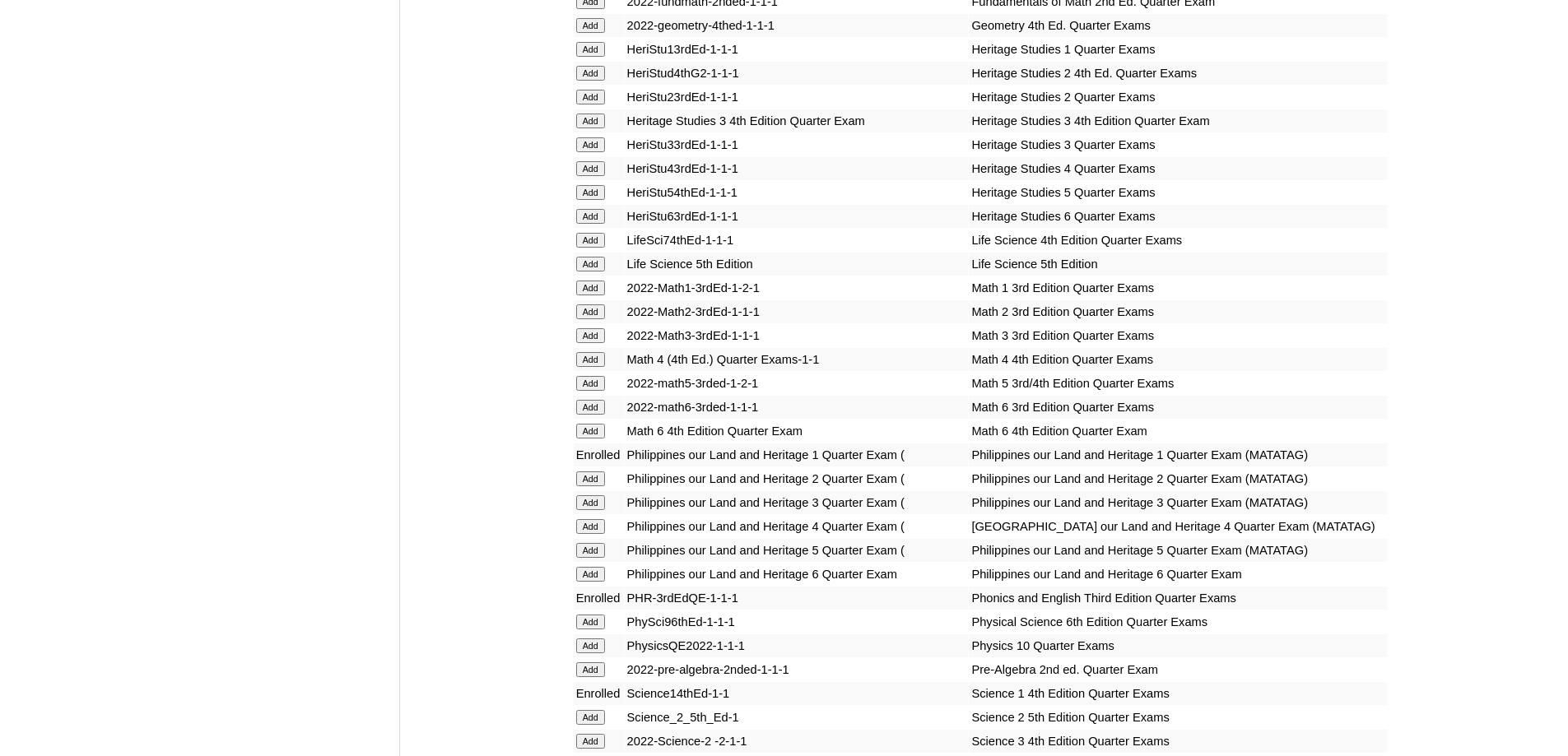
scroll to position [2139, 0]
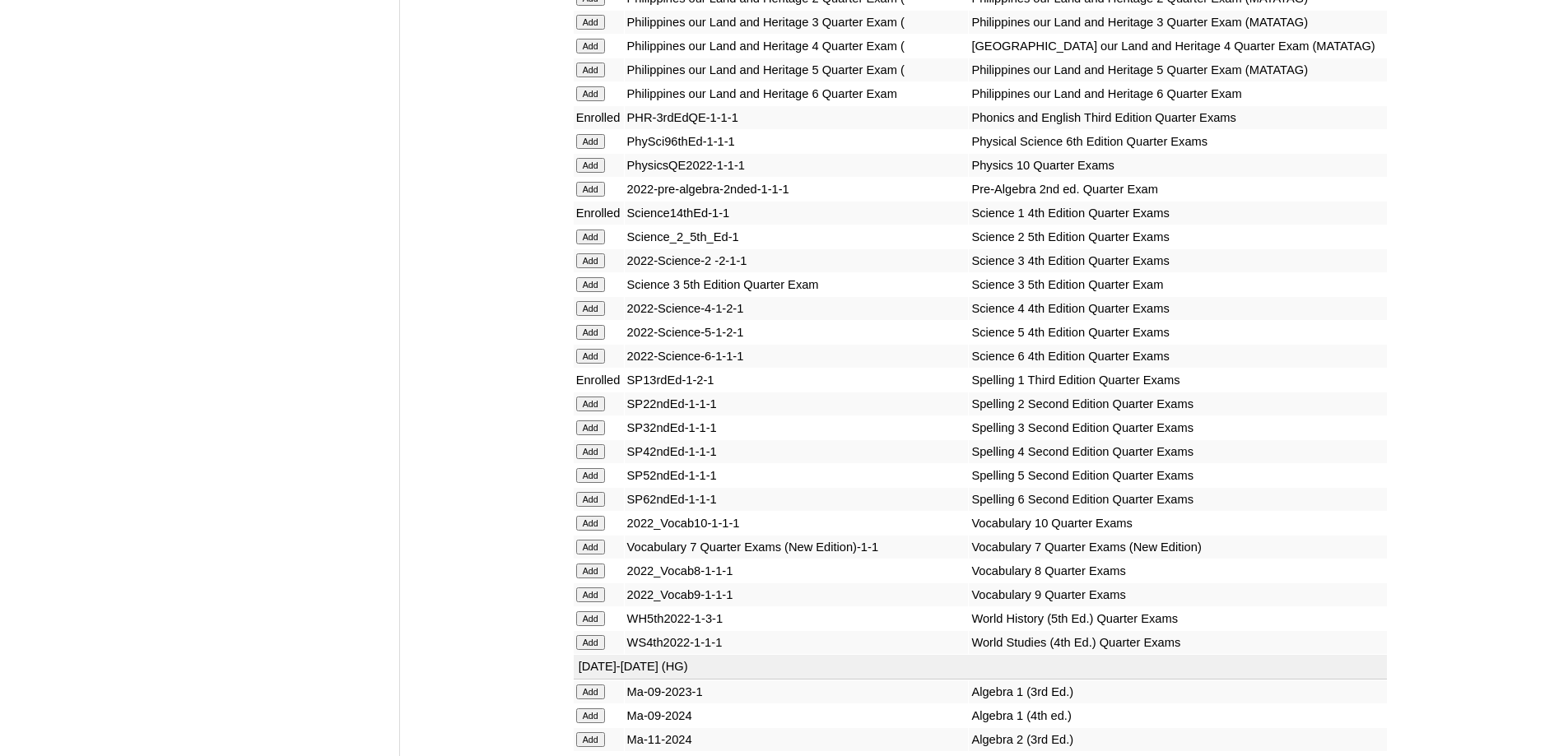
scroll to position [2632, 0]
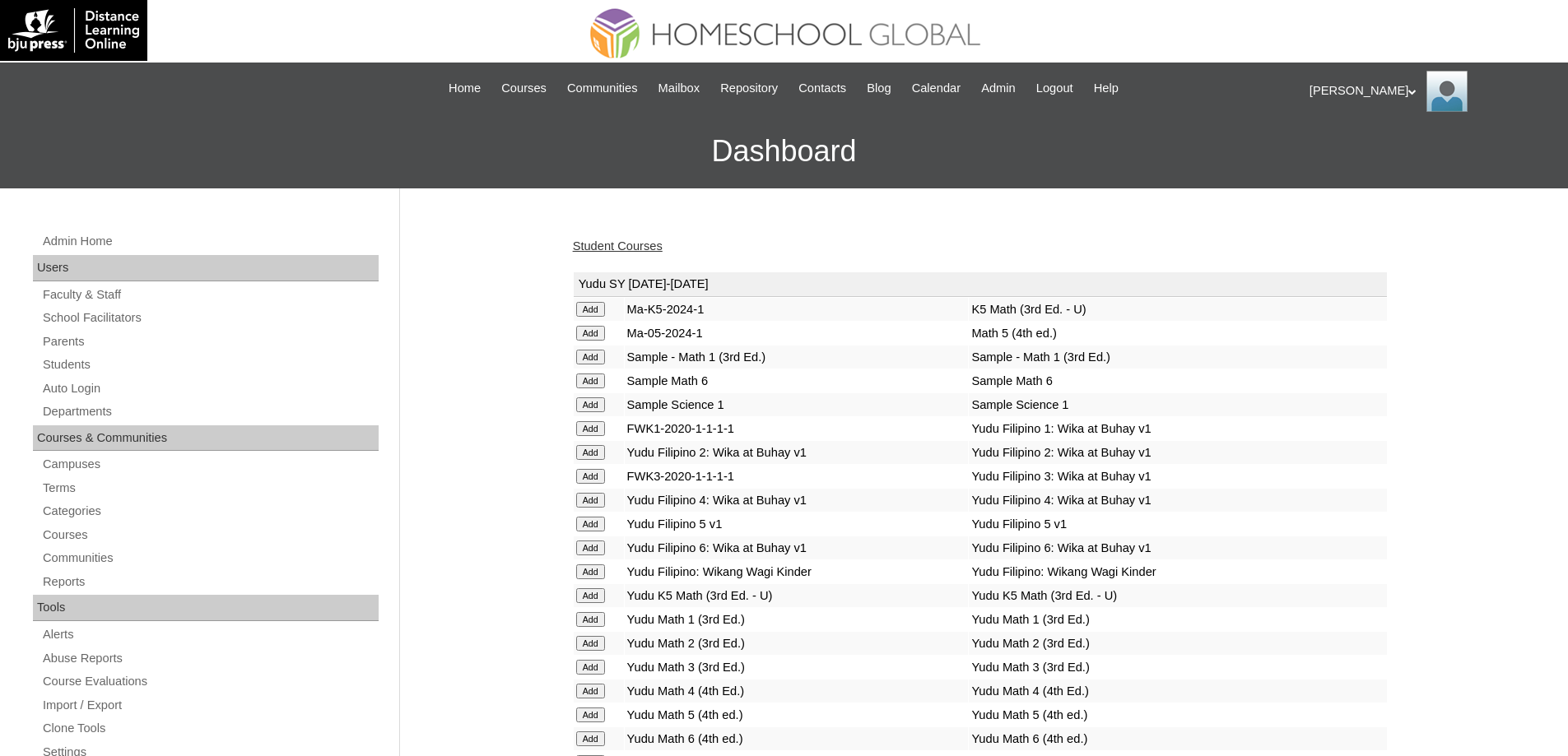
click at [652, 244] on link "Student Courses" at bounding box center [618, 245] width 90 height 13
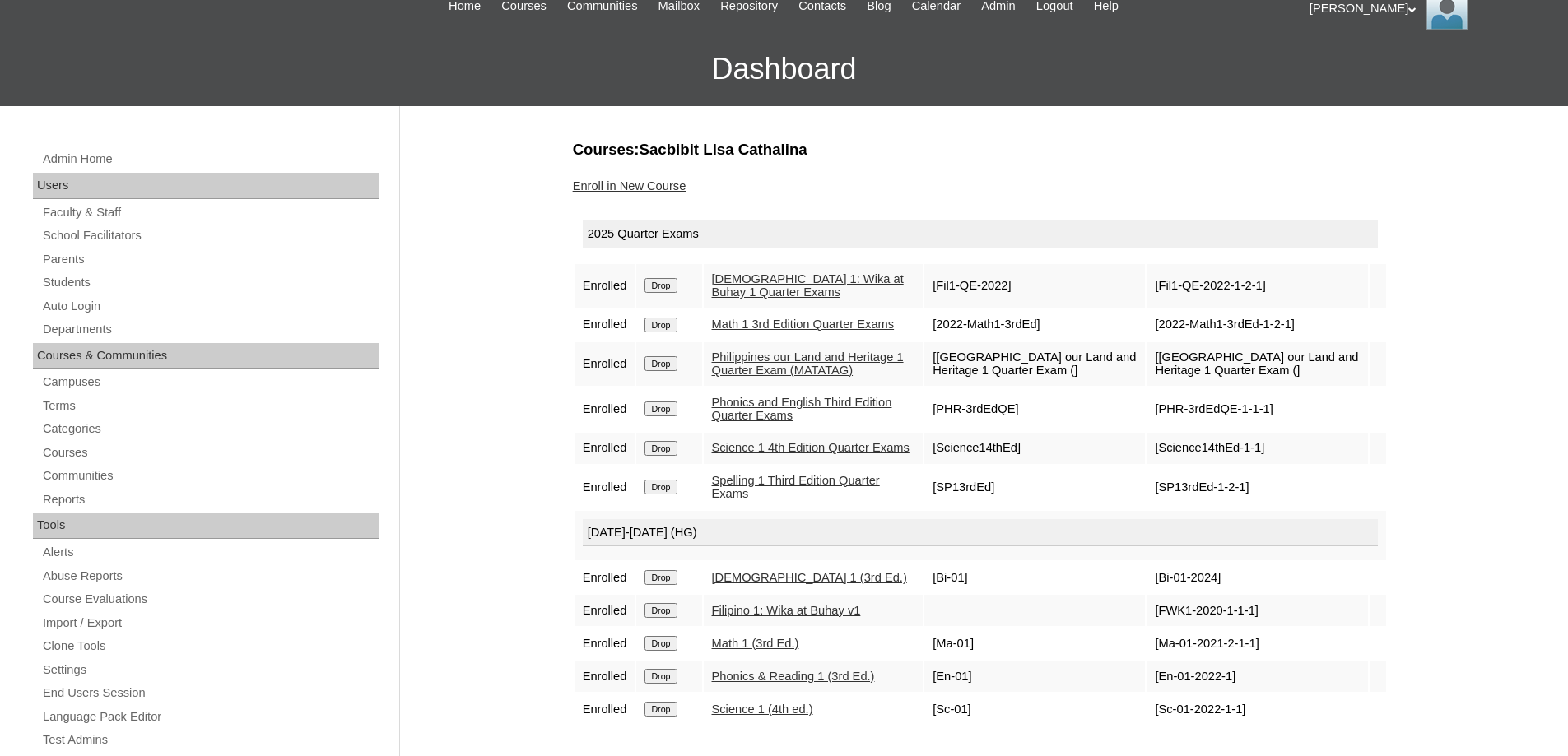
click at [663, 185] on link "Enroll in New Course" at bounding box center [630, 185] width 114 height 13
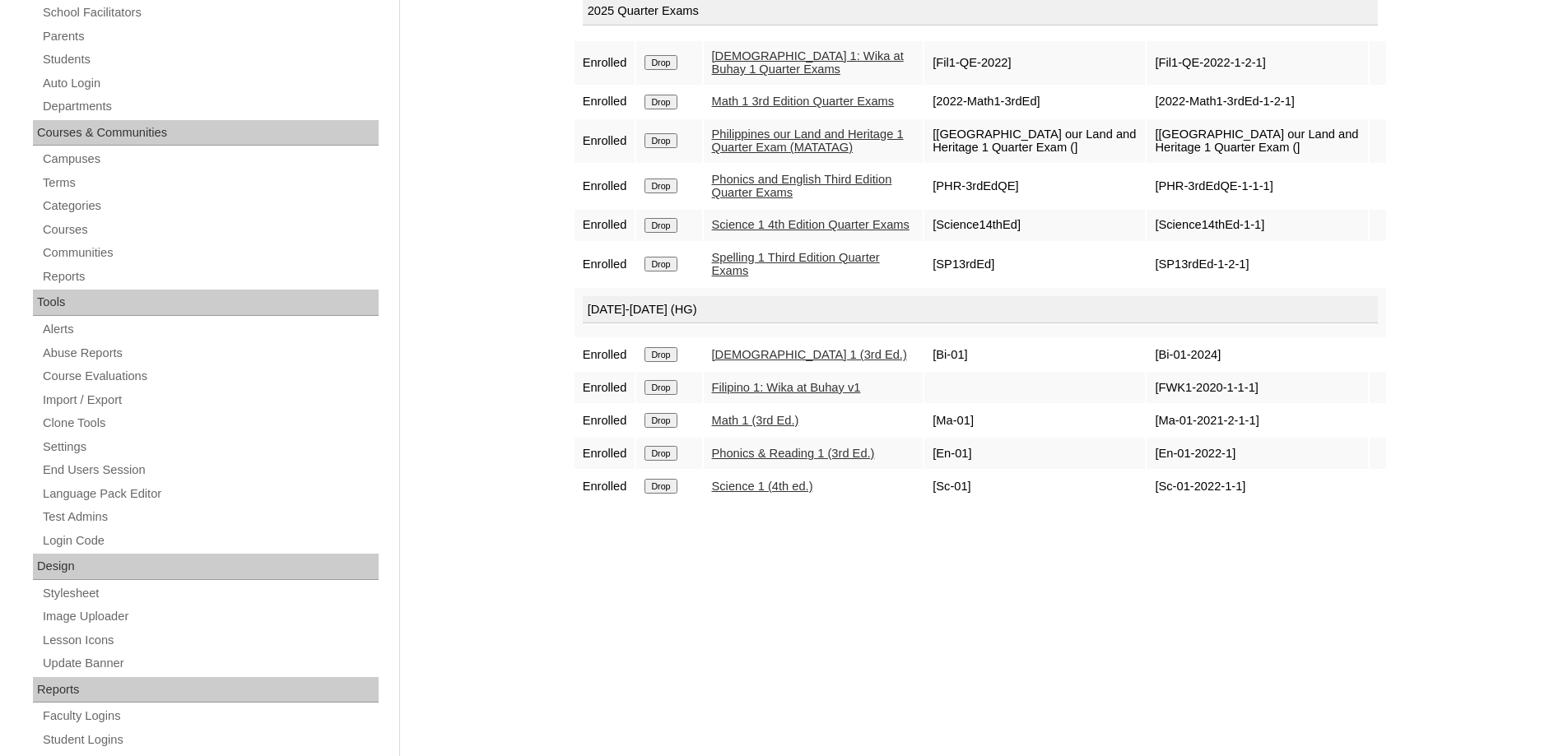
scroll to position [329, 0]
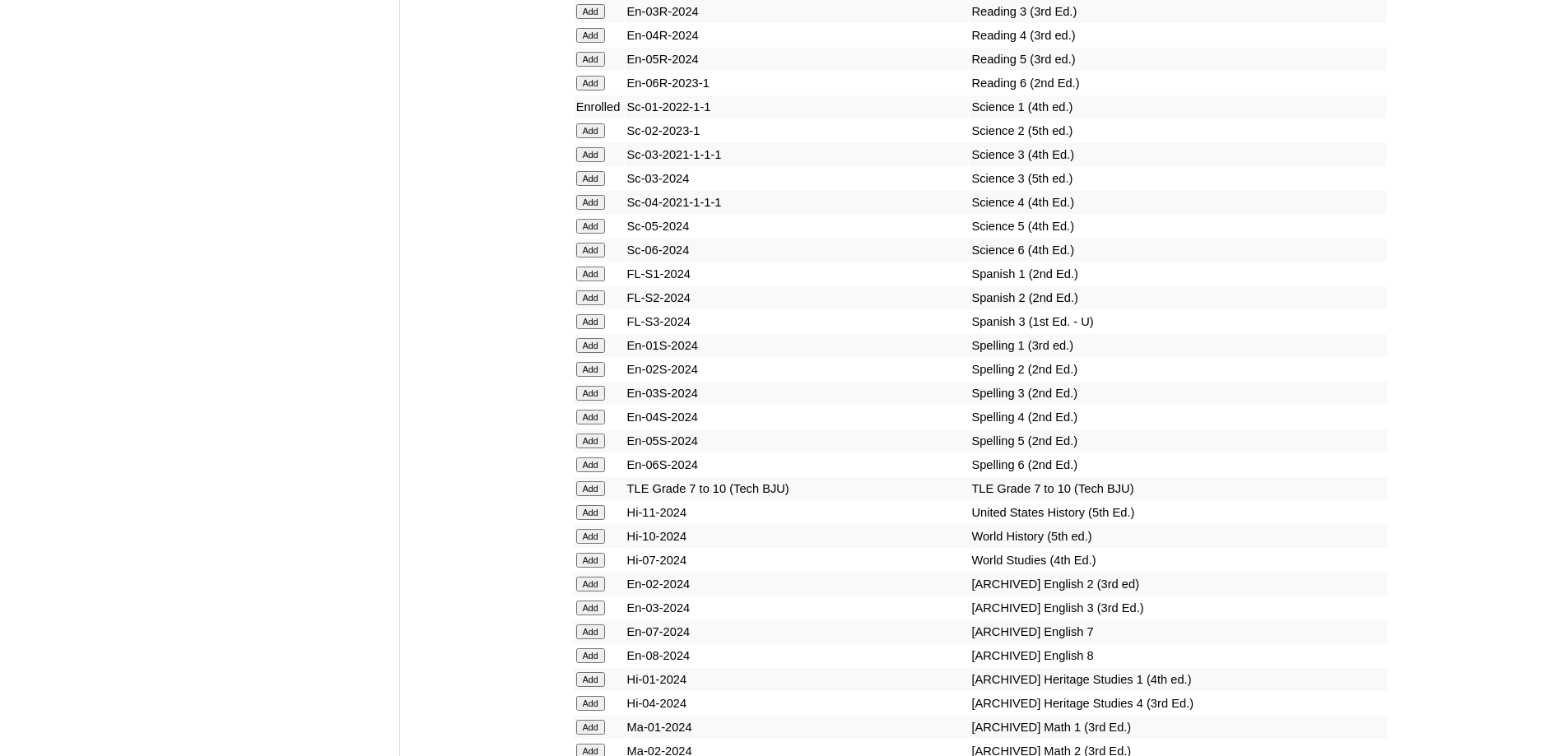
scroll to position [6223, 0]
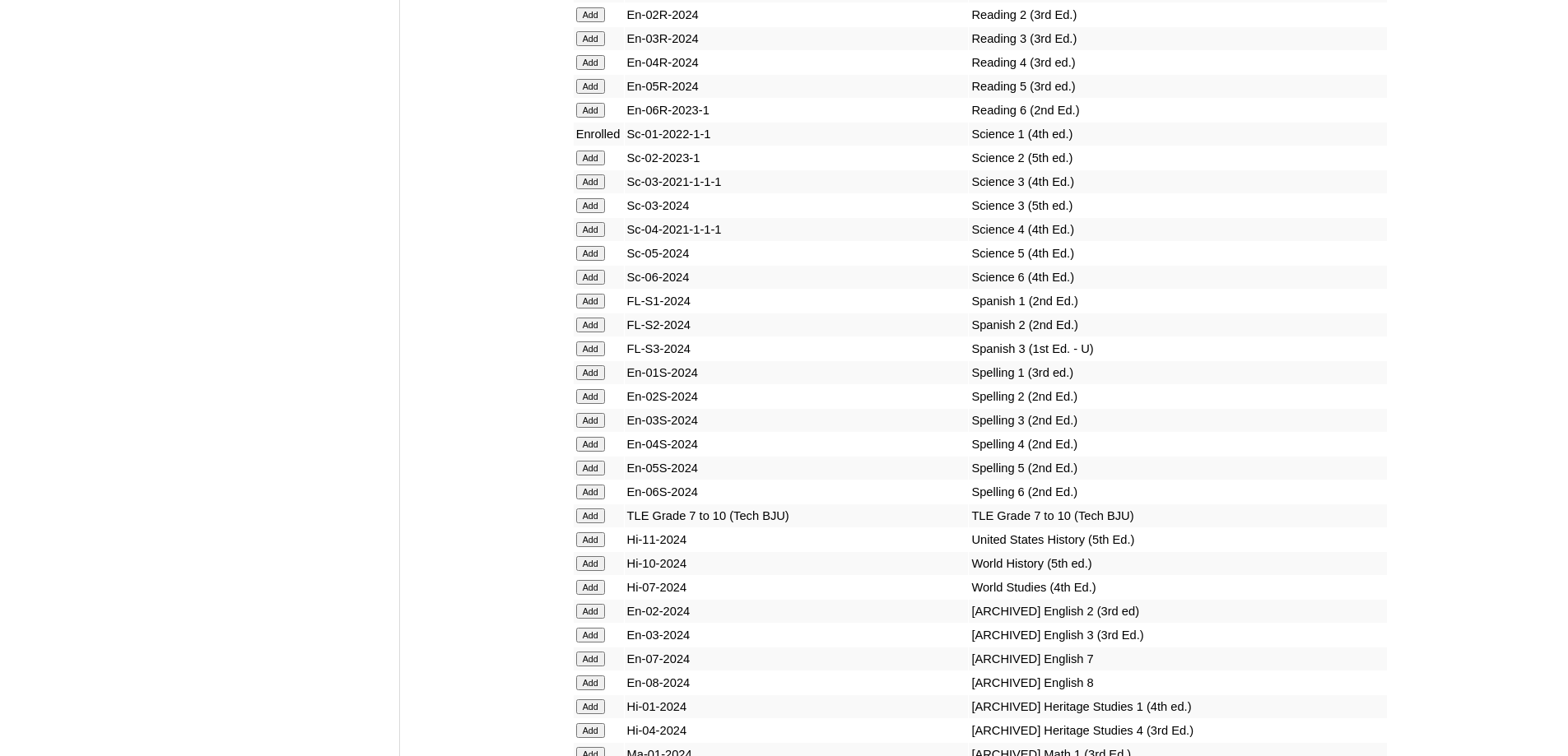
scroll to position [6058, 0]
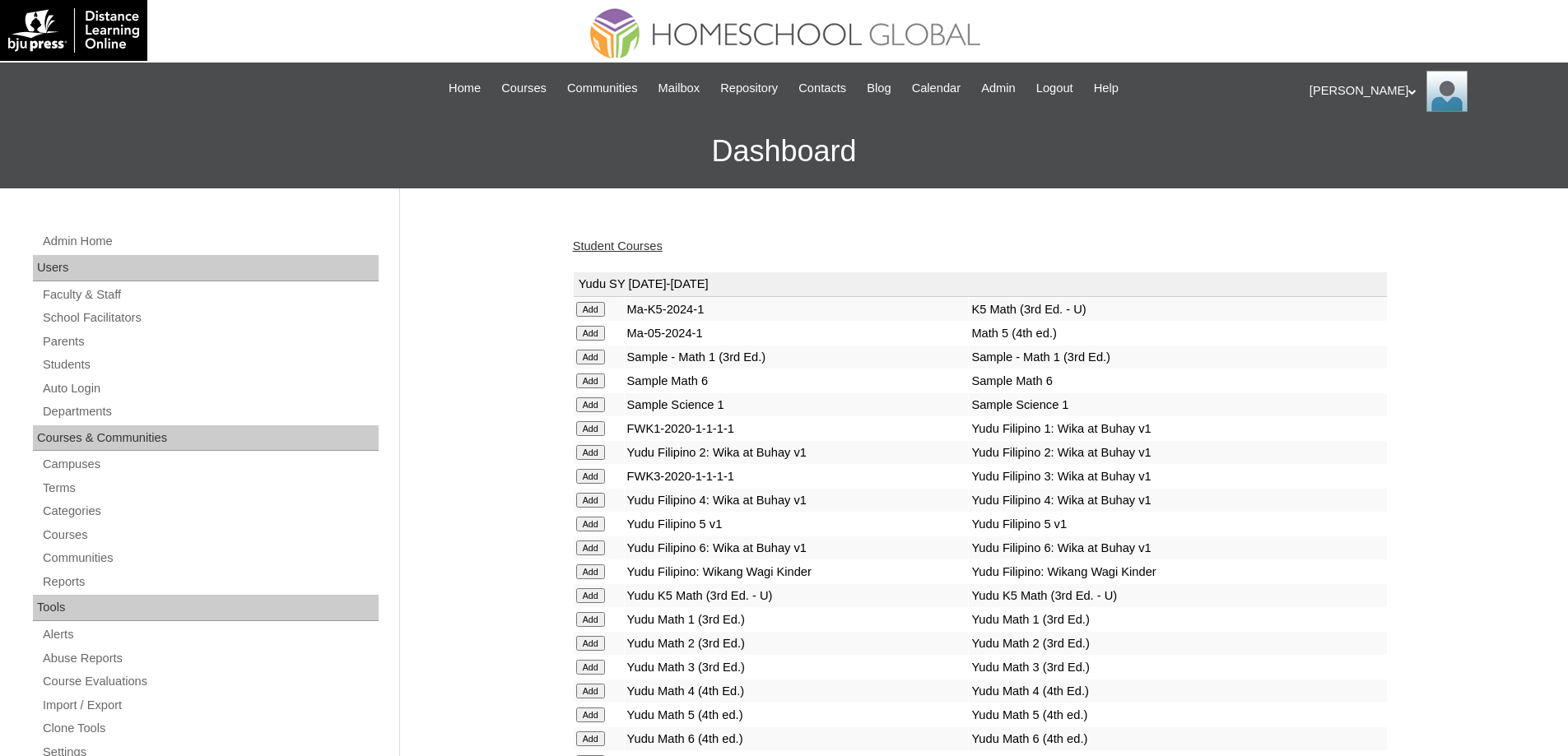
click at [647, 240] on link "Student Courses" at bounding box center [618, 245] width 90 height 13
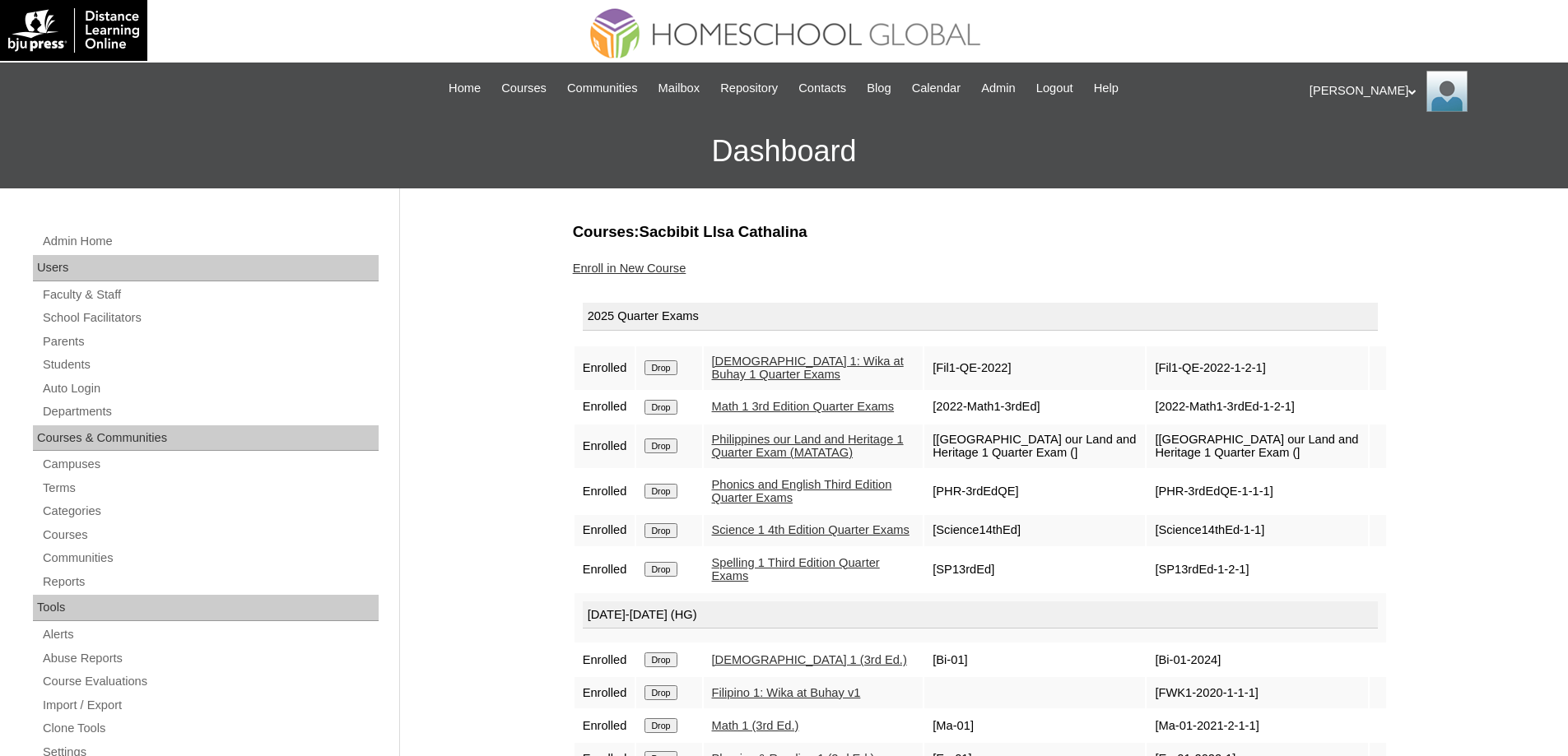
click at [676, 272] on link "Enroll in New Course" at bounding box center [630, 268] width 114 height 13
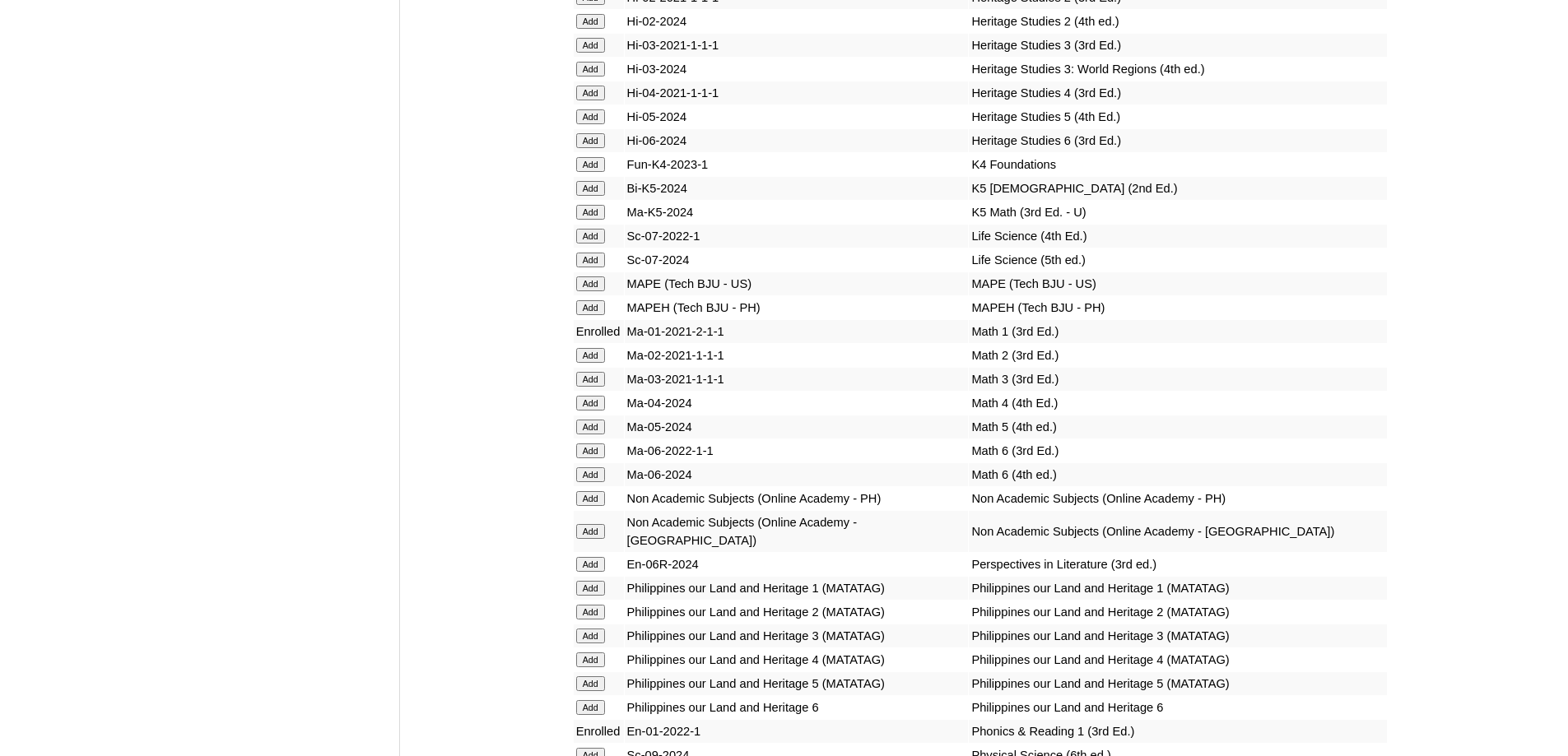
scroll to position [5657, 0]
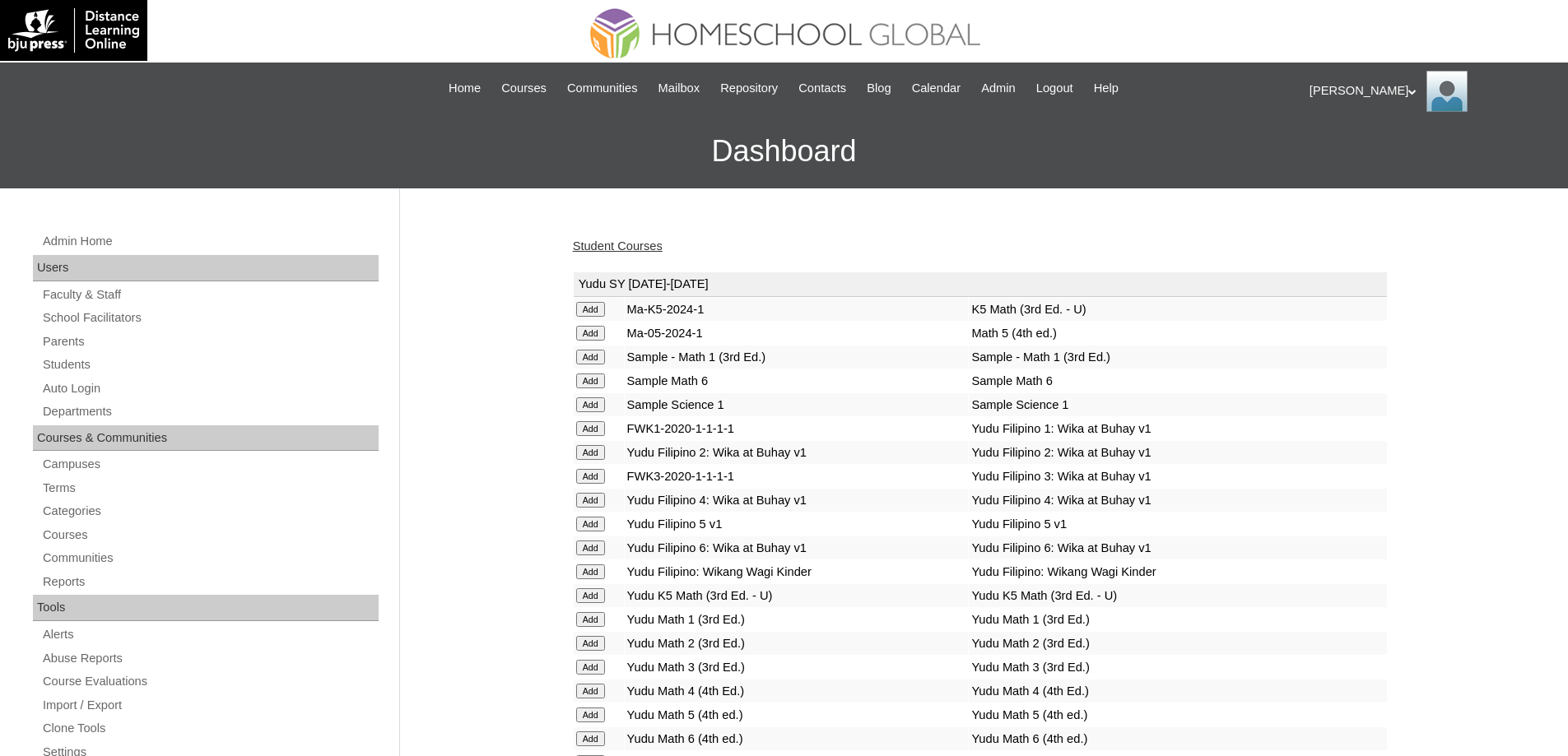
click at [648, 248] on link "Student Courses" at bounding box center [618, 245] width 90 height 13
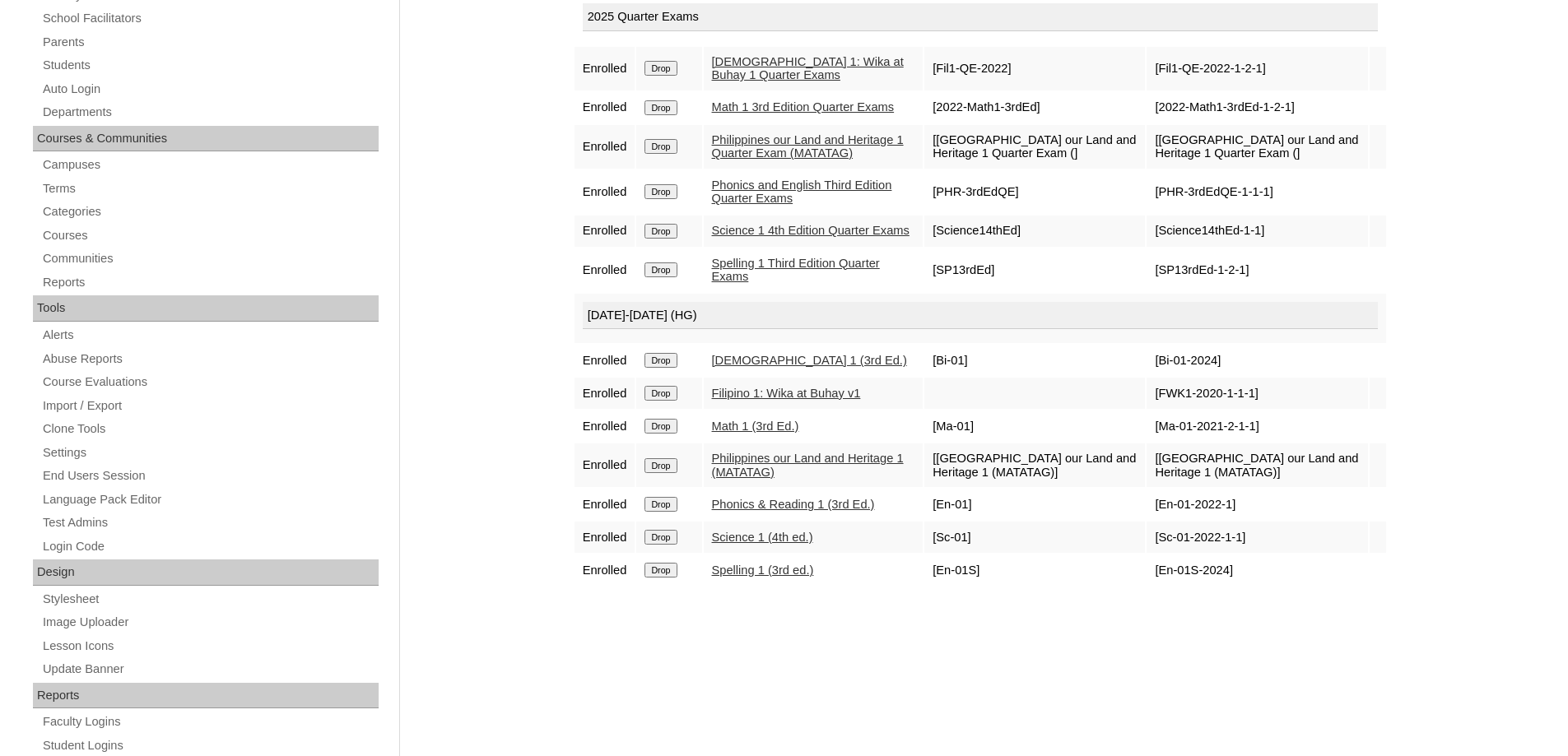
scroll to position [329, 0]
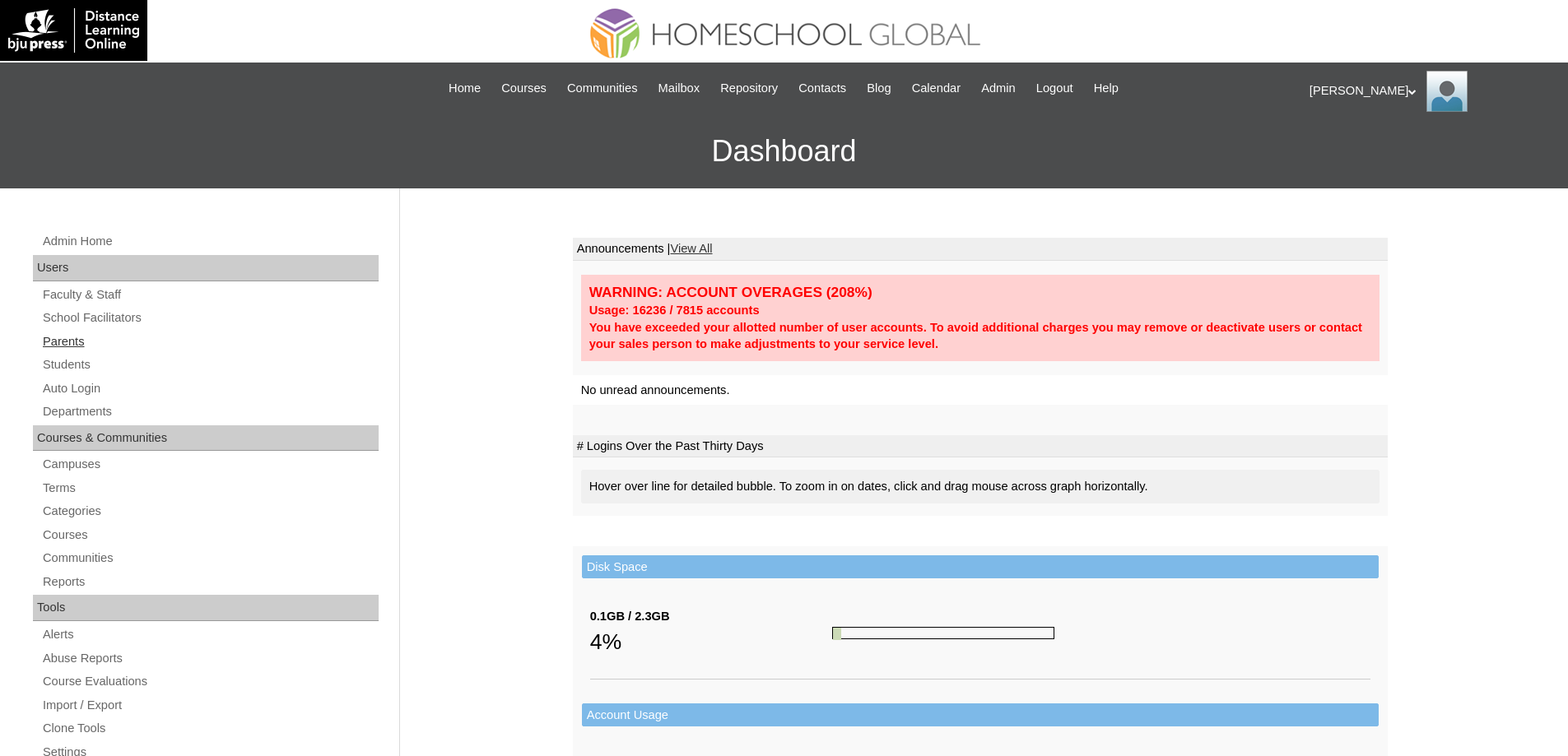
click at [135, 344] on link "Parents" at bounding box center [210, 342] width 338 height 21
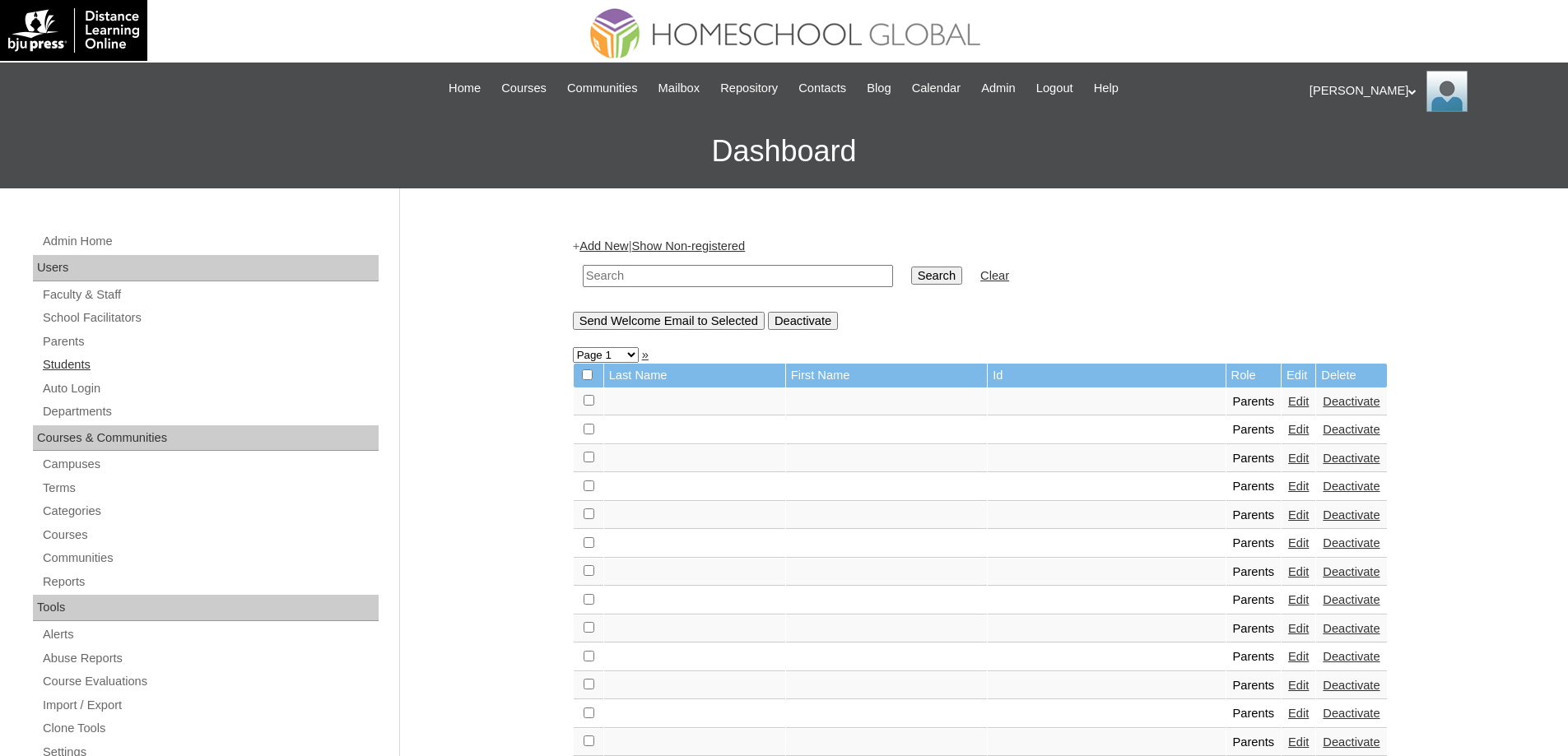
click at [95, 357] on link "Students" at bounding box center [210, 365] width 338 height 21
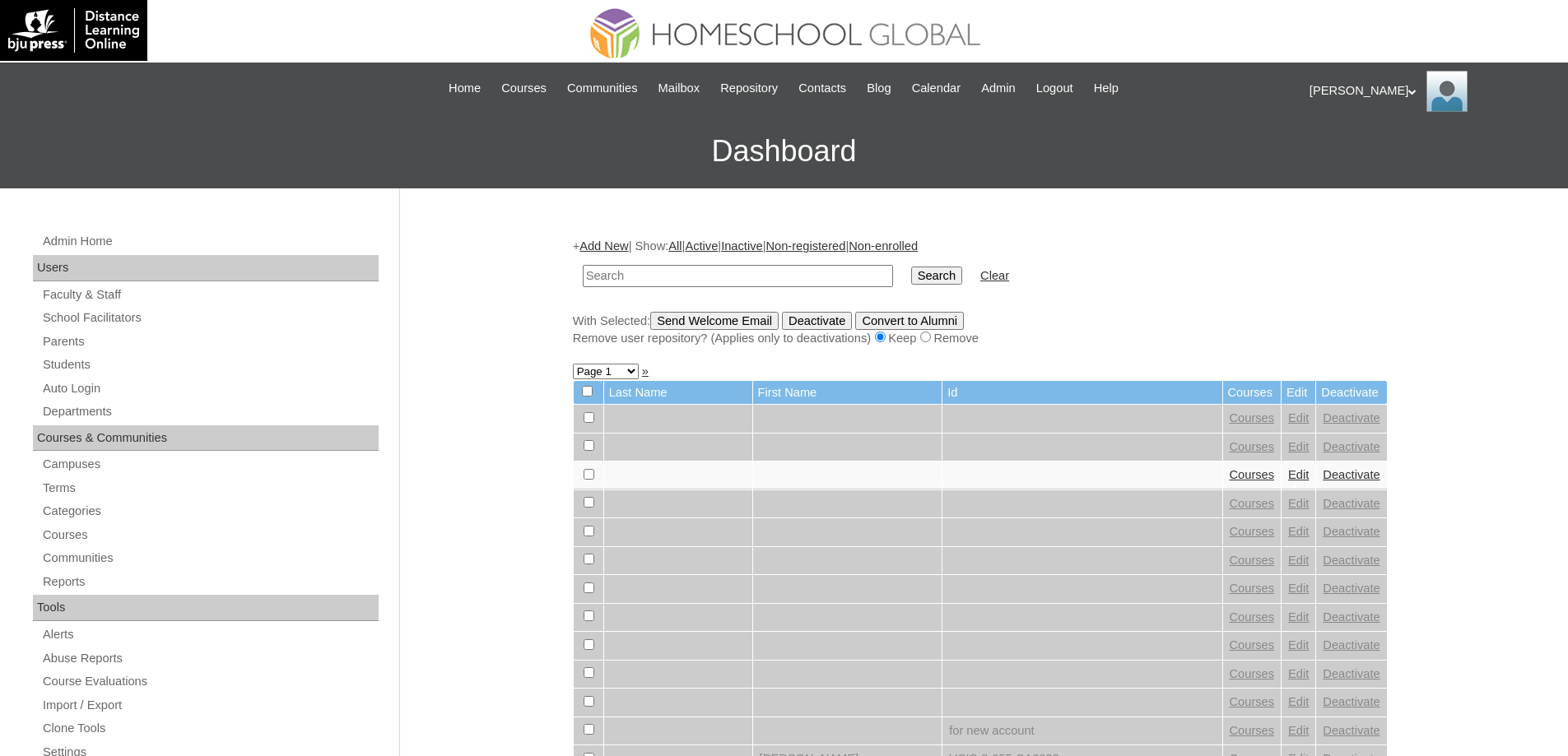
drag, startPoint x: 678, startPoint y: 278, endPoint x: 731, endPoint y: 277, distance: 53.0
click at [678, 278] on input "text" at bounding box center [737, 276] width 310 height 22
paste input "MHS00165-TECHPH2025"
type input "MHS00165-TECHPH2025"
click at [962, 276] on input "Search" at bounding box center [936, 275] width 51 height 18
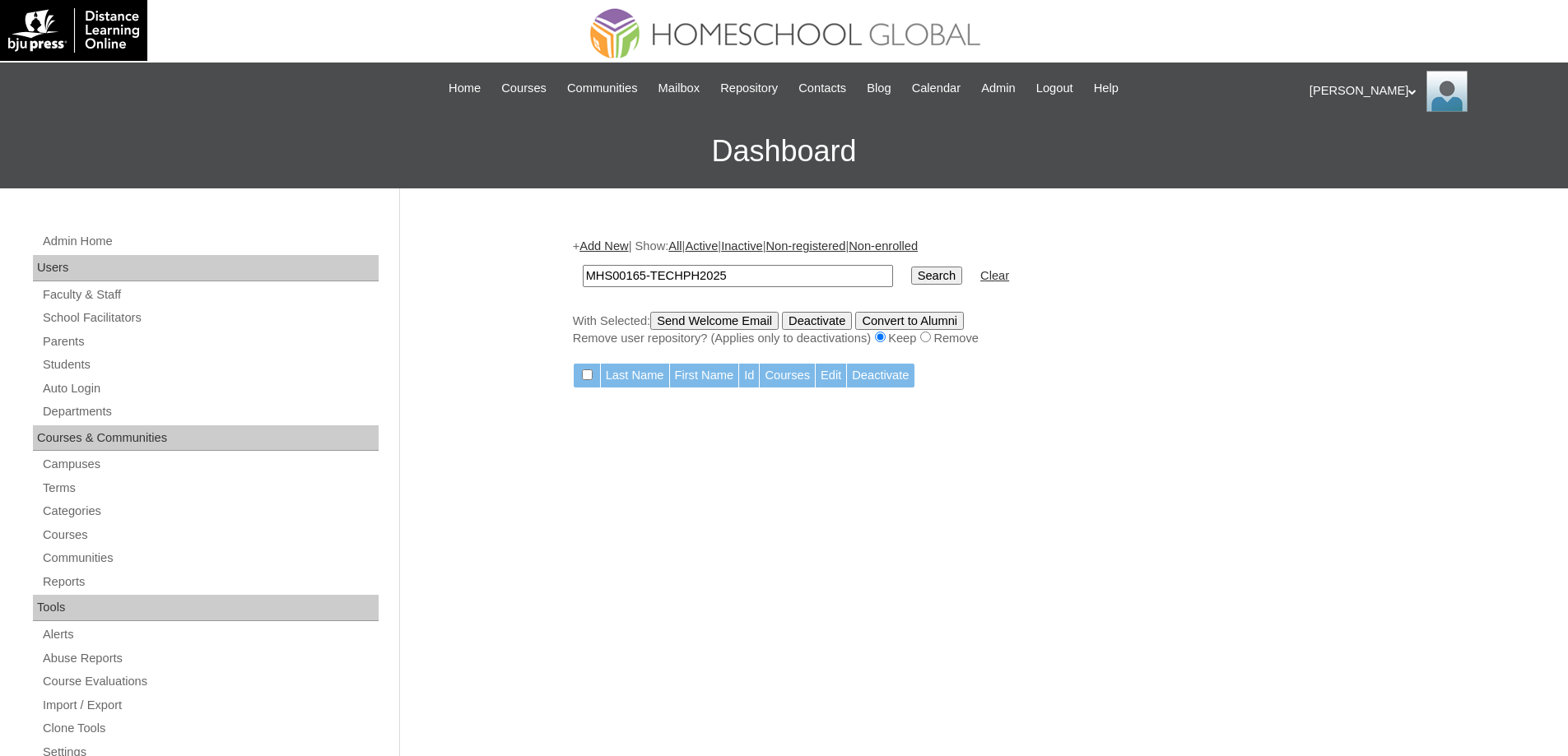
click at [615, 245] on link "Add New" at bounding box center [603, 245] width 48 height 13
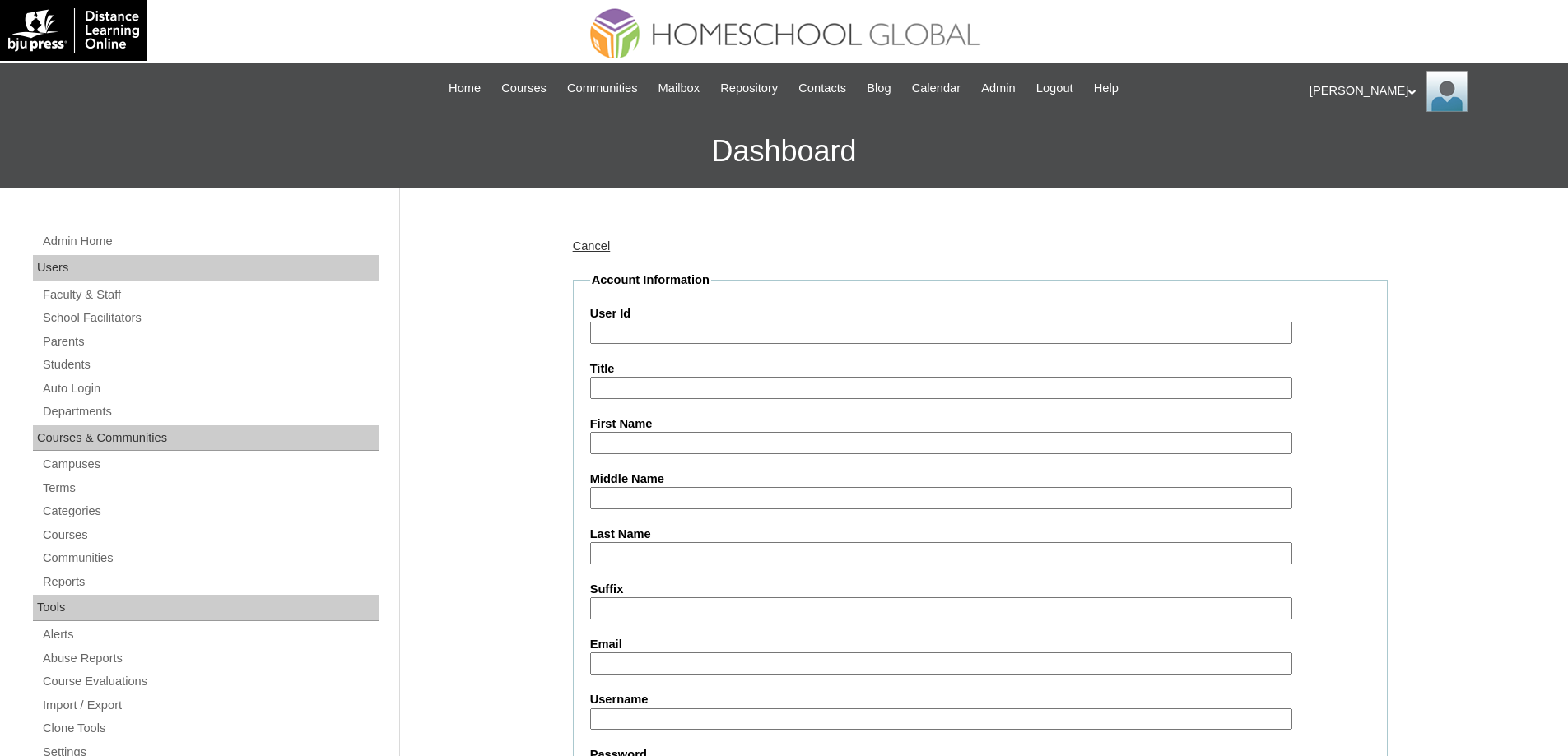
click at [638, 342] on input "User Id" at bounding box center [941, 332] width 702 height 22
paste input "MHS00165-TECHPH2025"
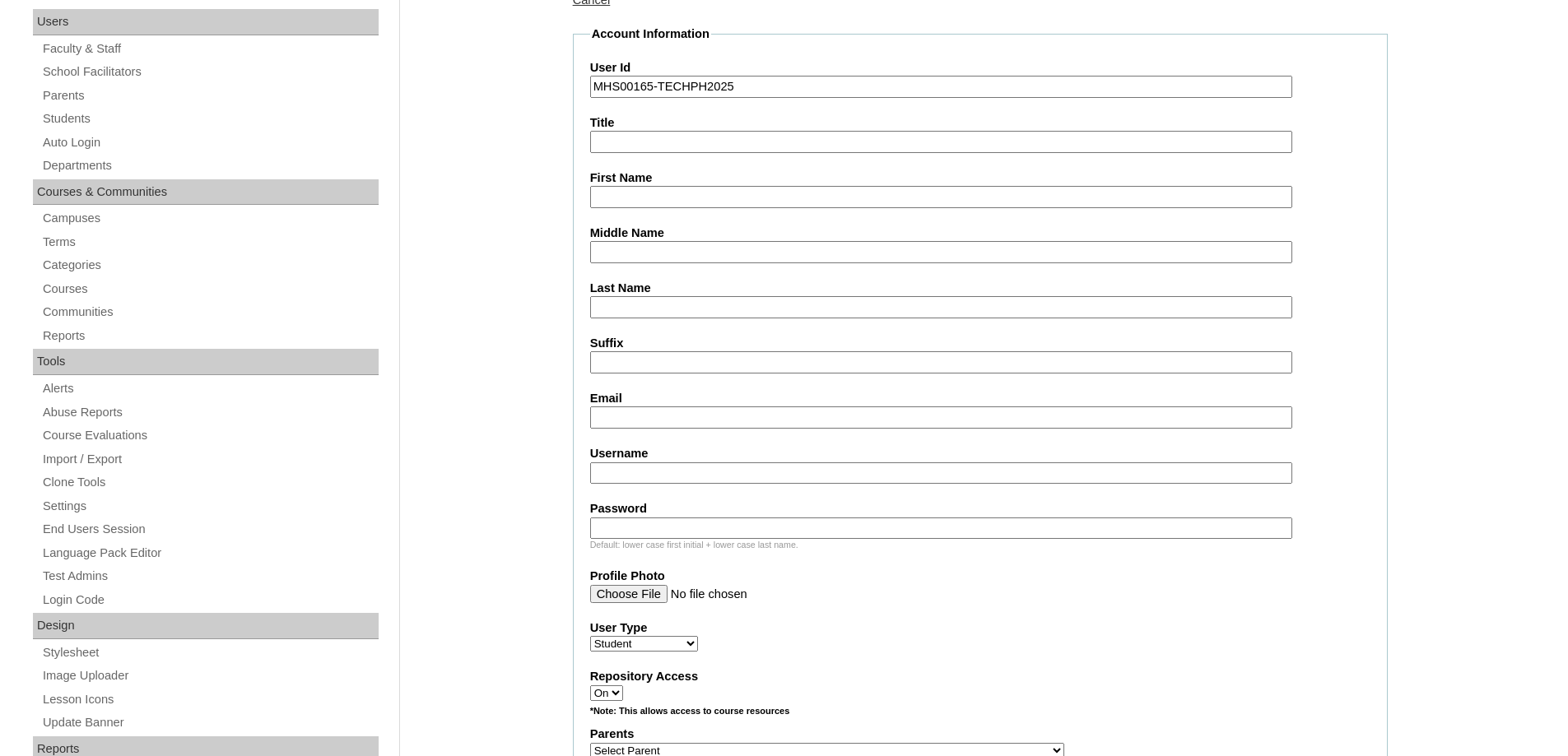
scroll to position [247, 0]
type input "MHS00165-TECHPH2025"
click at [602, 197] on input "First Name" at bounding box center [941, 196] width 702 height 22
paste input "Vada Madison"
type input "Vada Madison"
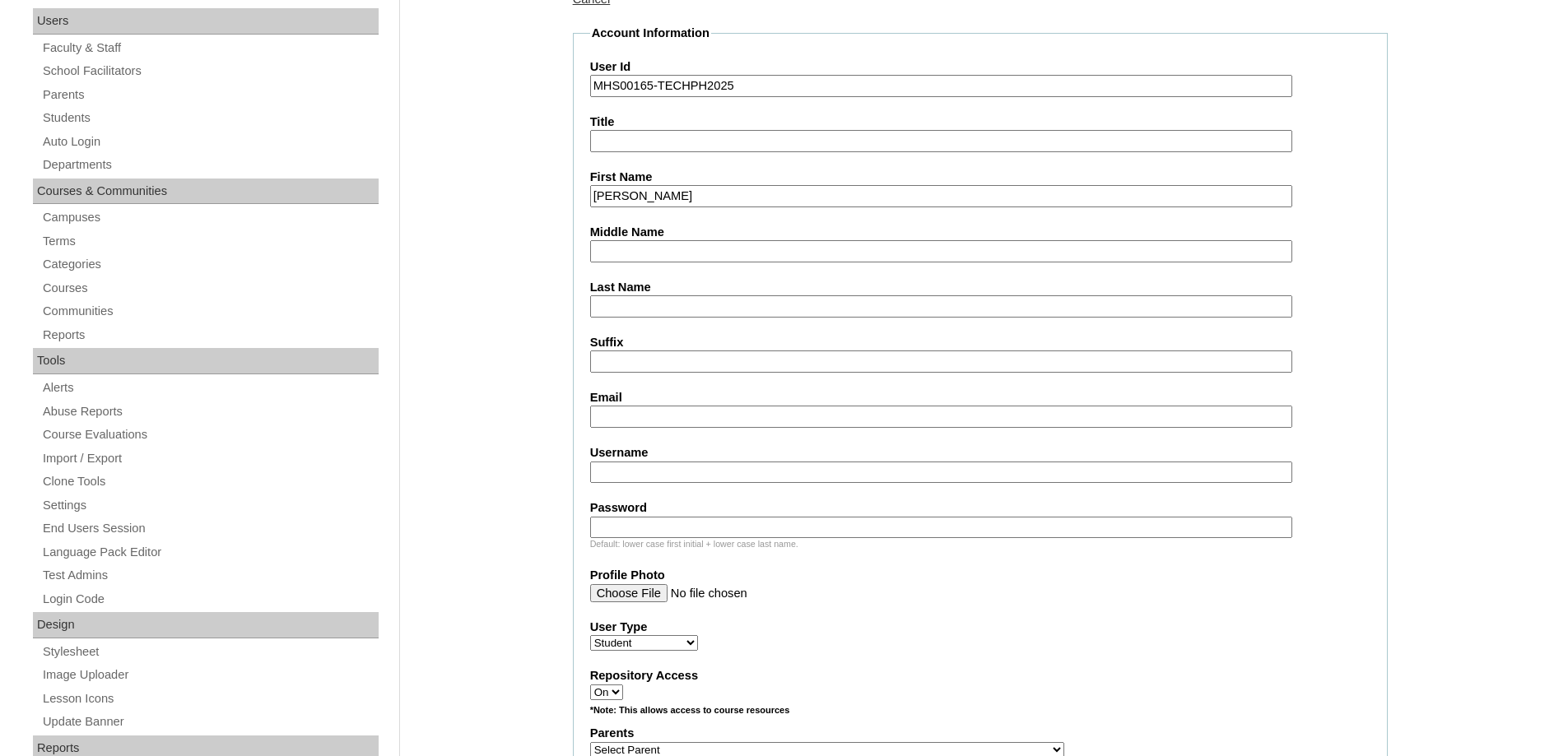
click at [637, 301] on input "Last Name" at bounding box center [941, 307] width 702 height 22
paste input "Sacbibit"
type input "Sacbibit"
drag, startPoint x: 671, startPoint y: 250, endPoint x: 649, endPoint y: 266, distance: 27.2
click at [671, 250] on input "Middle Name" at bounding box center [941, 251] width 702 height 22
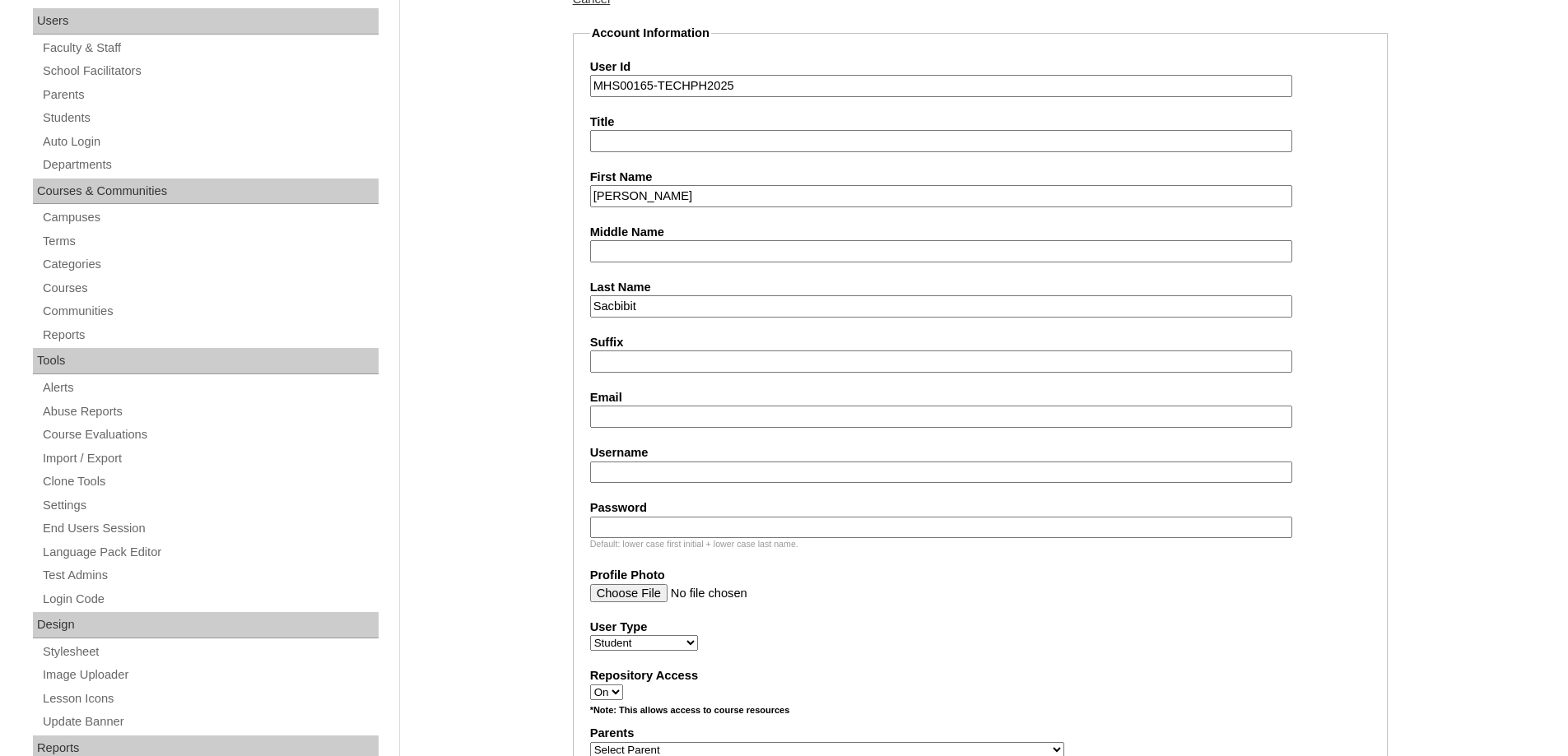
paste input "Pimentel"
type input "Pimentel"
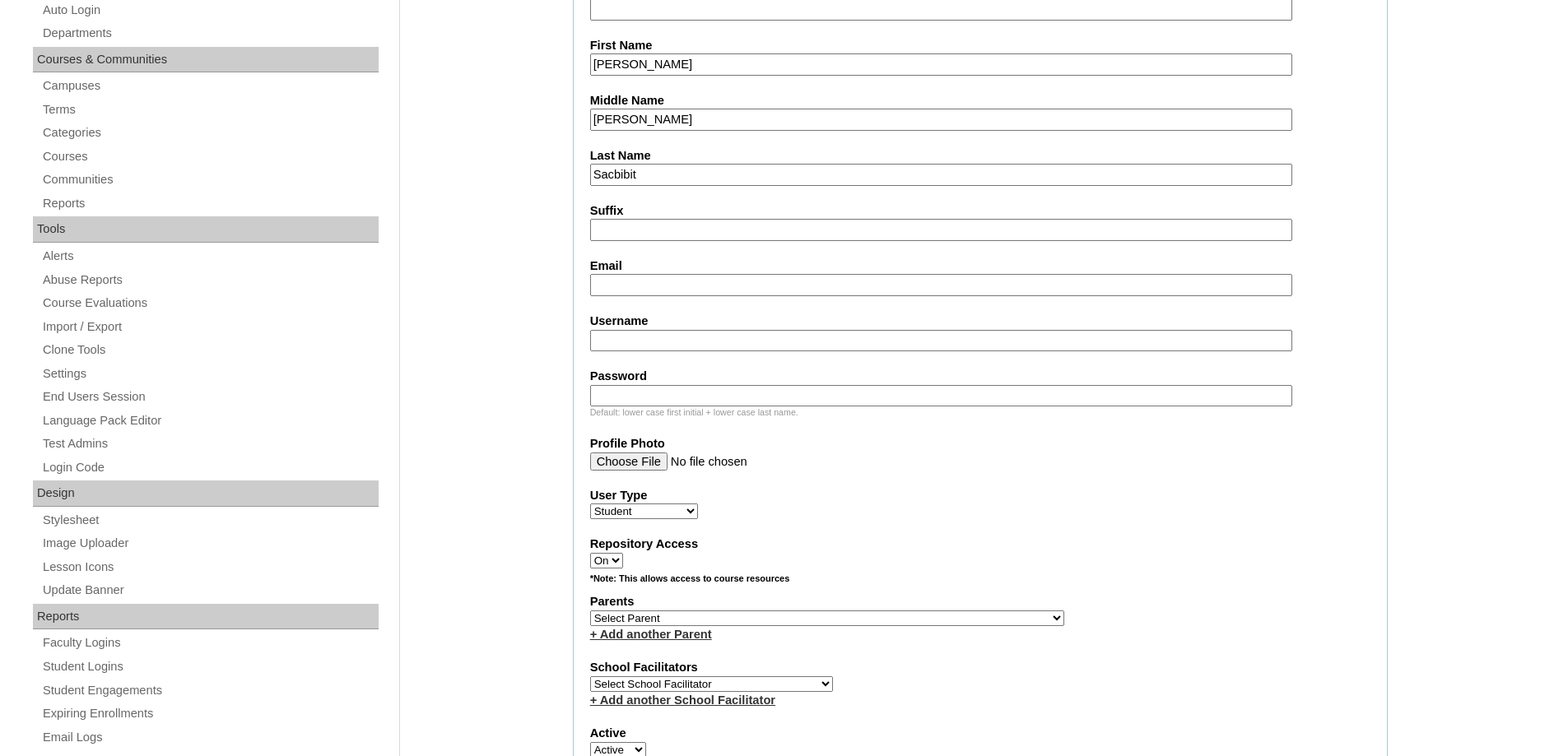
scroll to position [412, 0]
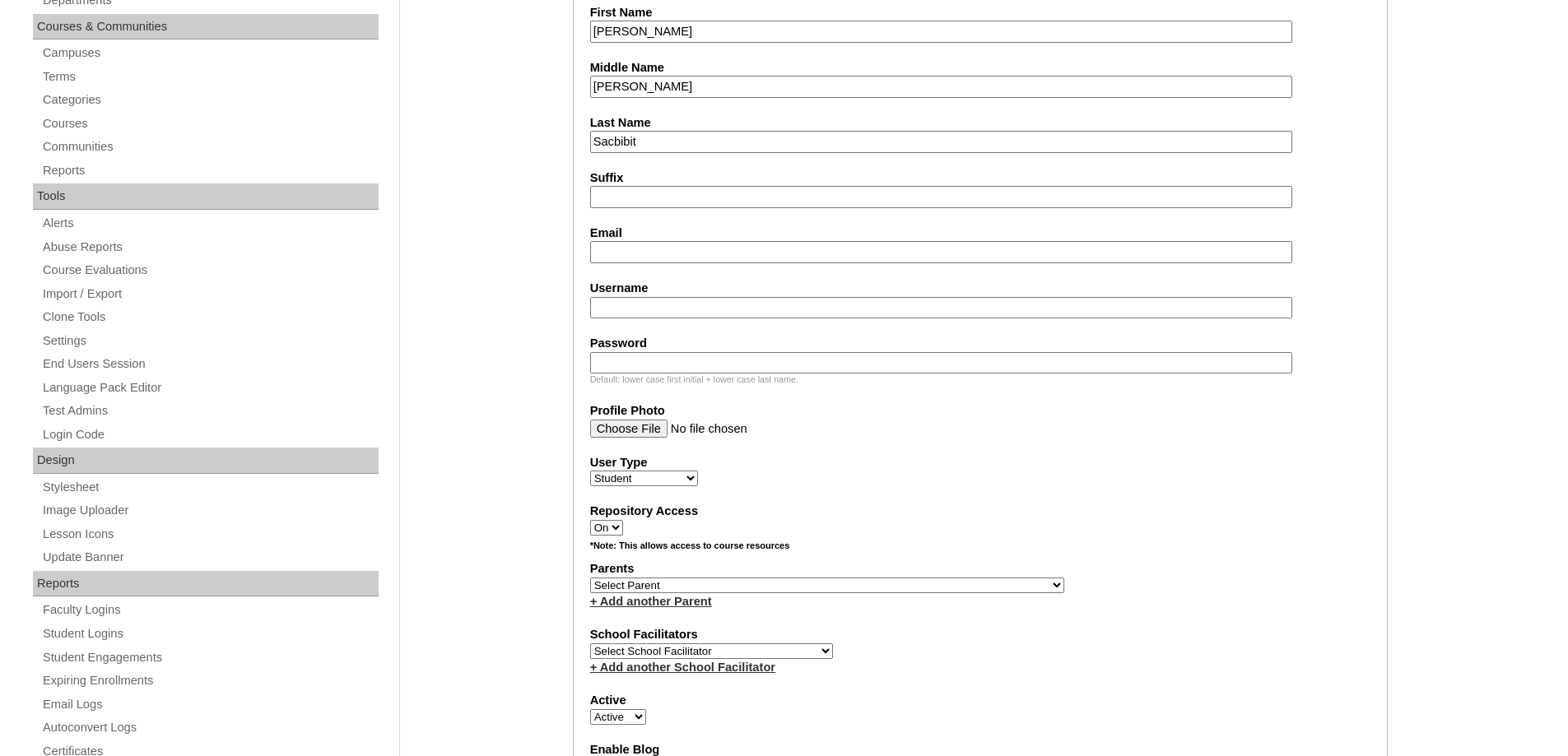
click at [619, 256] on input "Email" at bounding box center [941, 252] width 702 height 22
paste input "gracechellempimentel@gmail.com"
type input "gracechellempimentel@gmail.com"
click at [627, 311] on input "Username" at bounding box center [941, 308] width 702 height 22
paste input "vadasacbibit2025"
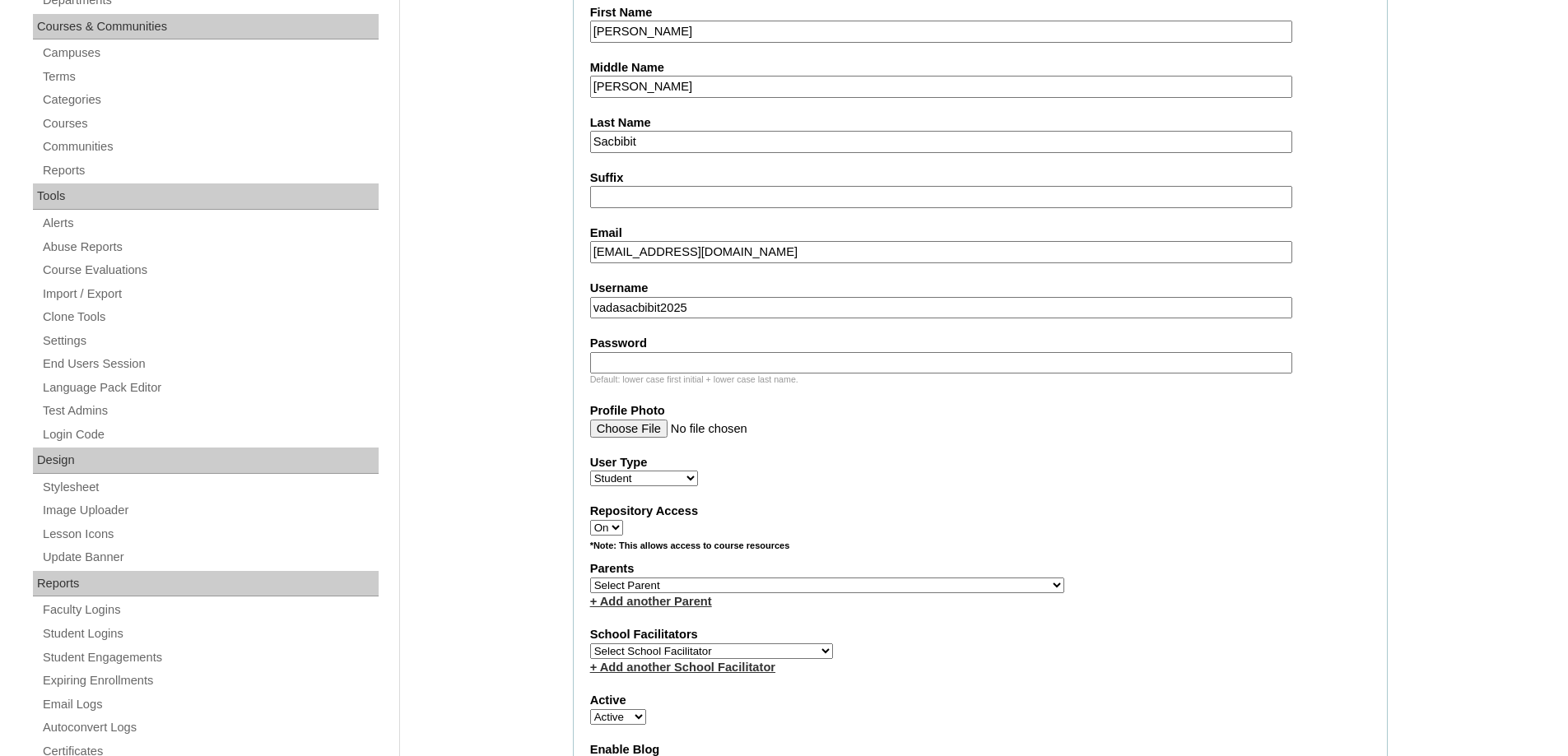
type input "vadasacbibit2025"
click at [686, 347] on label "Password" at bounding box center [980, 344] width 781 height 17
click at [686, 352] on input "Password" at bounding box center [941, 363] width 702 height 22
drag, startPoint x: 675, startPoint y: 362, endPoint x: 638, endPoint y: 369, distance: 37.7
click at [675, 362] on input "Password" at bounding box center [941, 363] width 702 height 22
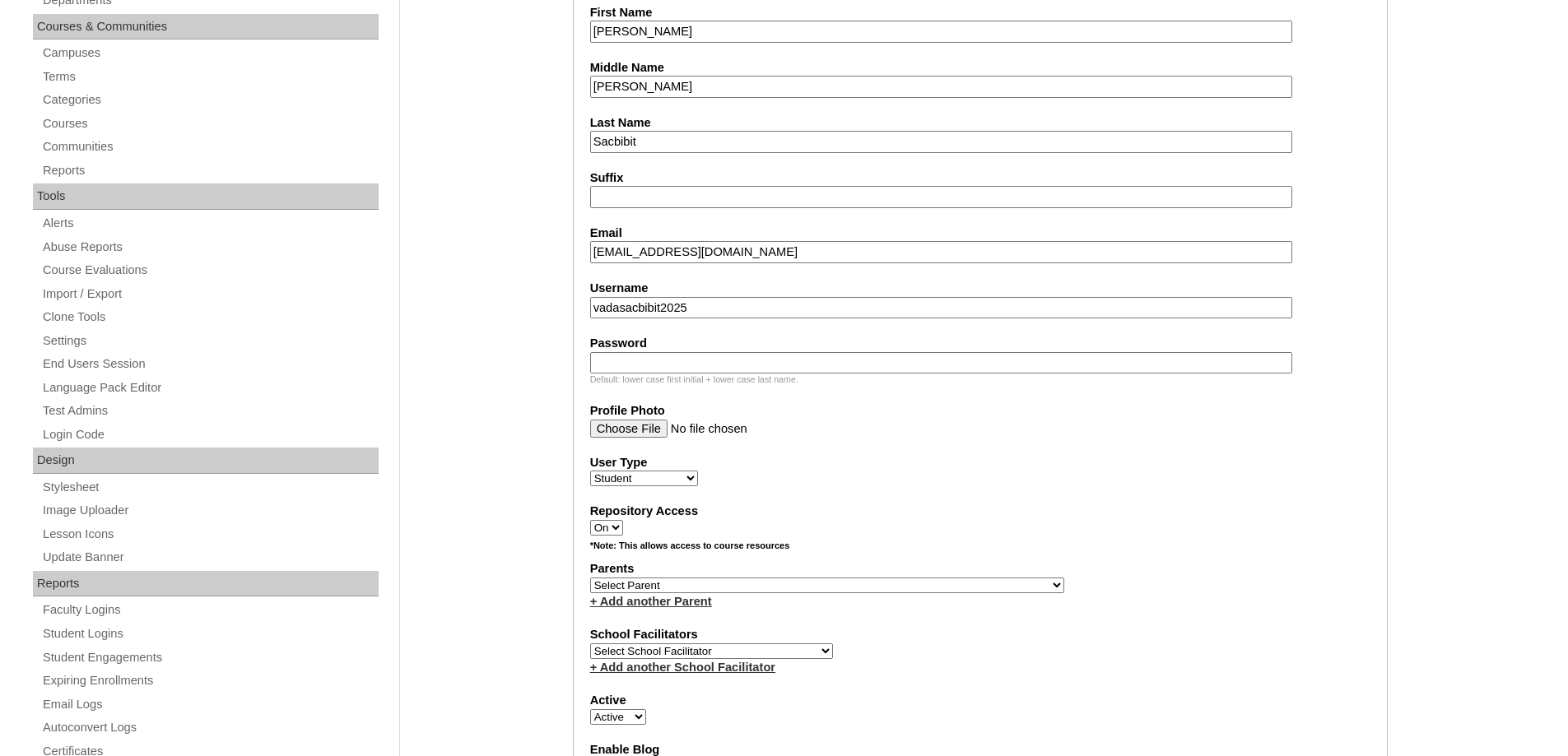
paste input "250006184"
type input "250006184"
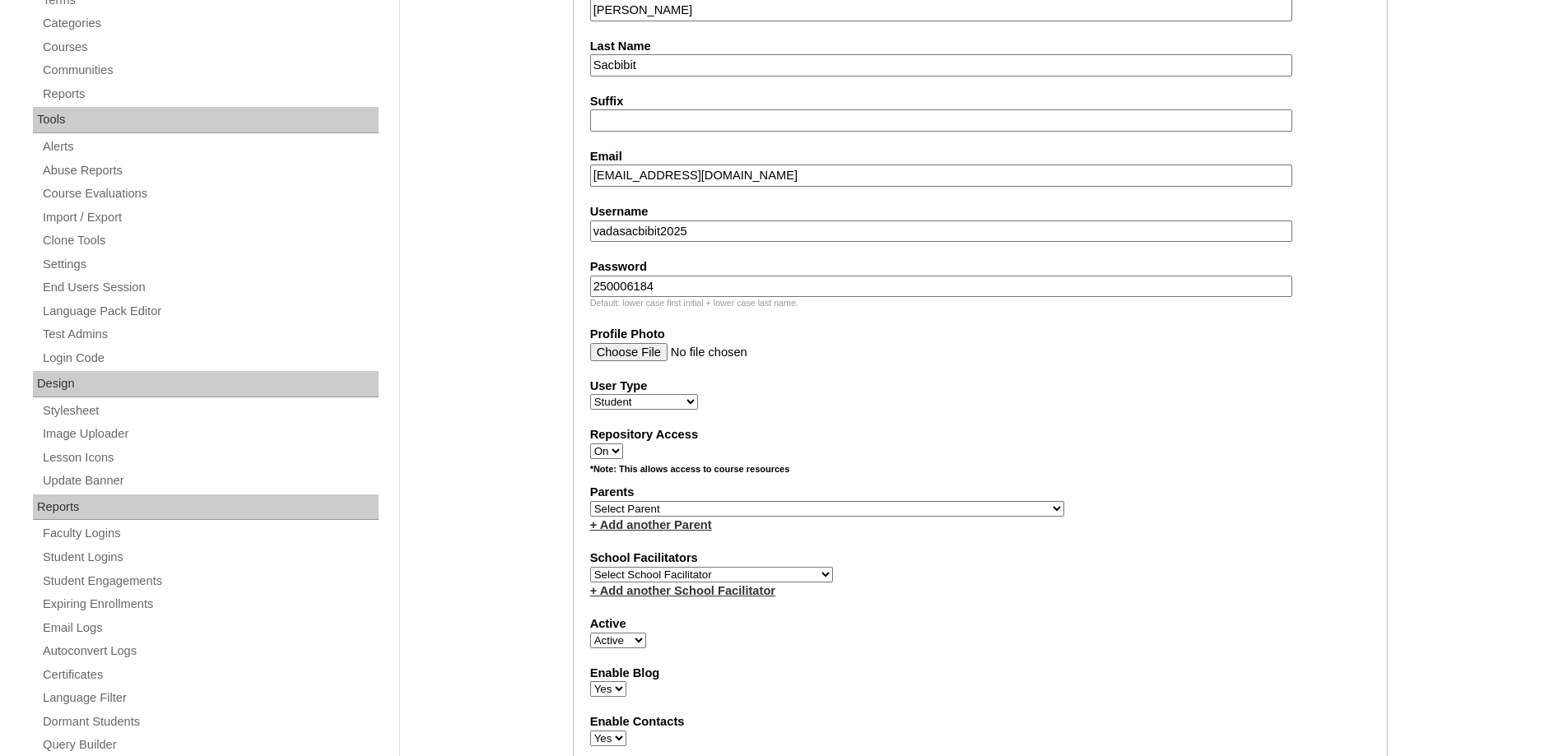
scroll to position [576, 0]
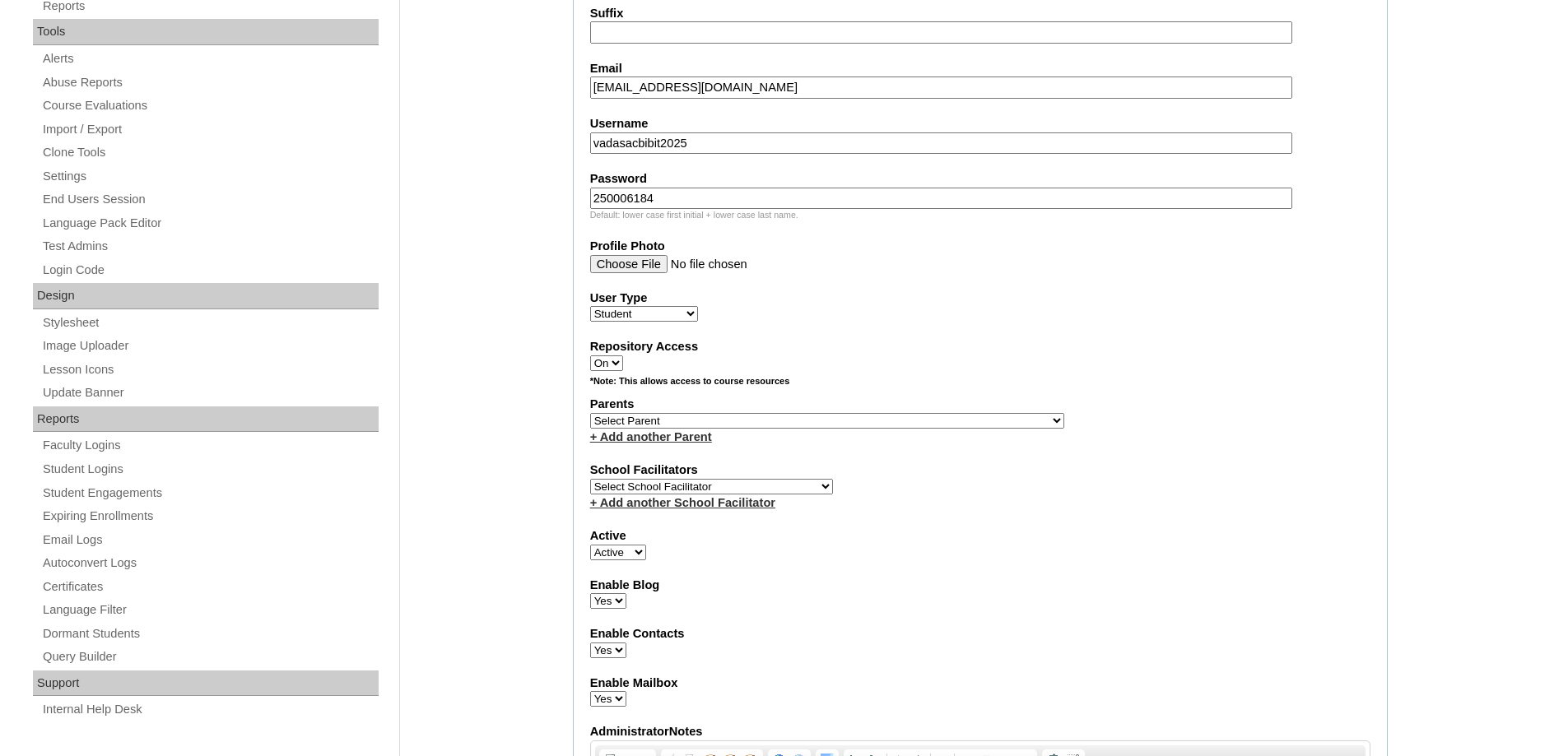
click at [629, 413] on select "Select Parent , , , , , , , , , , , , , , , , , , , , , , , , , , , , , , , , ,…" at bounding box center [827, 421] width 474 height 15
select select "43327"
click at [590, 413] on select "Select Parent , , , , , , , , , , , , , , , , , , , , , , , , , , , , , , , , ,…" at bounding box center [827, 421] width 474 height 15
click at [967, 373] on fieldset "Account Information User Id MHS00165-TECHPH2025 Title First Name Vada Madison M…" at bounding box center [980, 361] width 815 height 1330
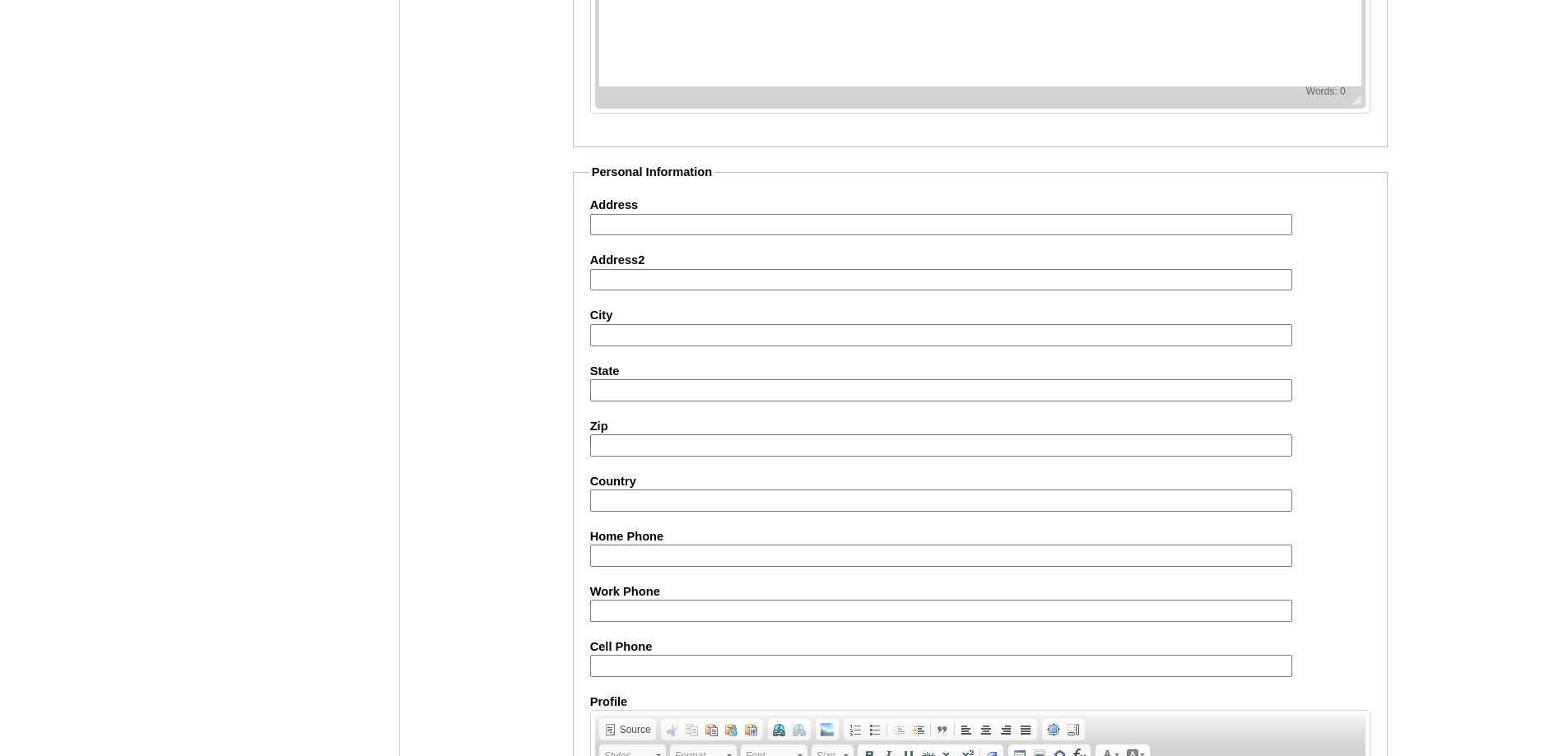
scroll to position [1747, 0]
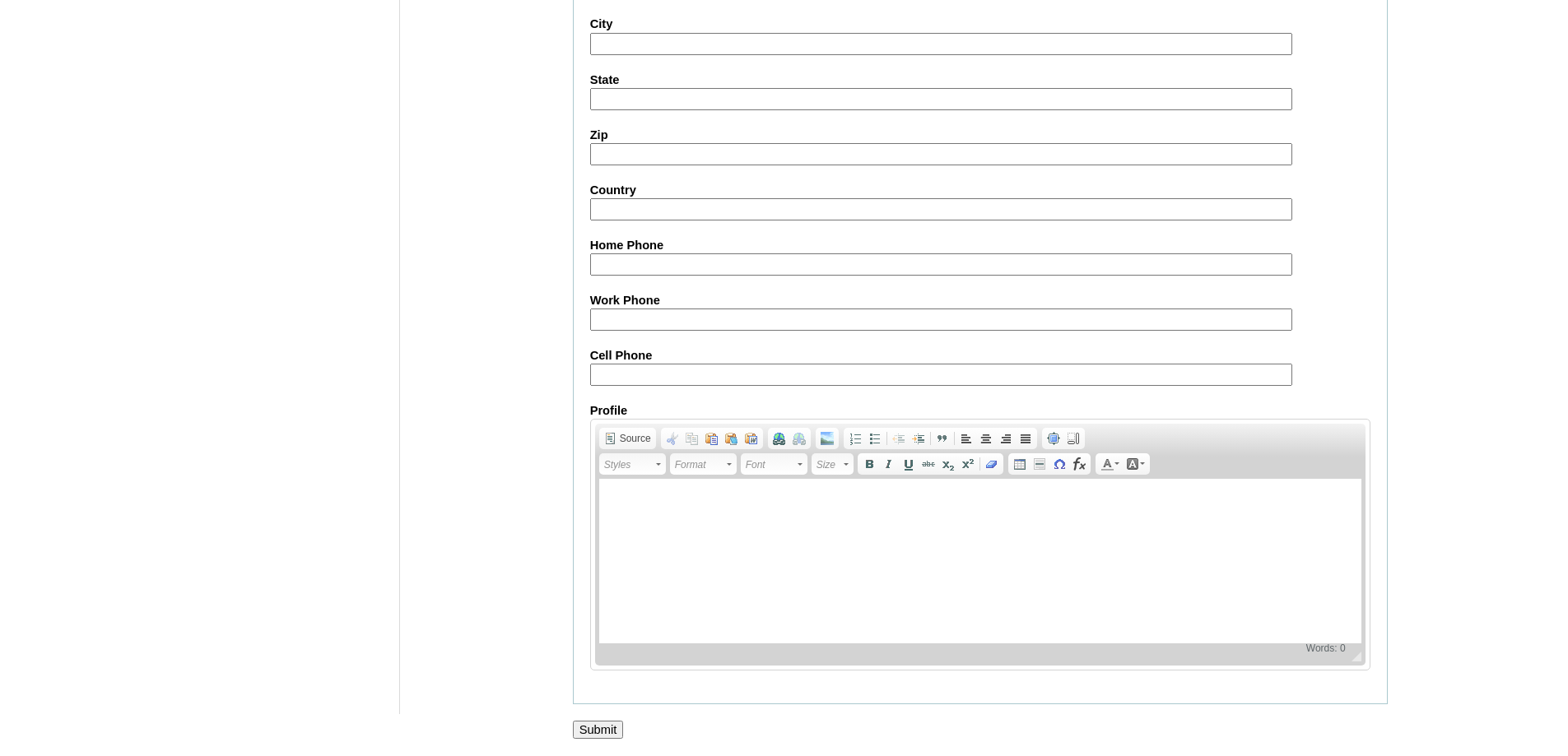
click at [656, 375] on input "Cell Phone" at bounding box center [941, 375] width 702 height 22
paste input "63-9171805144"
type input "63-9171805144"
drag, startPoint x: 607, startPoint y: 725, endPoint x: 600, endPoint y: 712, distance: 14.8
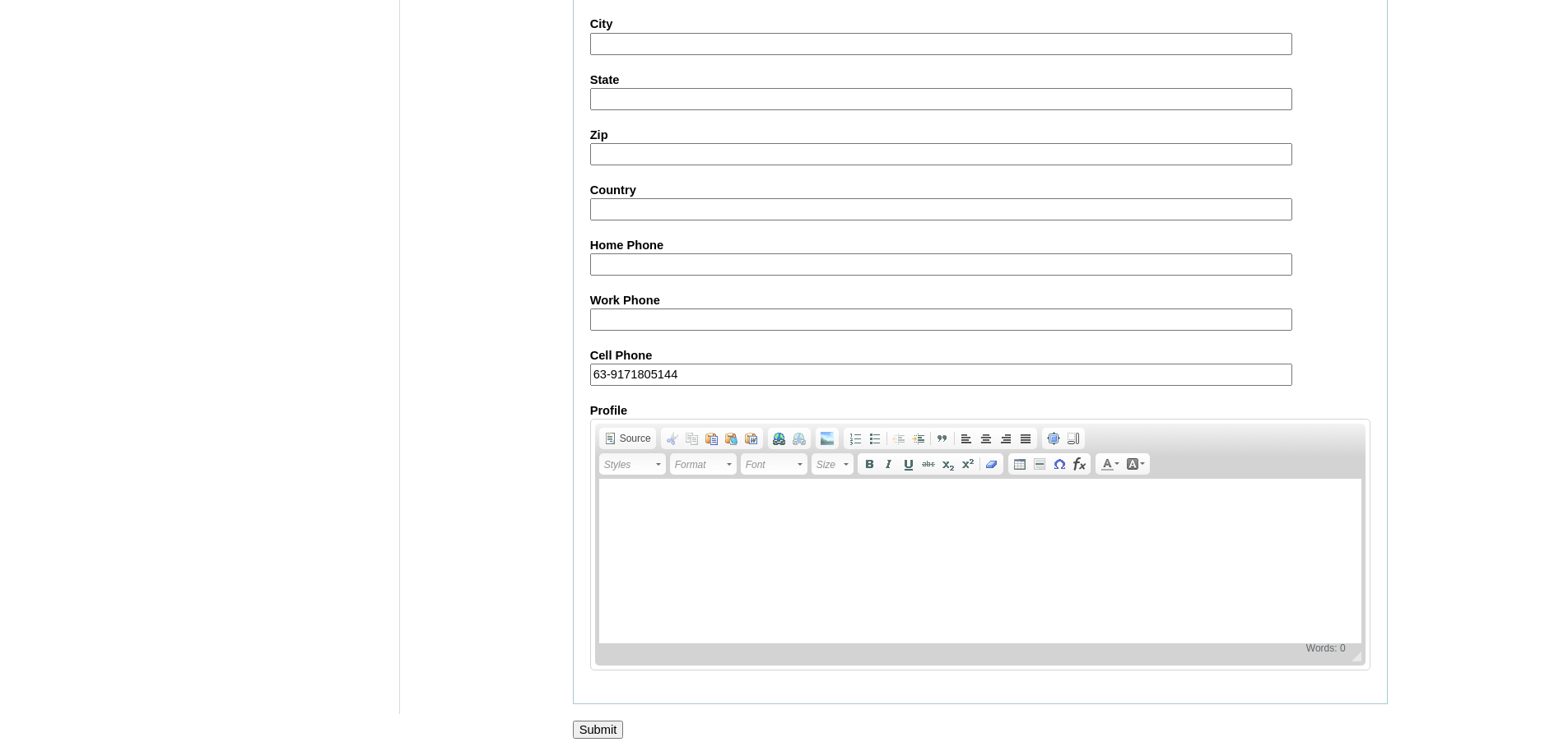
click at [607, 725] on input "Submit" at bounding box center [598, 729] width 51 height 18
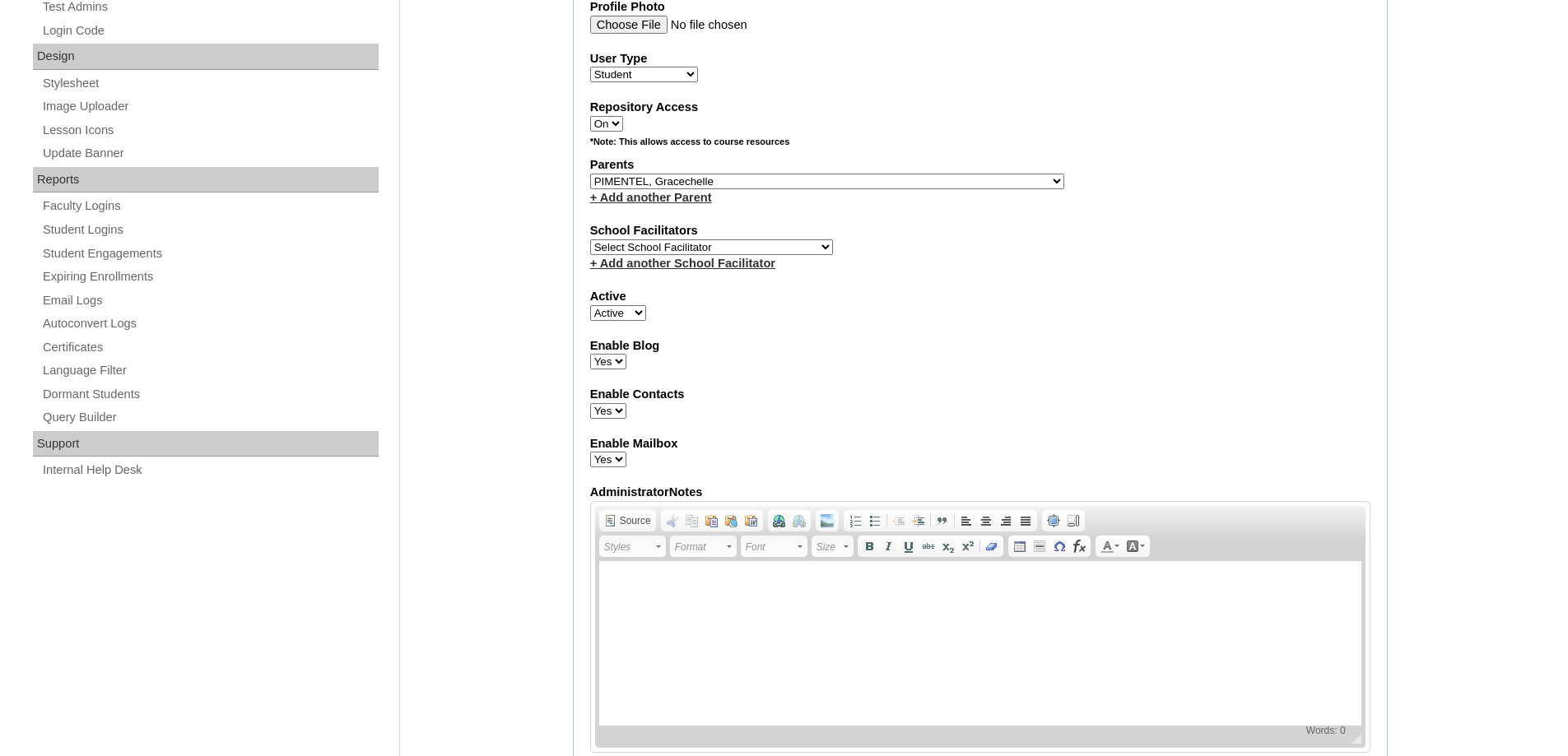
scroll to position [760, 0]
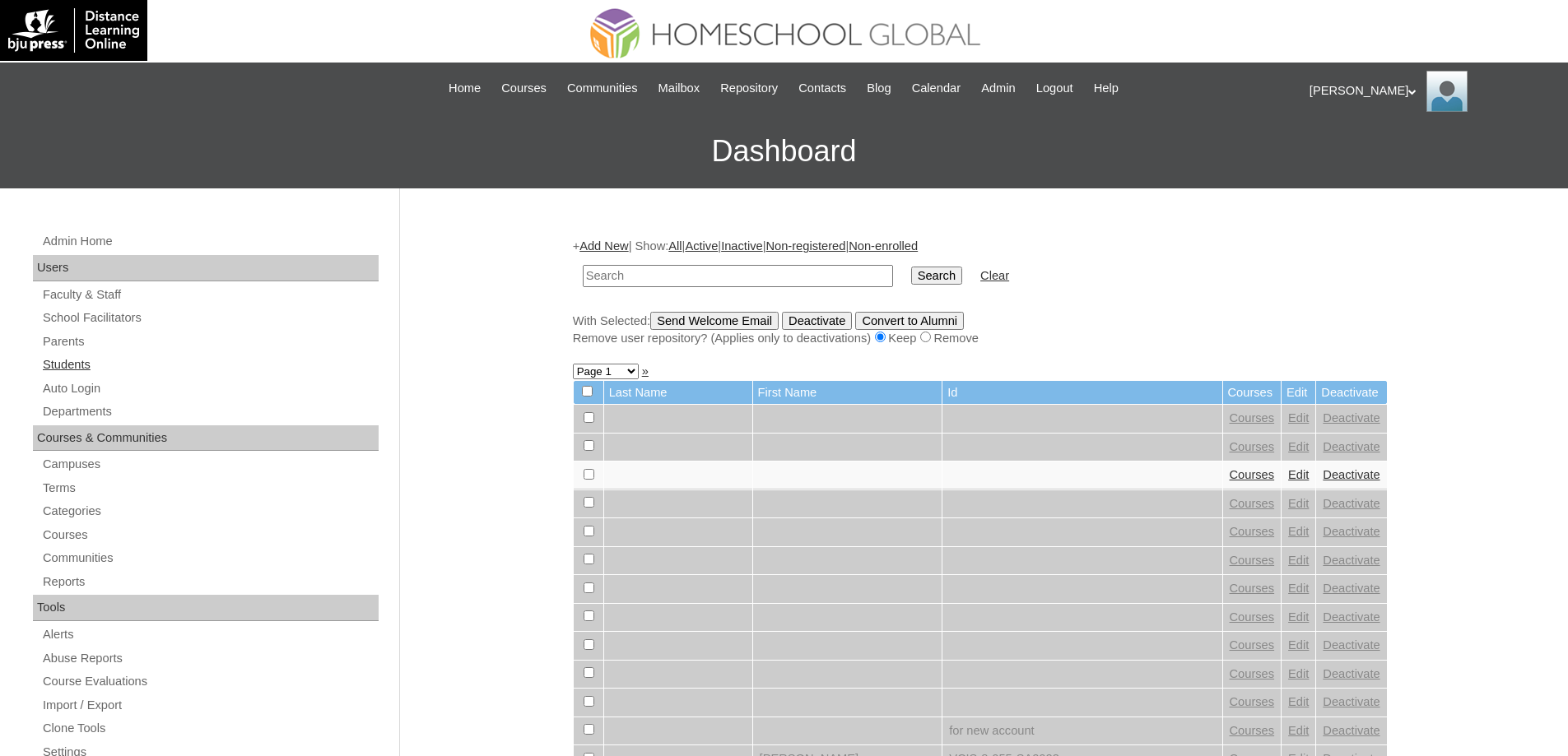
click at [209, 358] on link "Students" at bounding box center [210, 365] width 338 height 21
click at [681, 272] on input "text" at bounding box center [737, 276] width 310 height 22
type input "MHS00165-TECHPH2025"
click at [938, 284] on input "Search" at bounding box center [936, 275] width 51 height 18
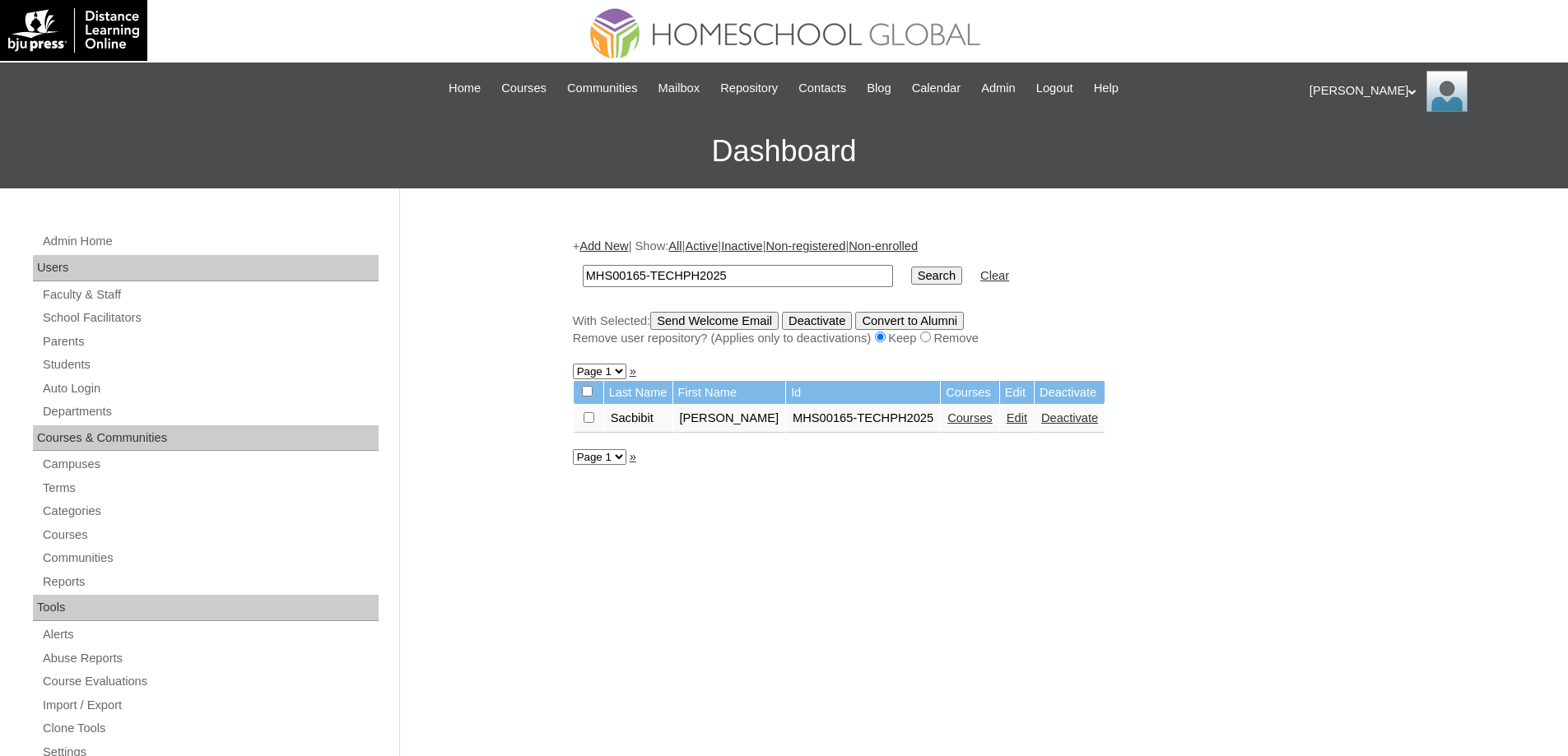
click at [970, 423] on link "Courses" at bounding box center [969, 418] width 46 height 13
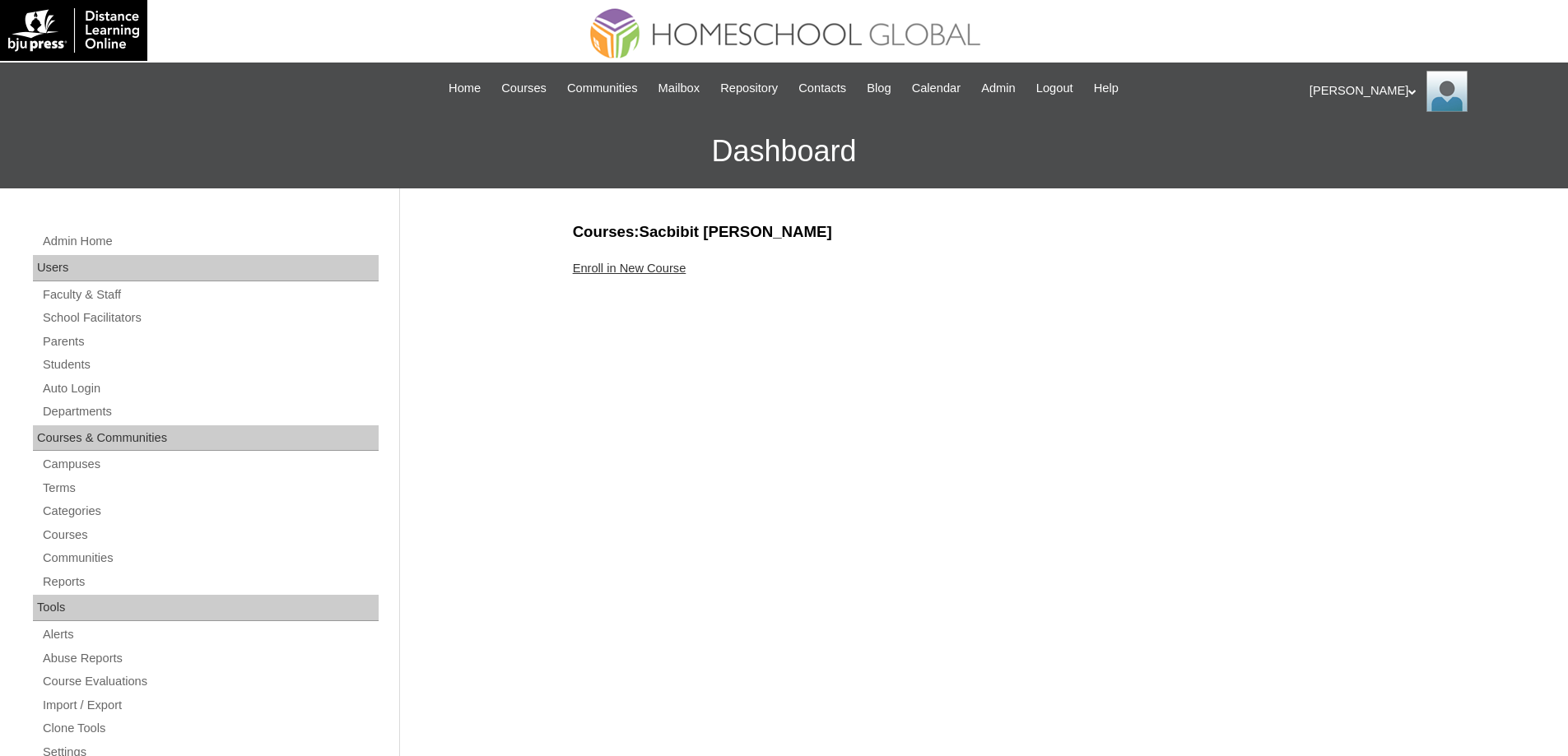
click at [634, 272] on link "Enroll in New Course" at bounding box center [630, 268] width 114 height 13
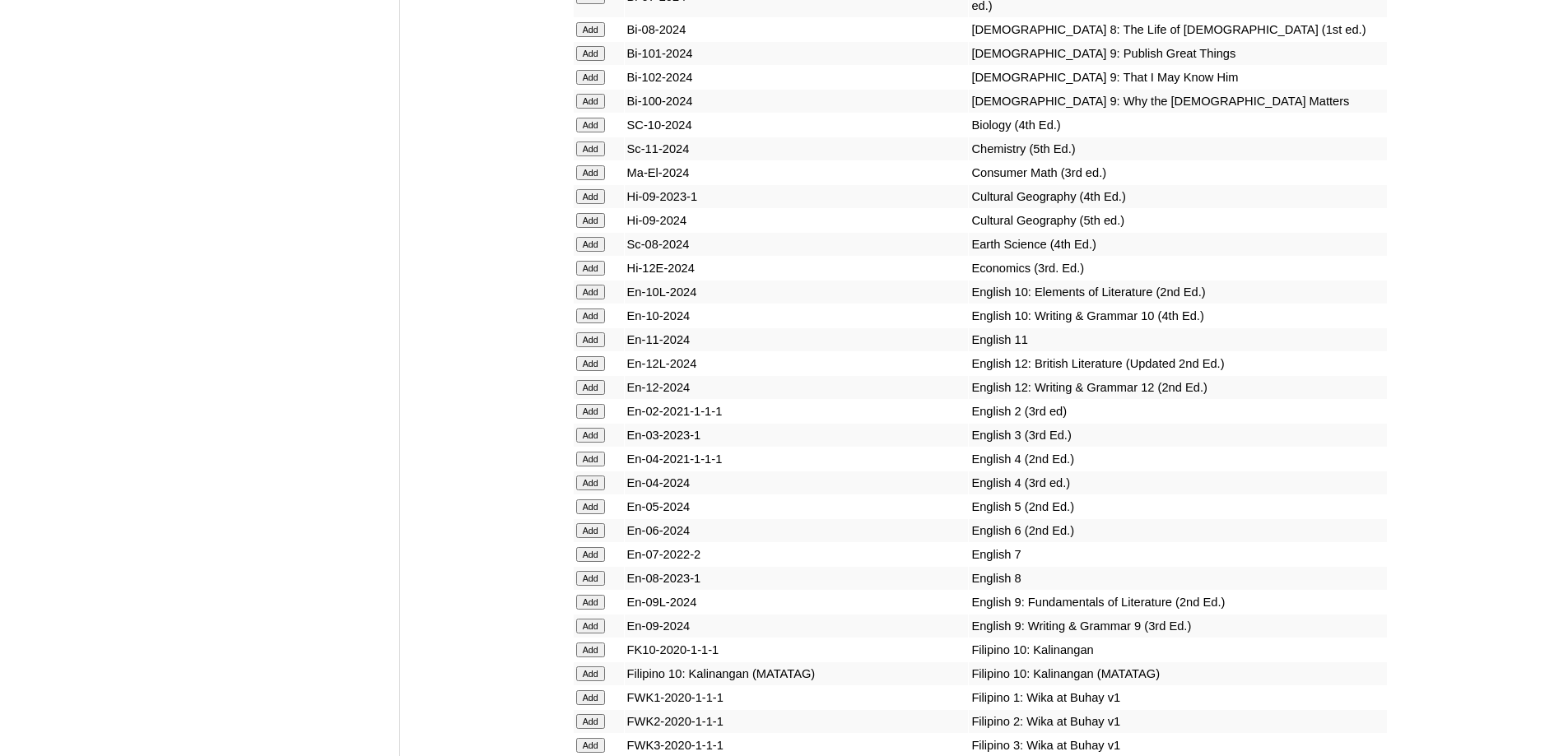
scroll to position [3865, 0]
